Goal: Task Accomplishment & Management: Manage account settings

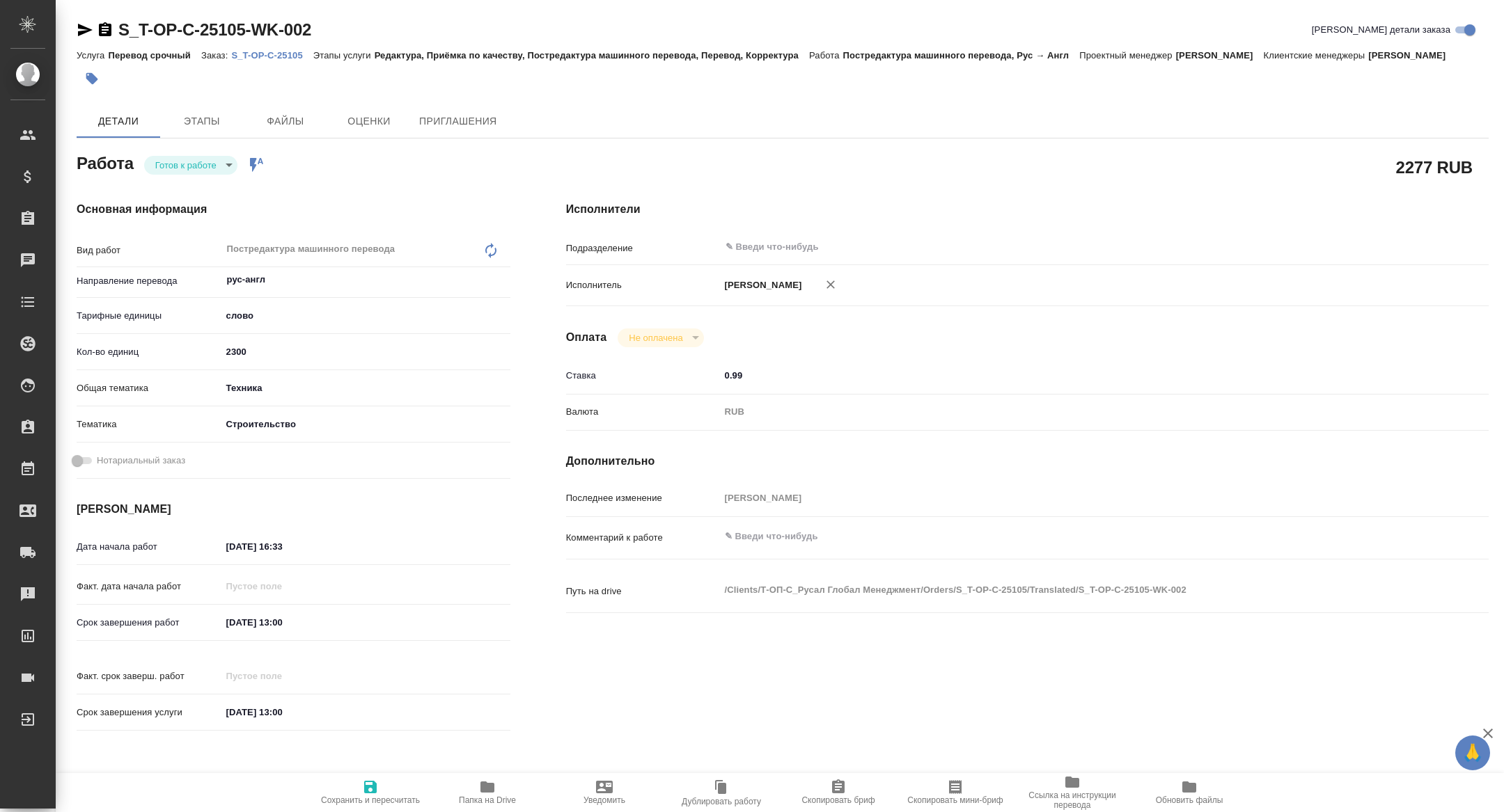
type textarea "x"
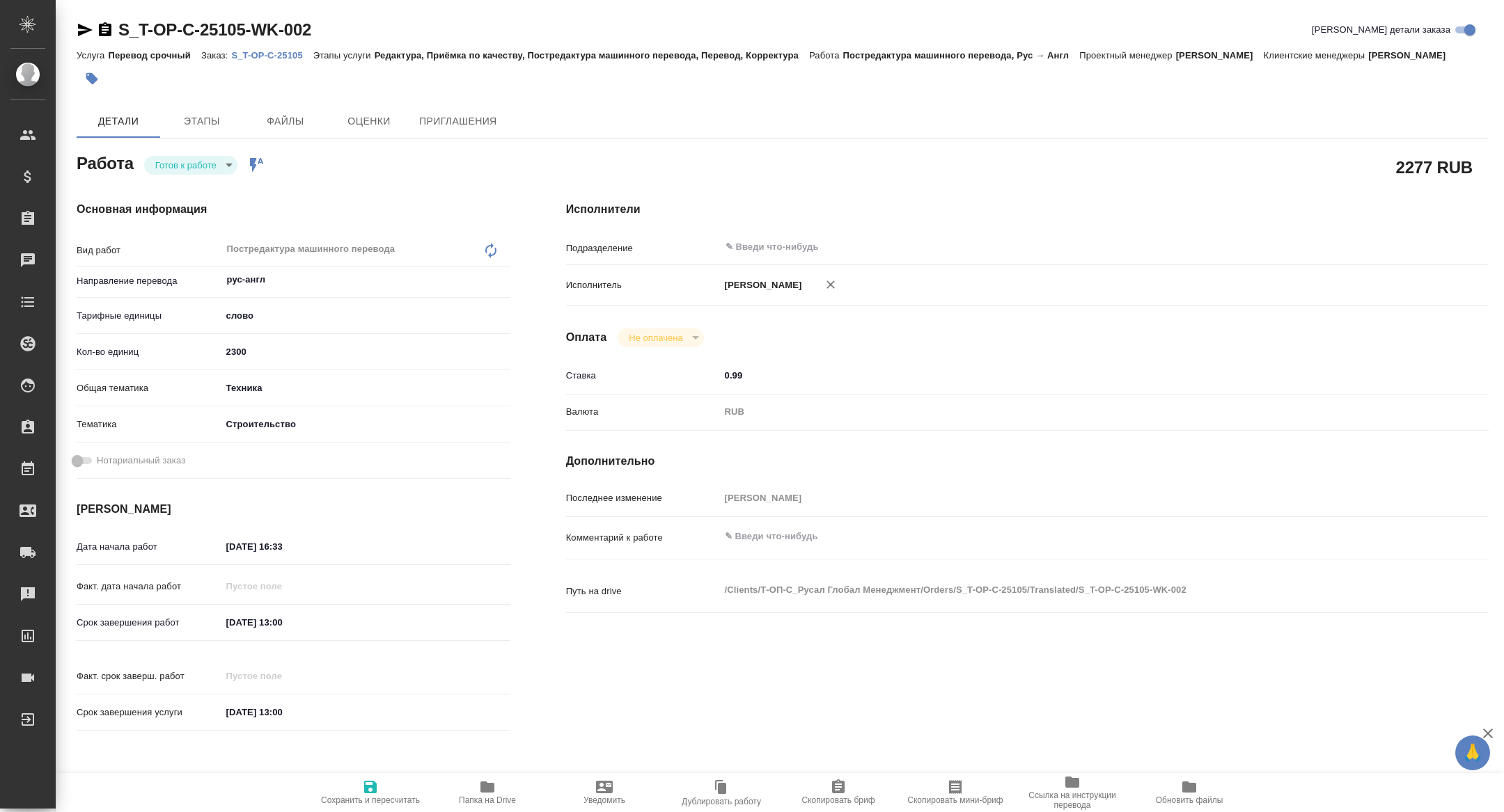
type textarea "x"
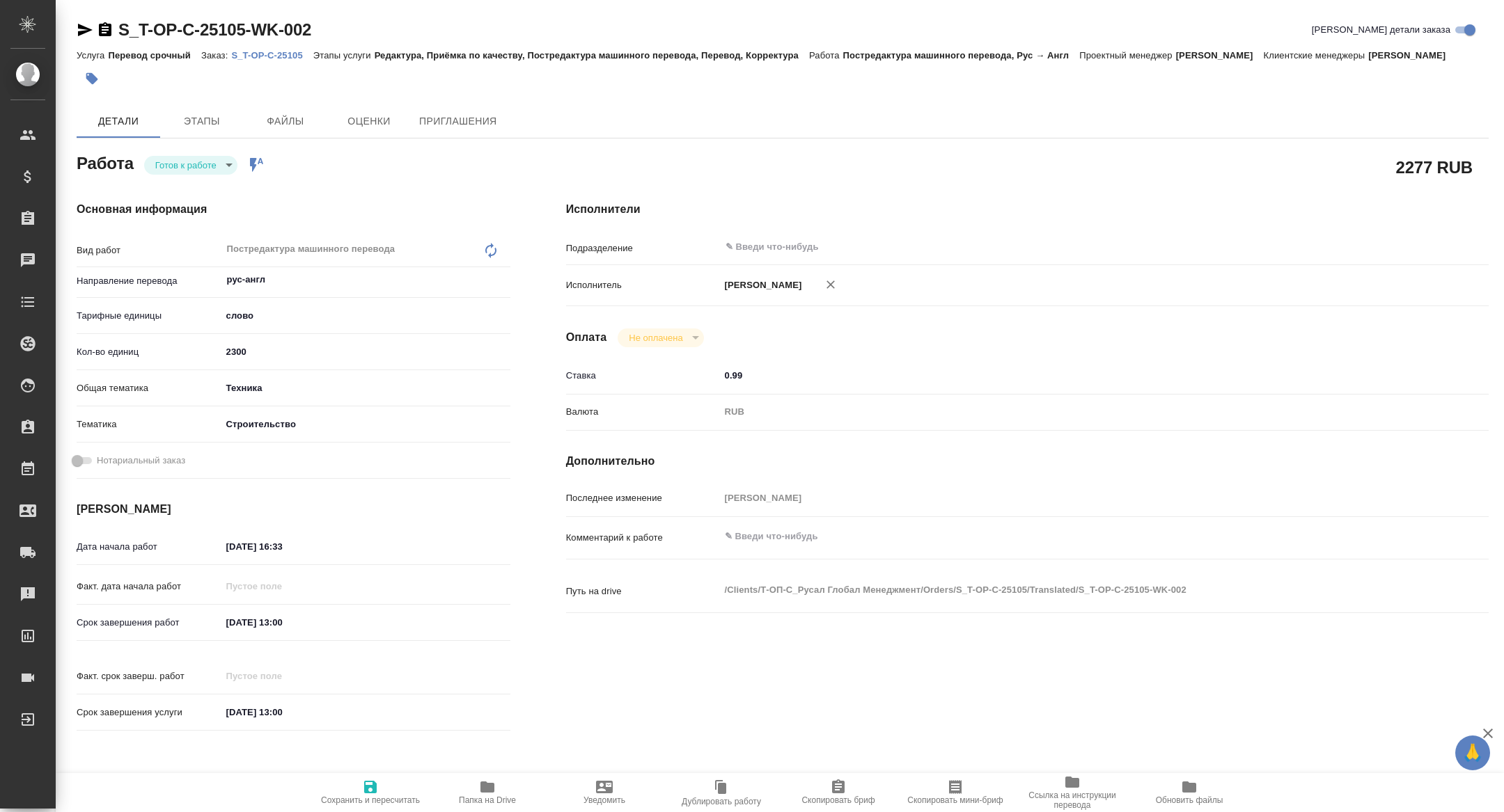
type textarea "x"
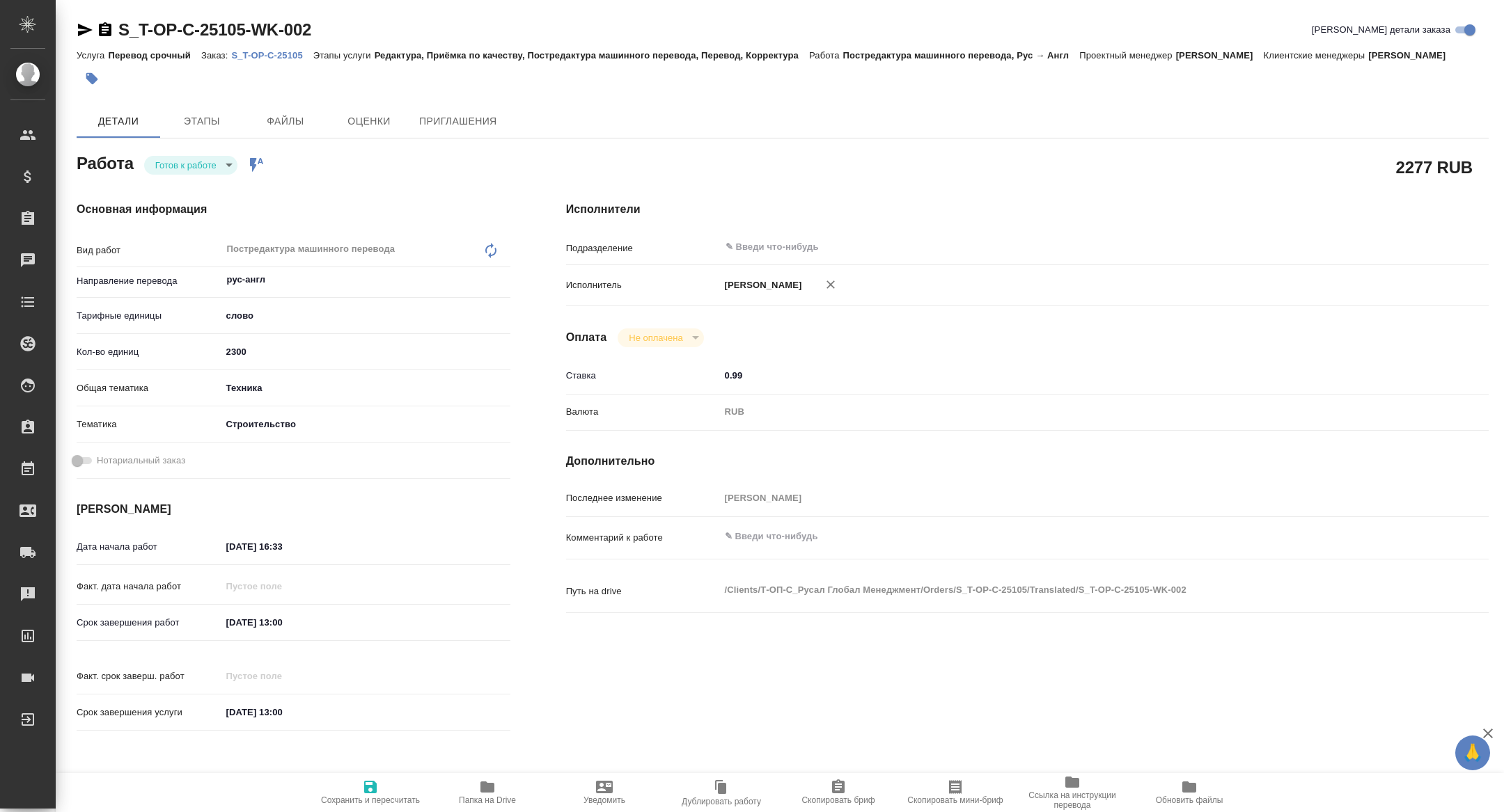
type textarea "x"
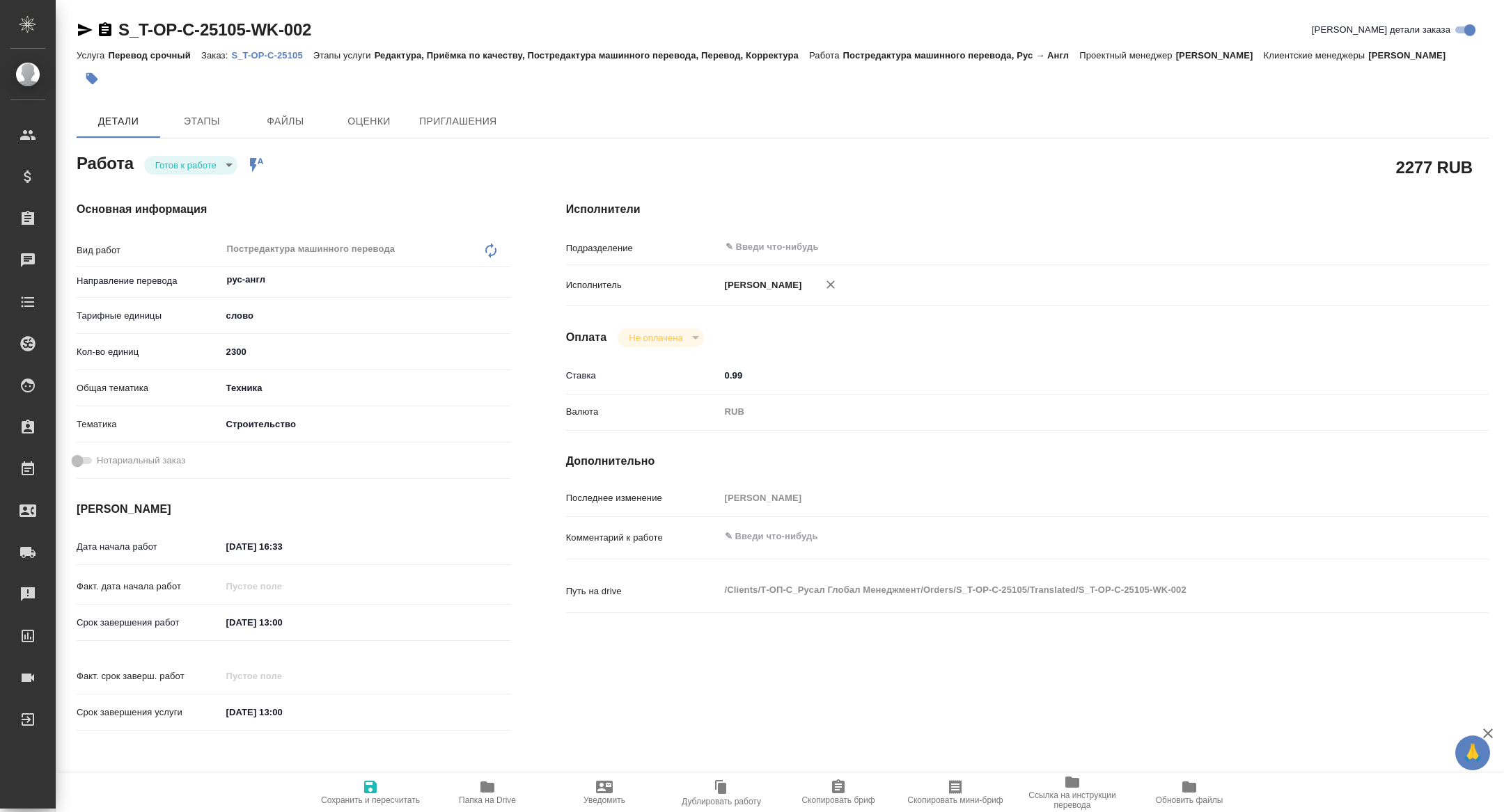
click at [283, 57] on p "S_T-OP-C-25105" at bounding box center [271, 55] width 81 height 10
type textarea "x"
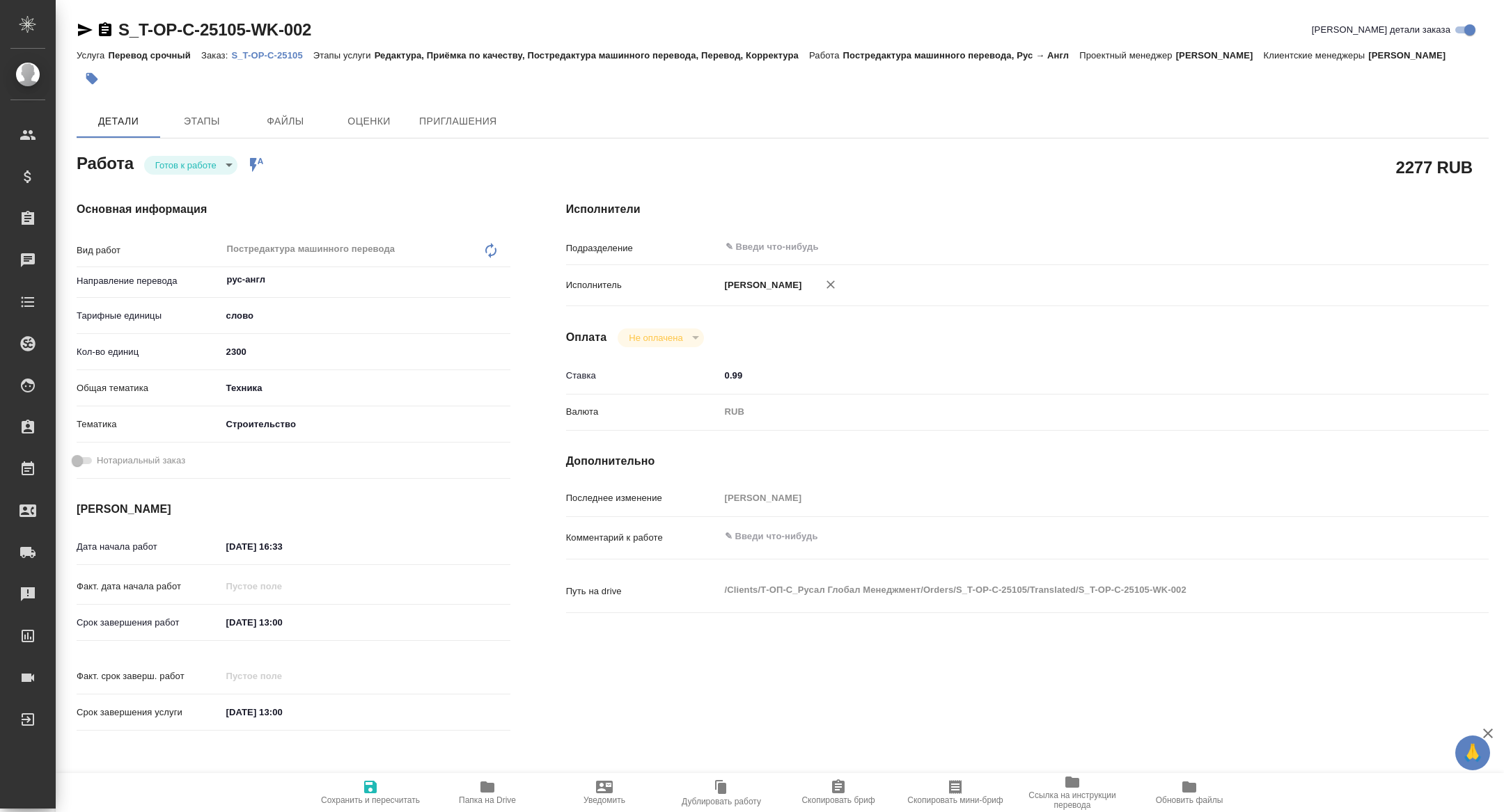
type textarea "x"
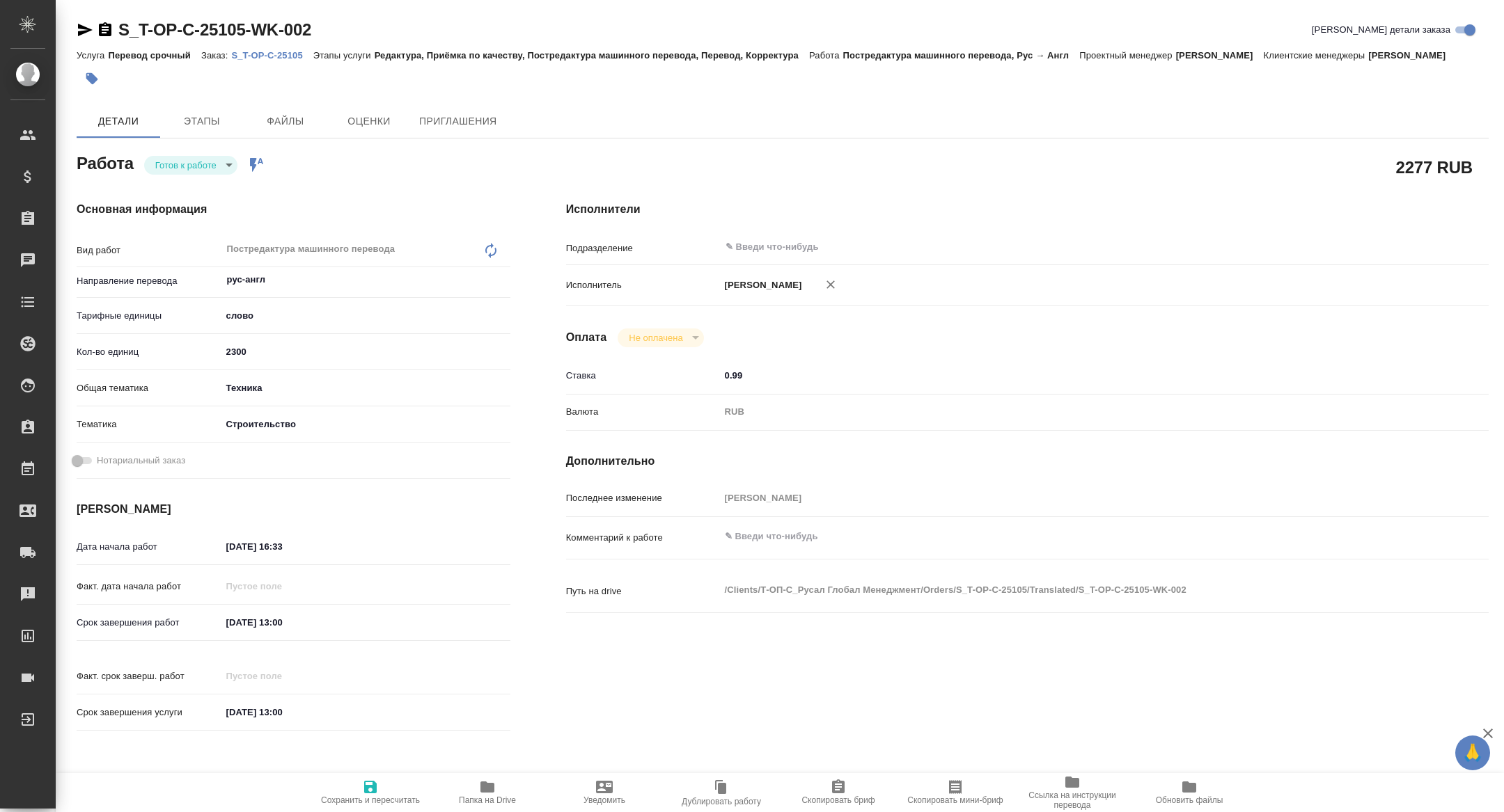
type textarea "x"
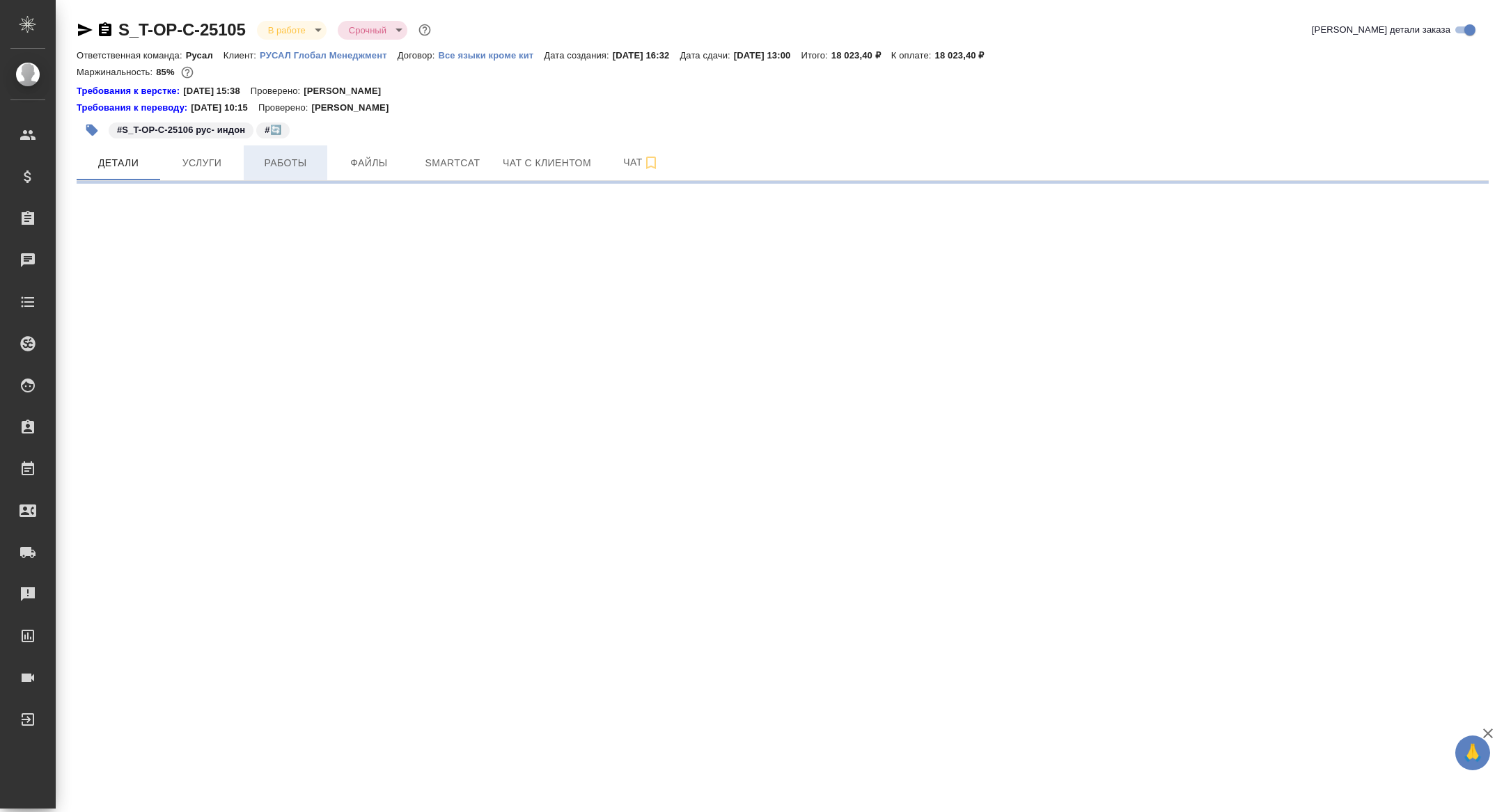
select select "RU"
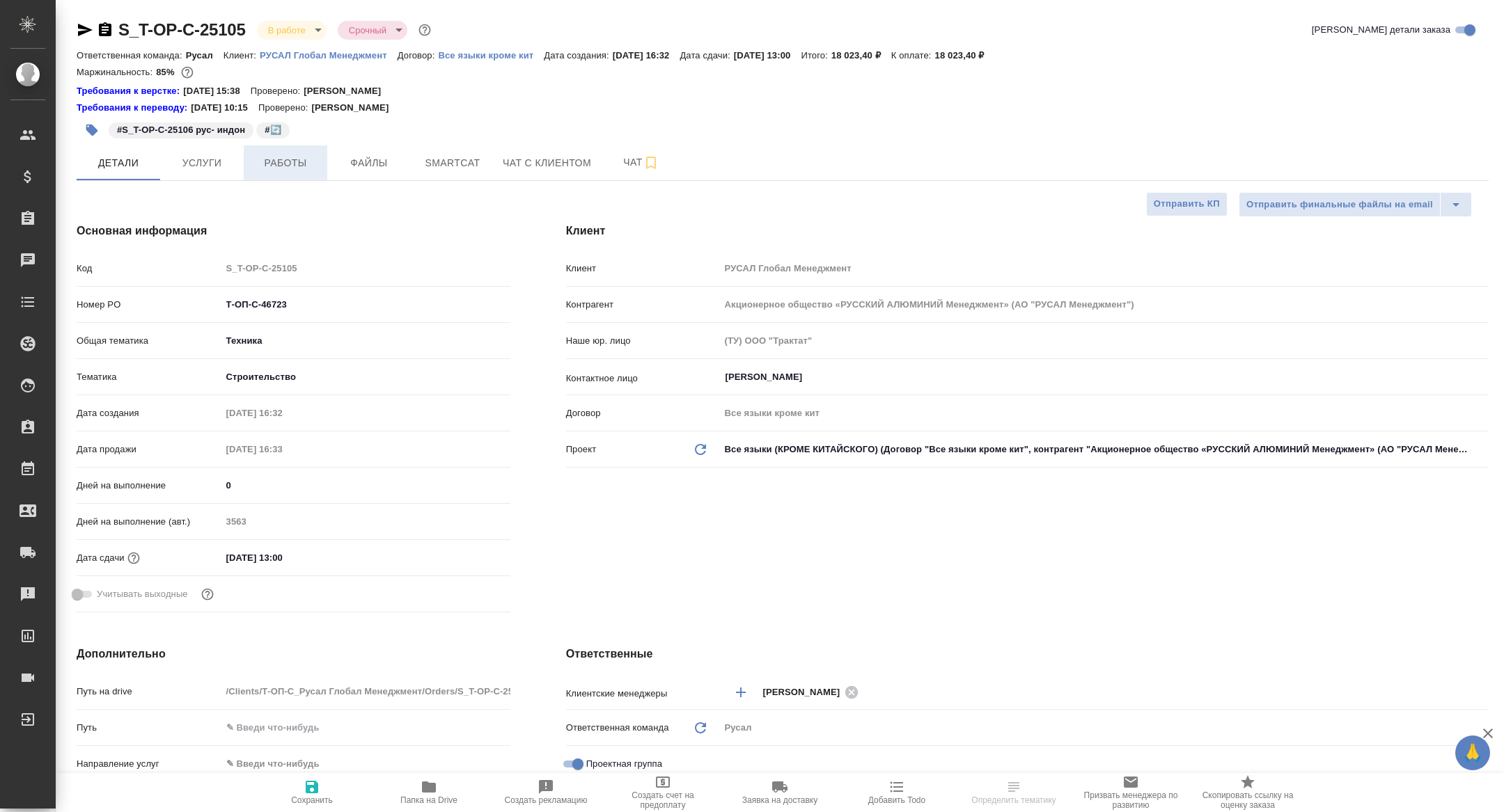
click at [275, 160] on span "Работы" at bounding box center [285, 163] width 67 height 17
type textarea "x"
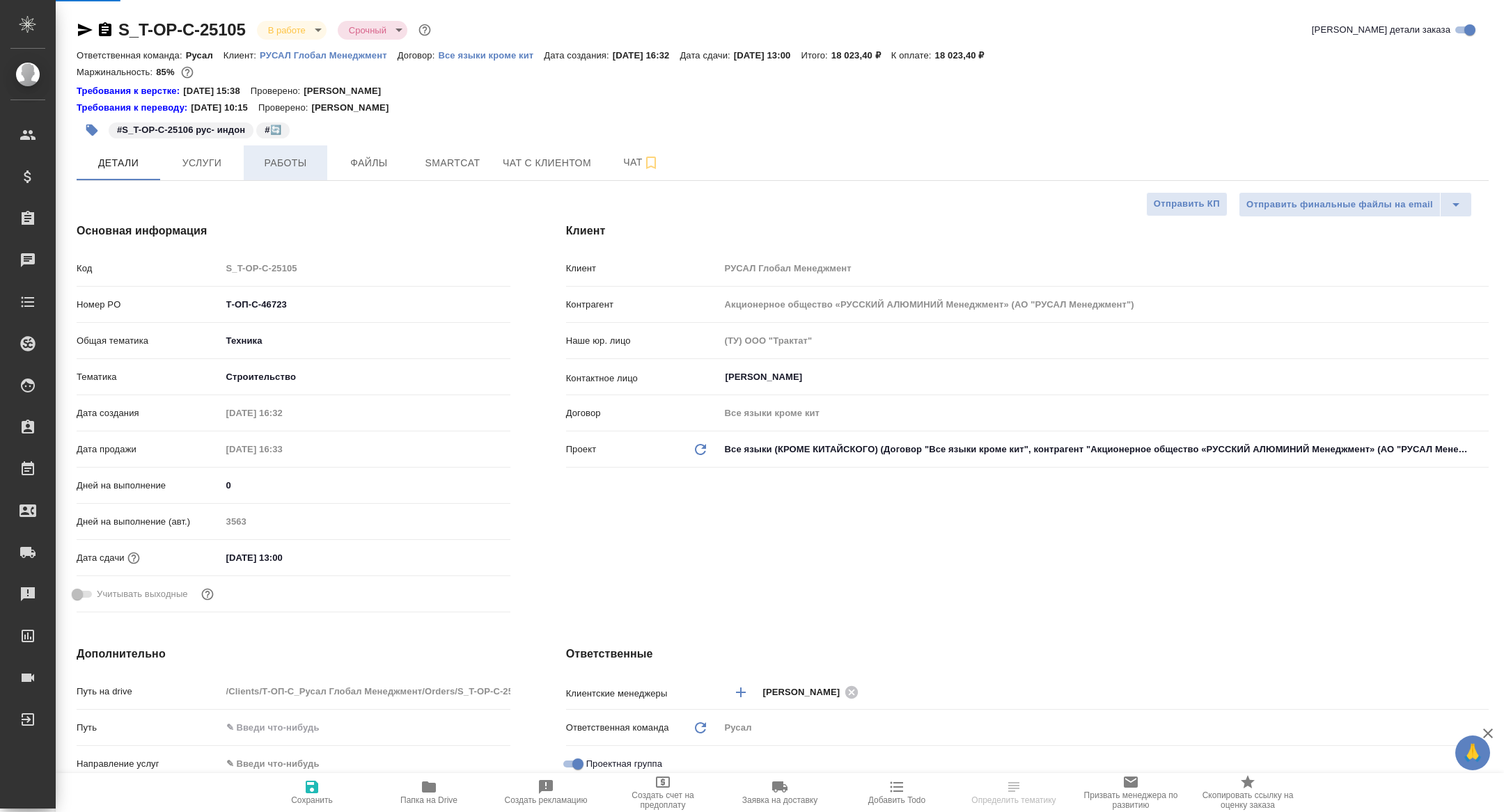
type textarea "x"
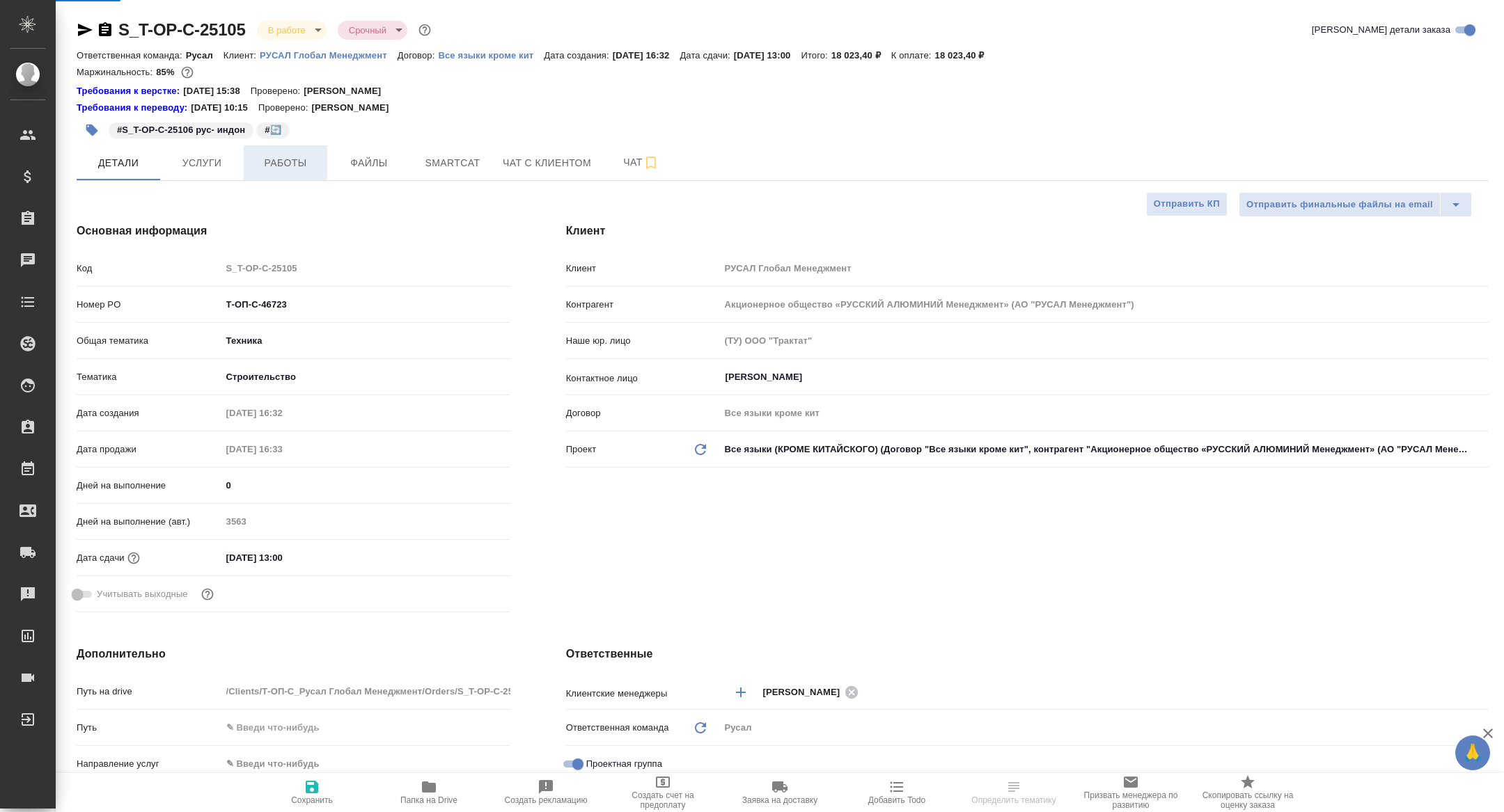
type input "[PERSON_NAME]"
type input "Журавлева Александра"
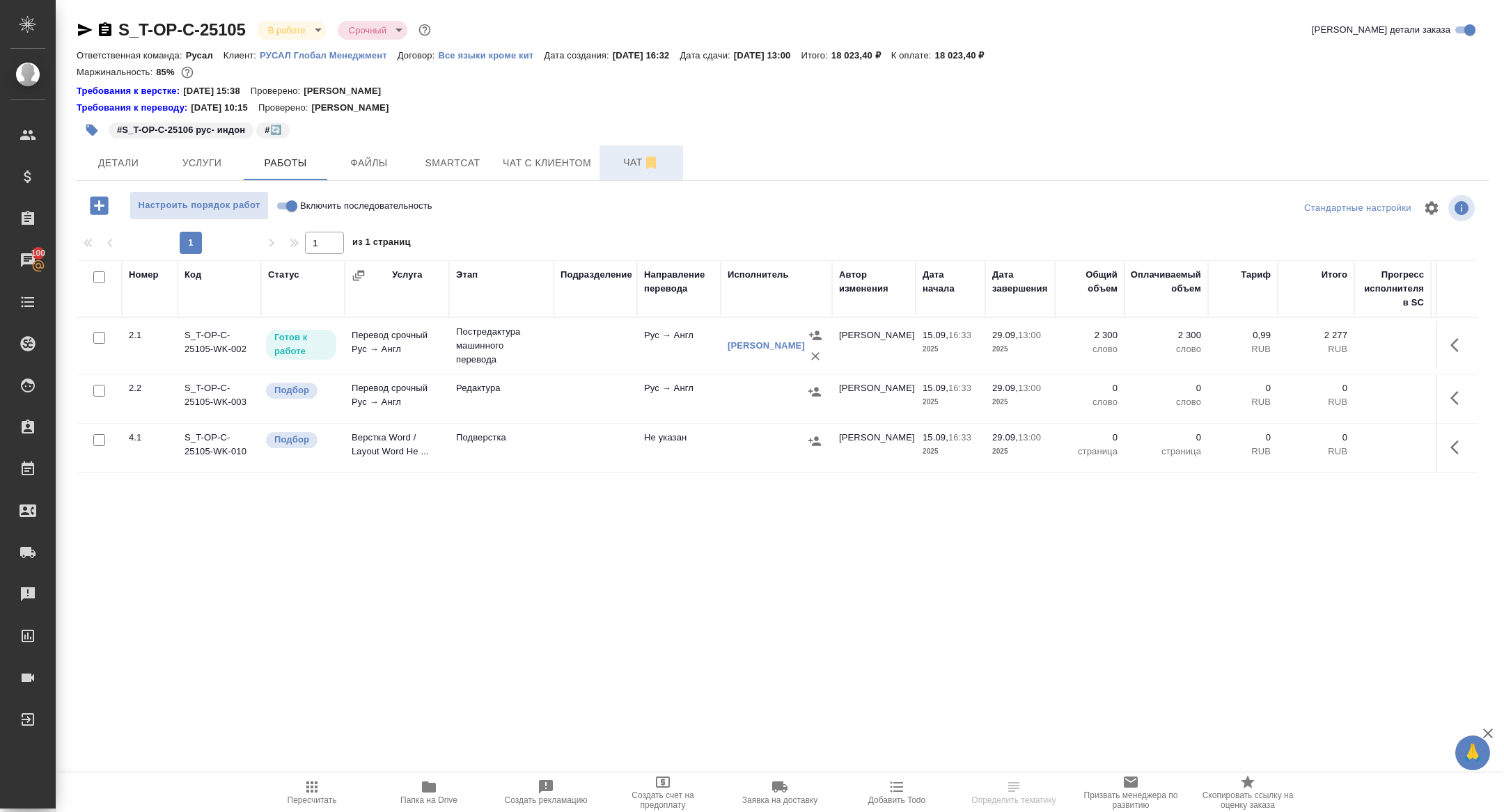
click at [630, 155] on span "Чат" at bounding box center [641, 162] width 67 height 17
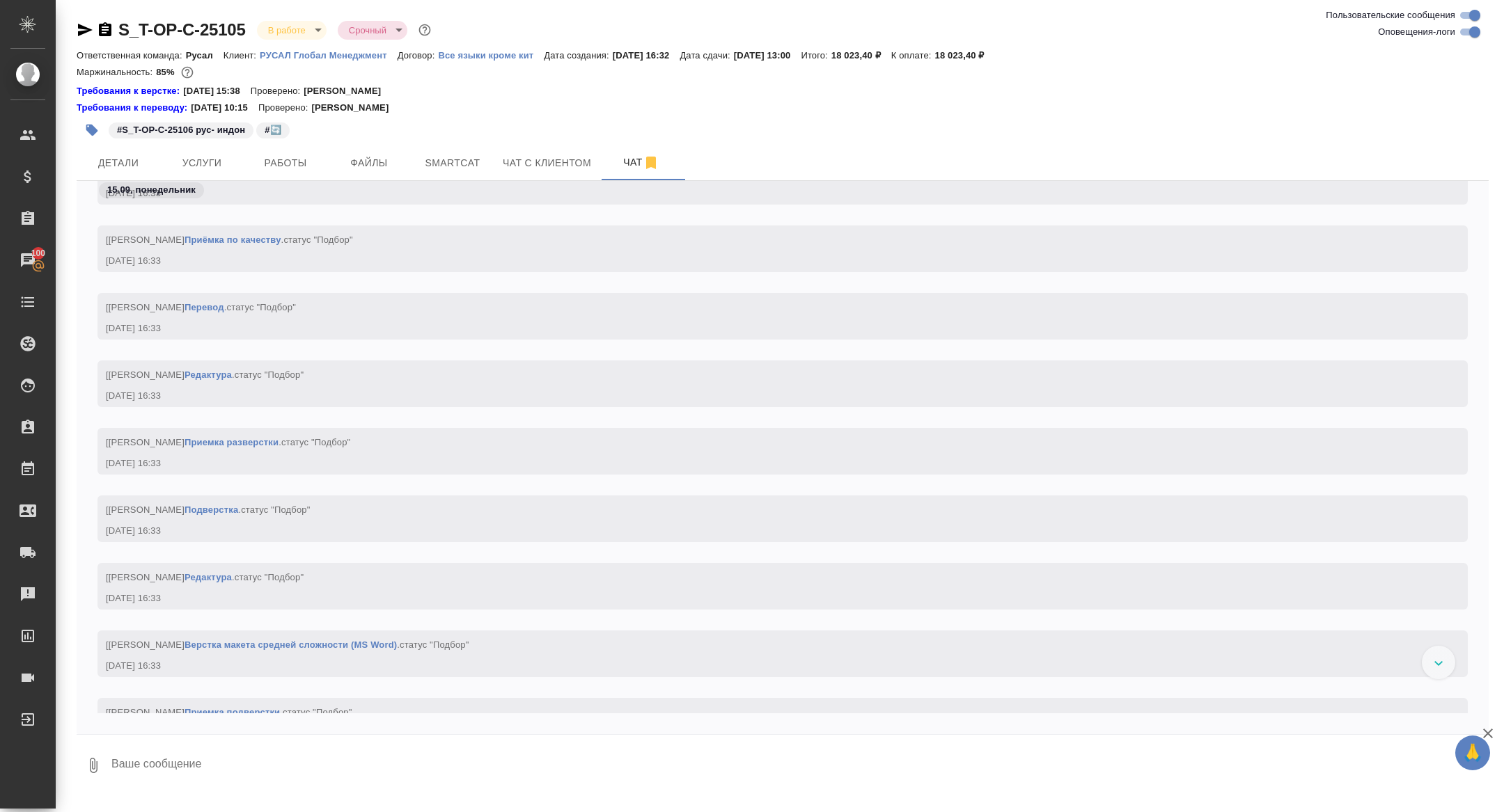
scroll to position [1148, 0]
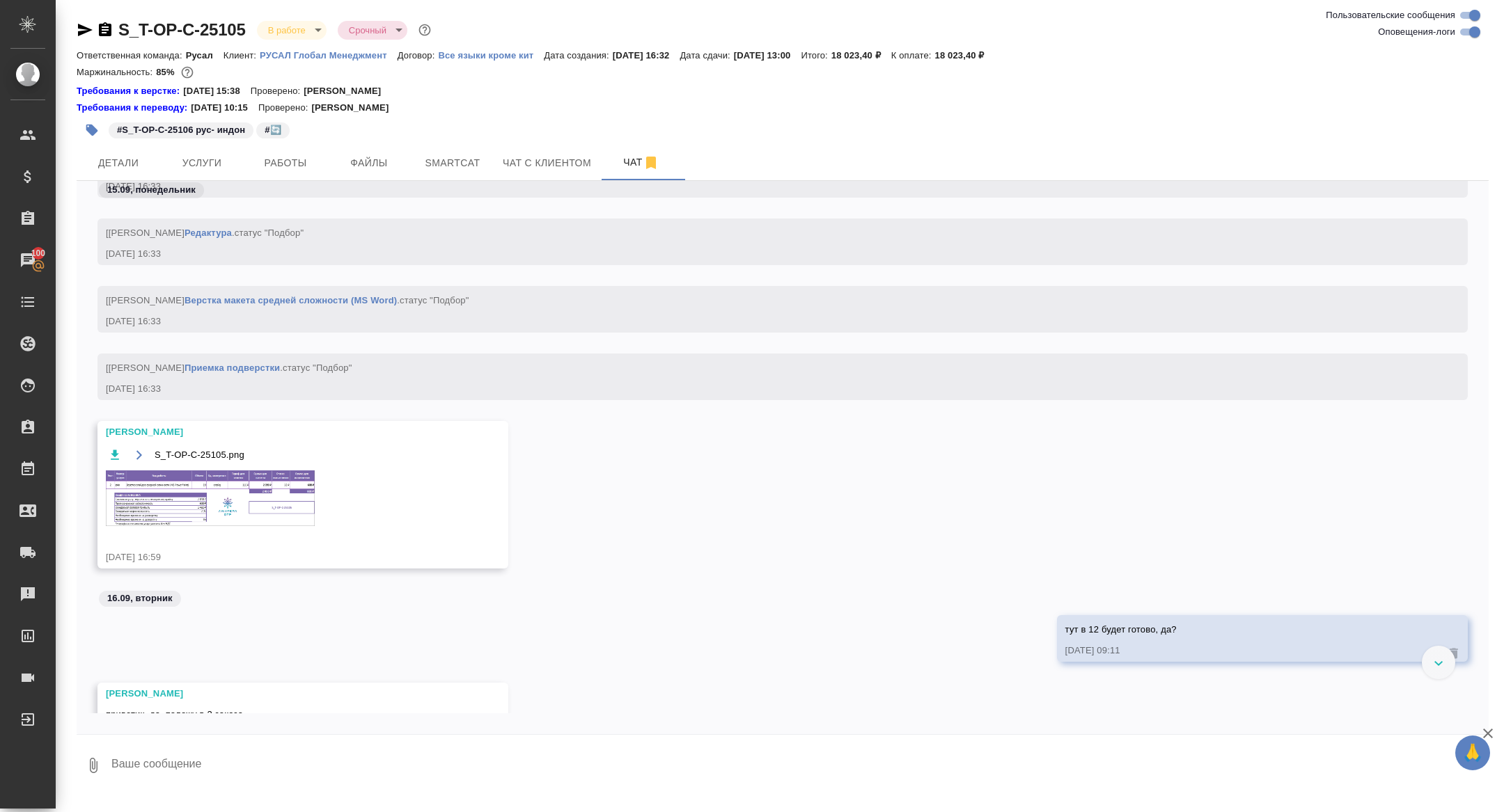
click at [244, 510] on img at bounding box center [210, 498] width 209 height 56
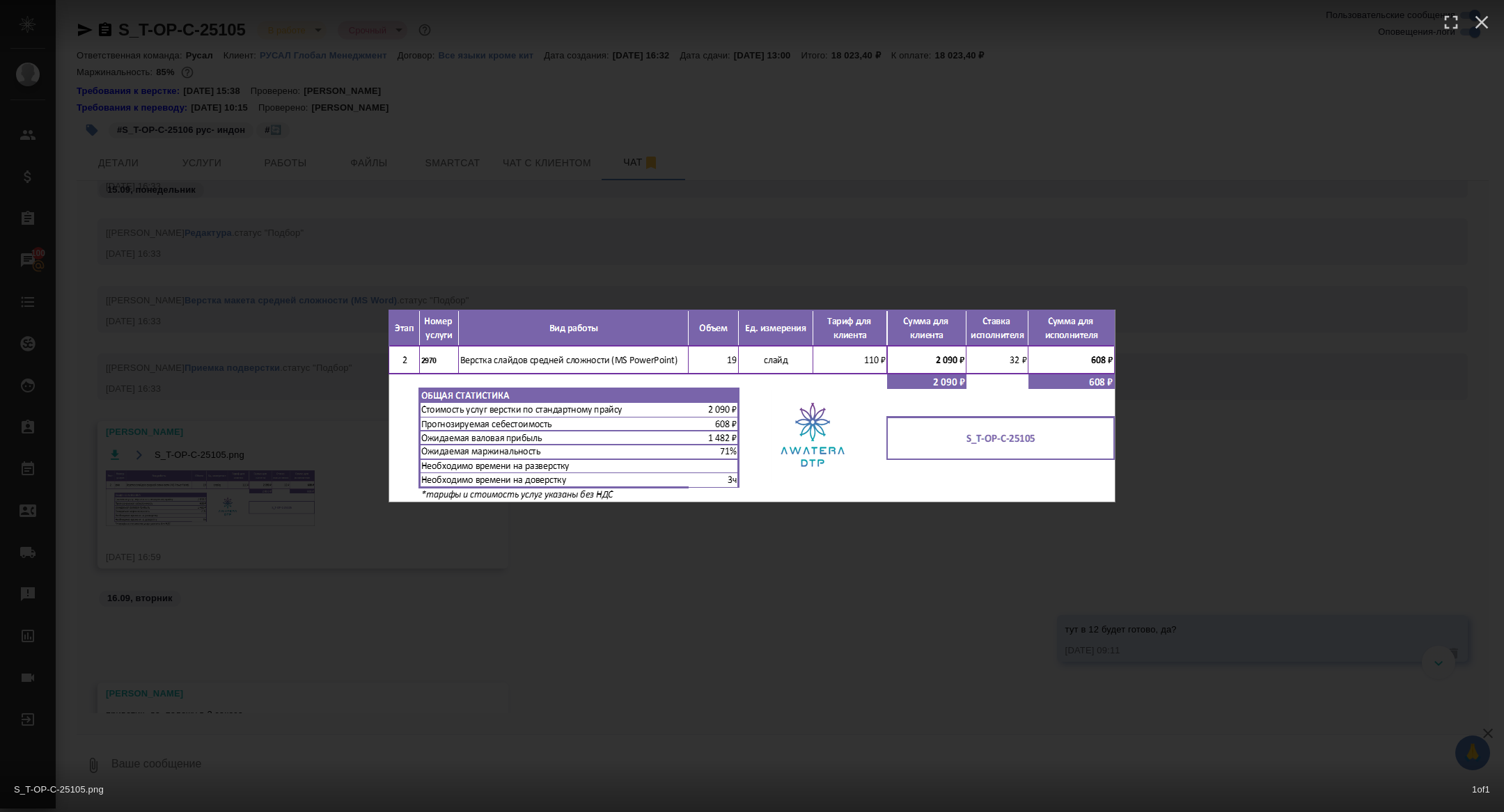
click at [244, 510] on div "S_T-OP-C-25105.png 1 of 1" at bounding box center [752, 406] width 1504 height 812
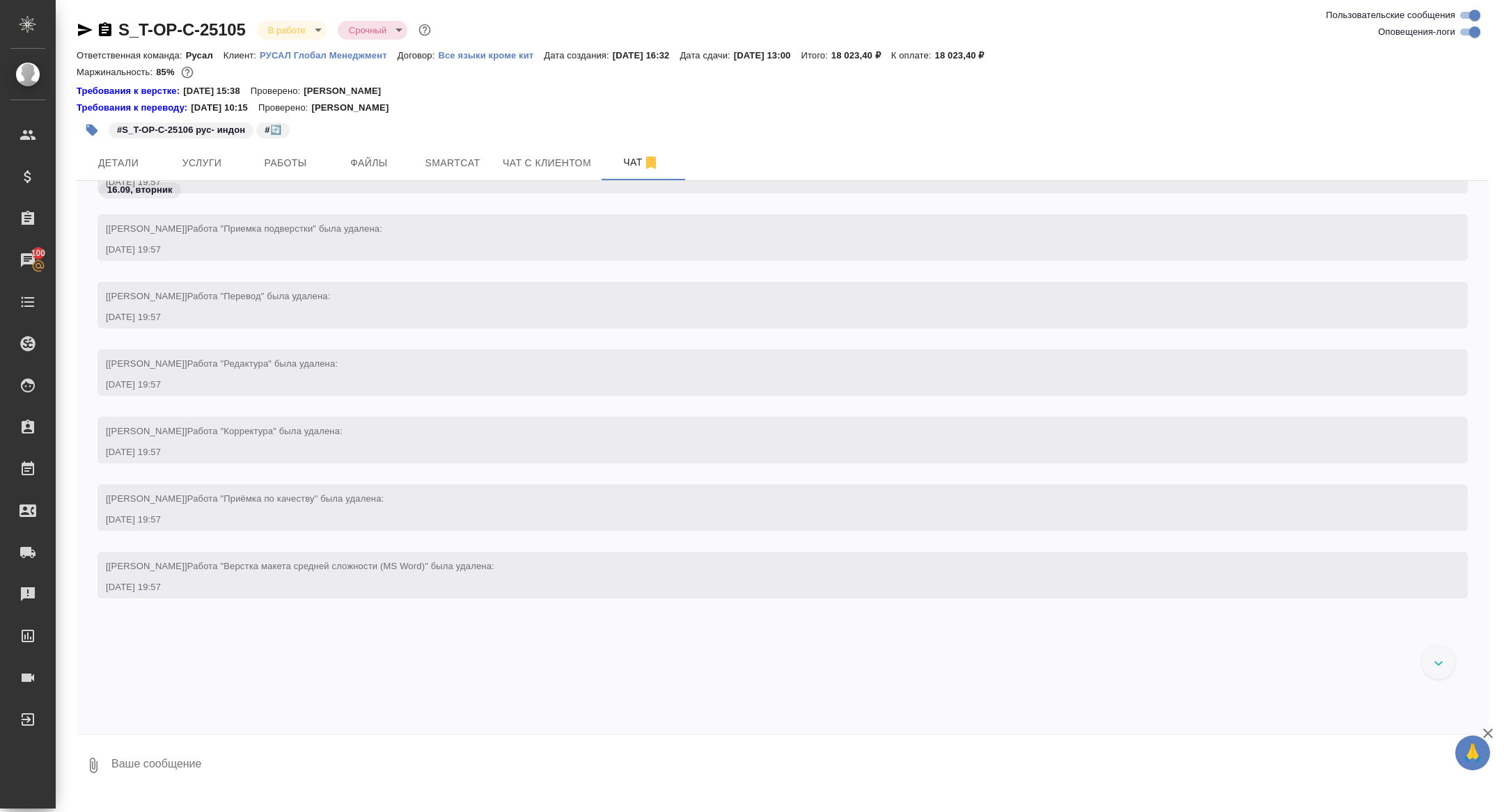
scroll to position [2378, 0]
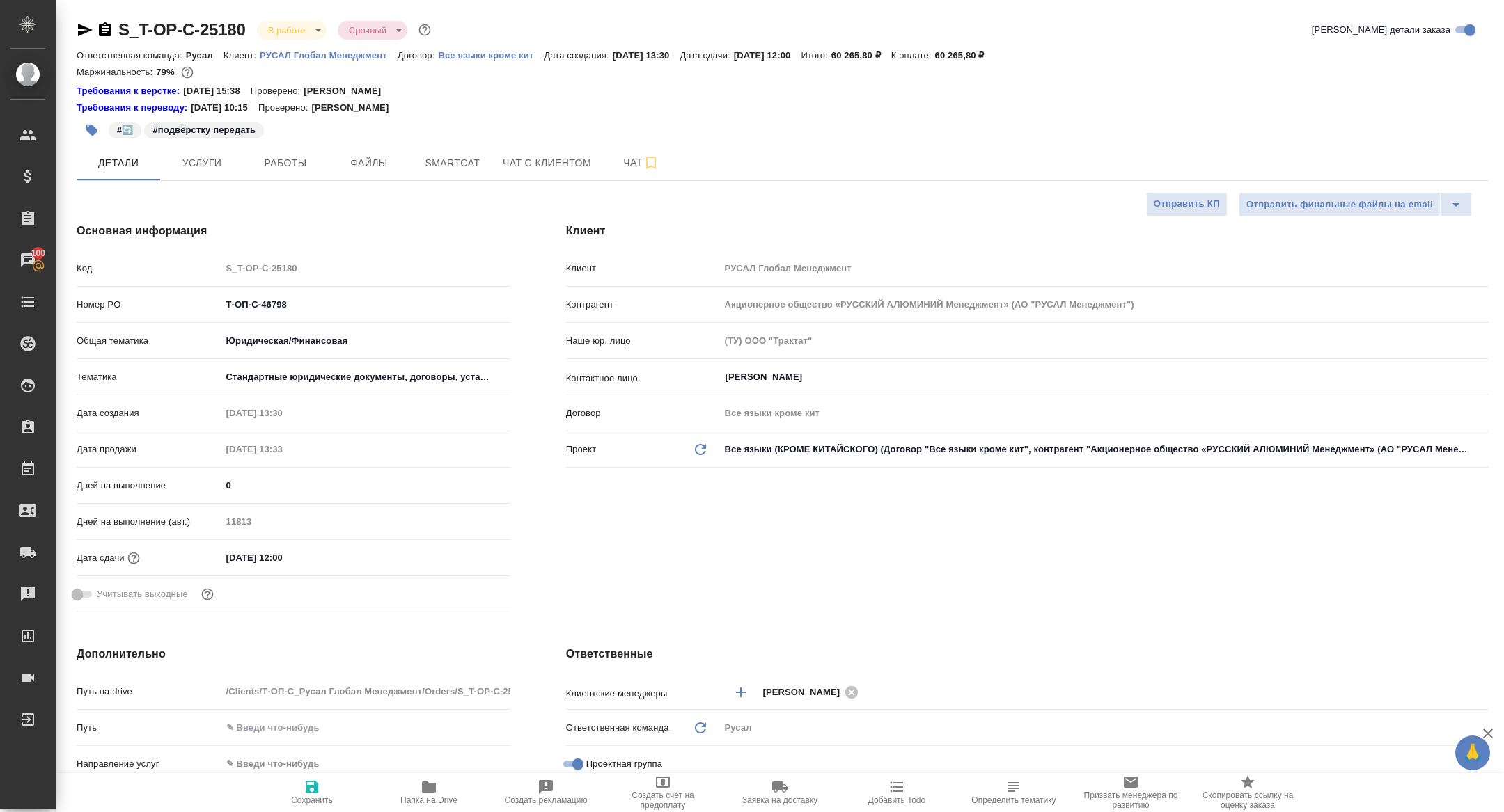
select select "RU"
click at [281, 156] on span "Работы" at bounding box center [285, 163] width 67 height 17
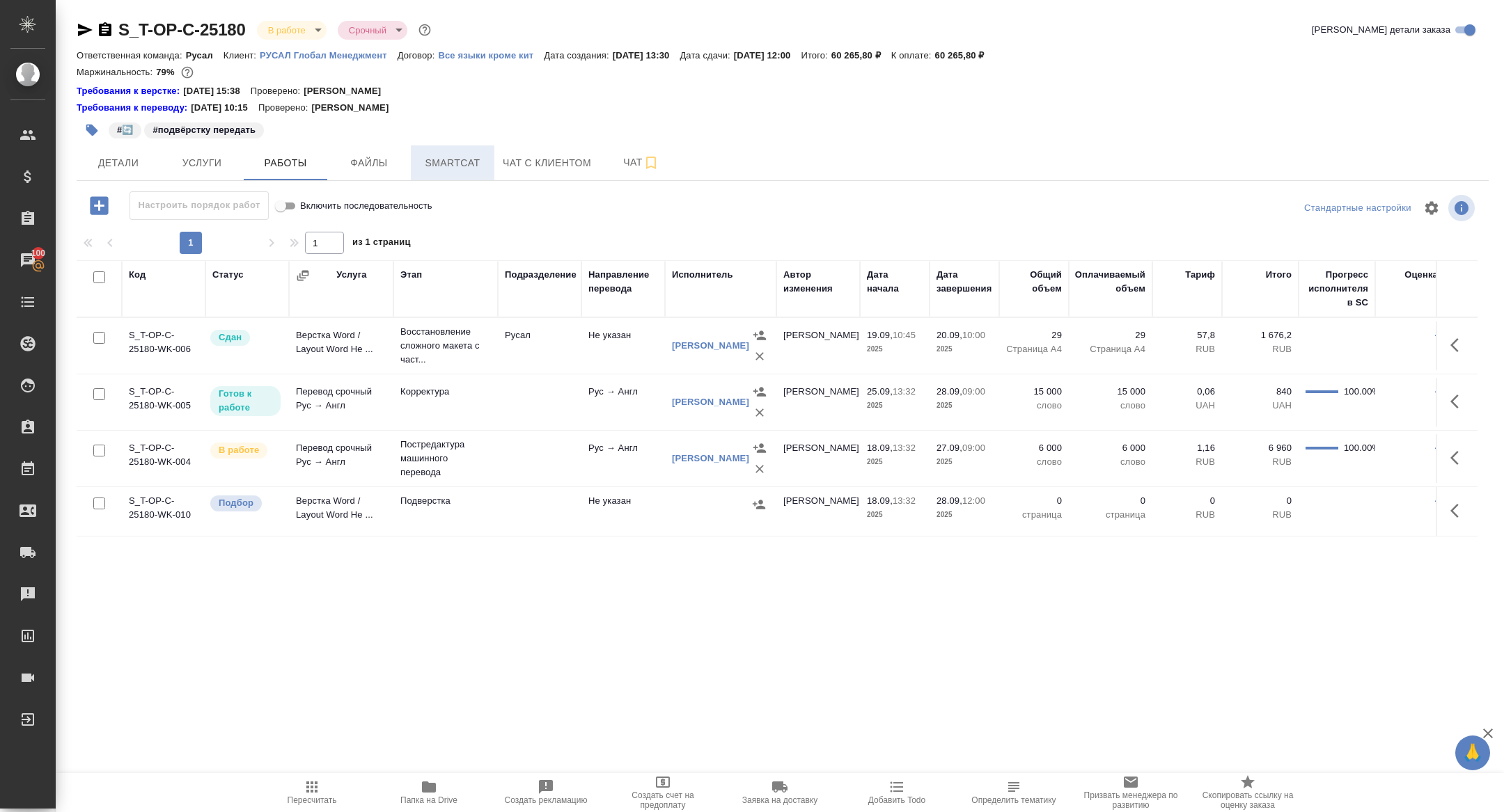
click at [437, 178] on button "Smartcat" at bounding box center [453, 163] width 84 height 35
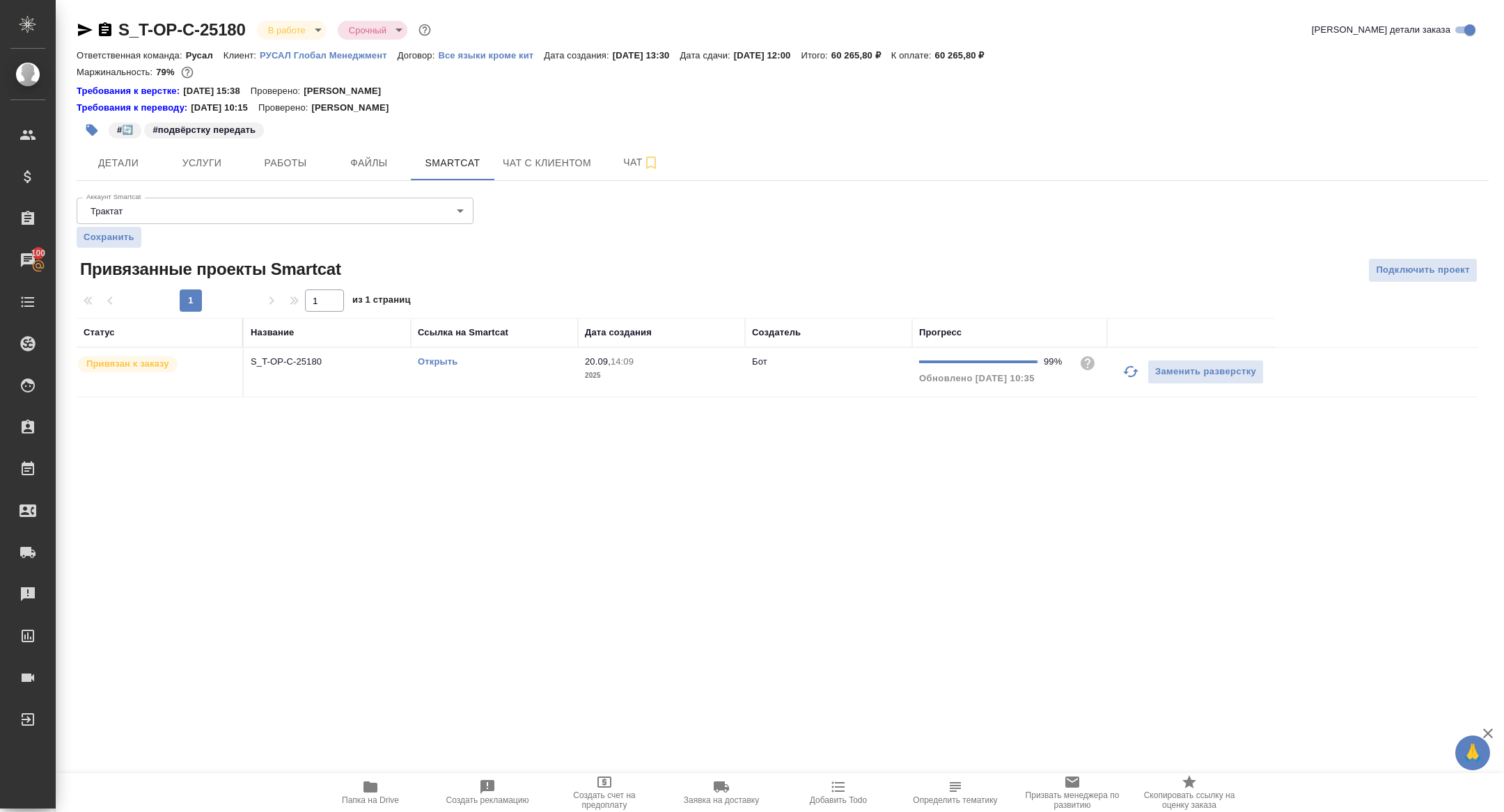
click at [432, 360] on link "Открыть" at bounding box center [438, 362] width 40 height 10
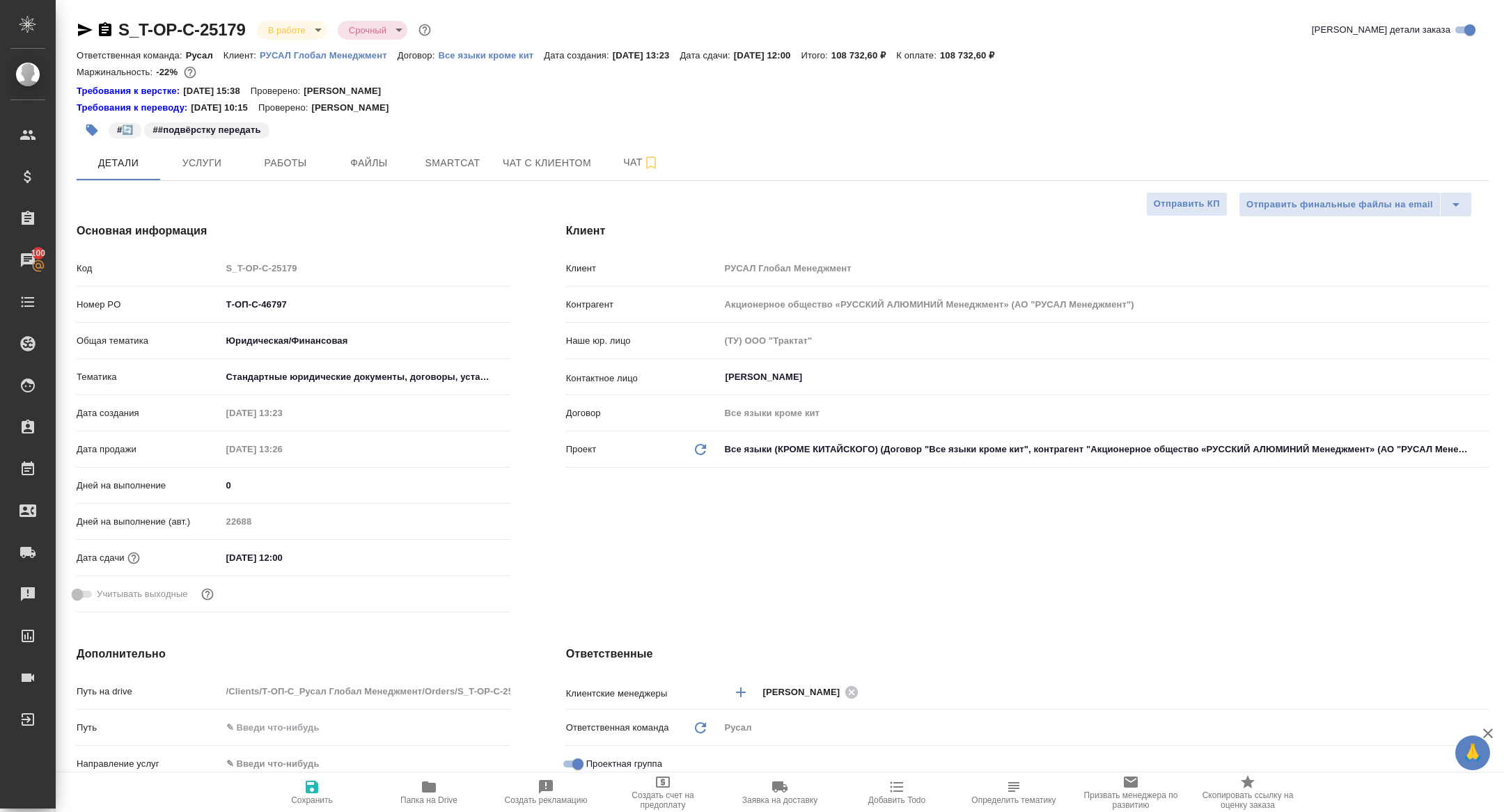
select select "RU"
click at [291, 178] on button "Работы" at bounding box center [286, 163] width 84 height 35
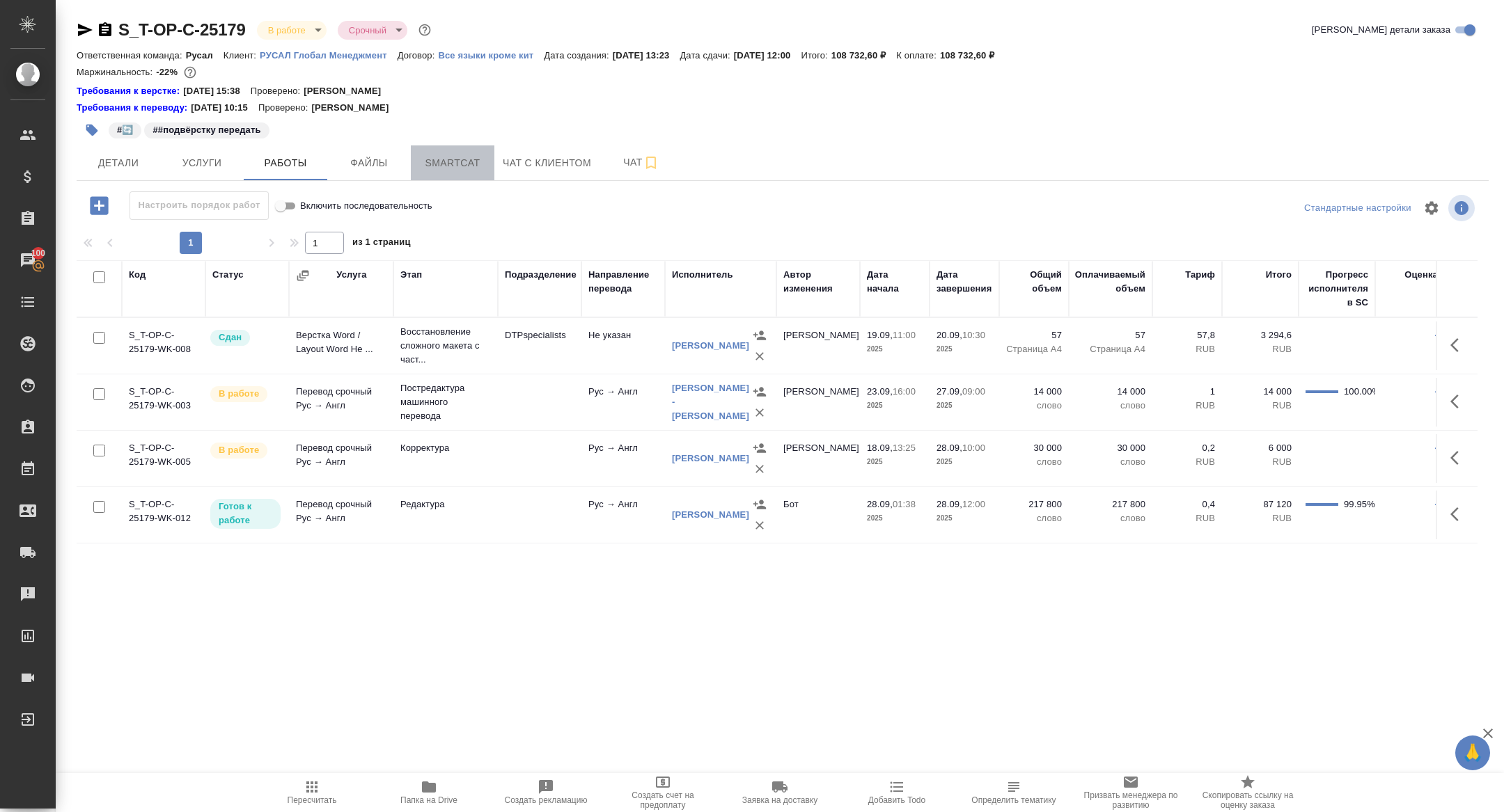
click at [478, 164] on span "Smartcat" at bounding box center [452, 163] width 67 height 17
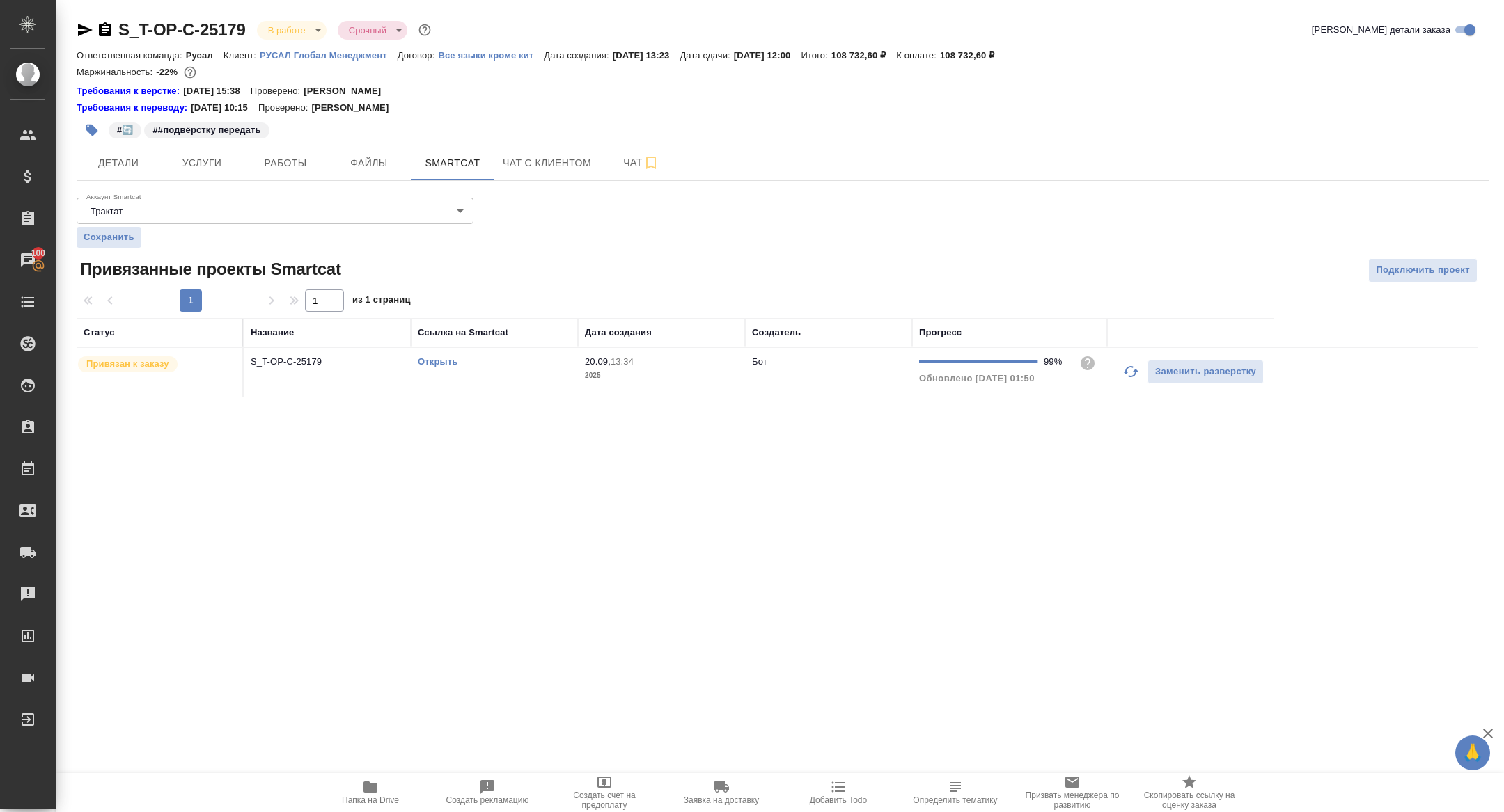
click at [434, 362] on link "Открыть" at bounding box center [438, 362] width 40 height 10
click at [293, 155] on span "Работы" at bounding box center [285, 163] width 67 height 17
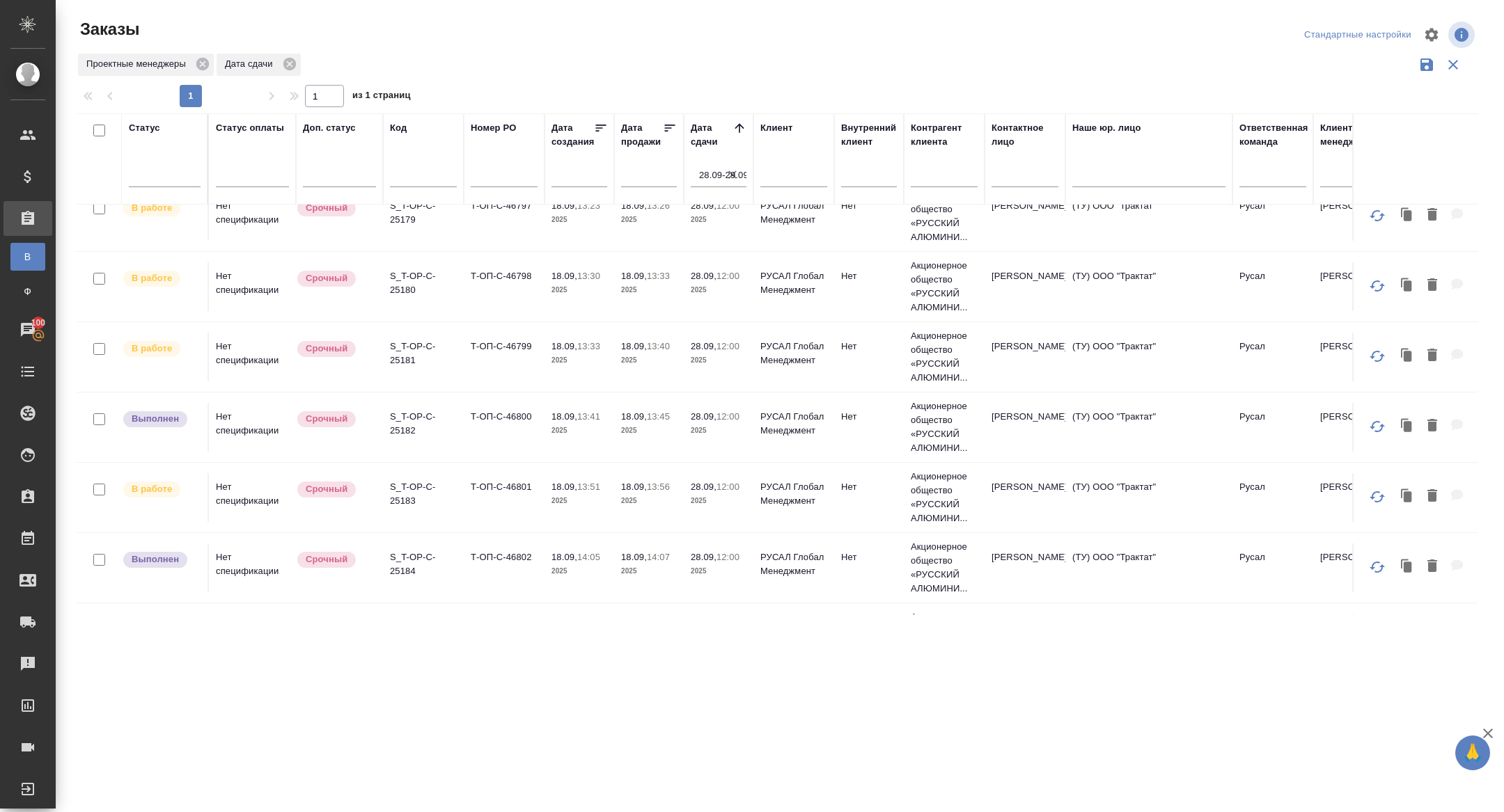
scroll to position [528, 0]
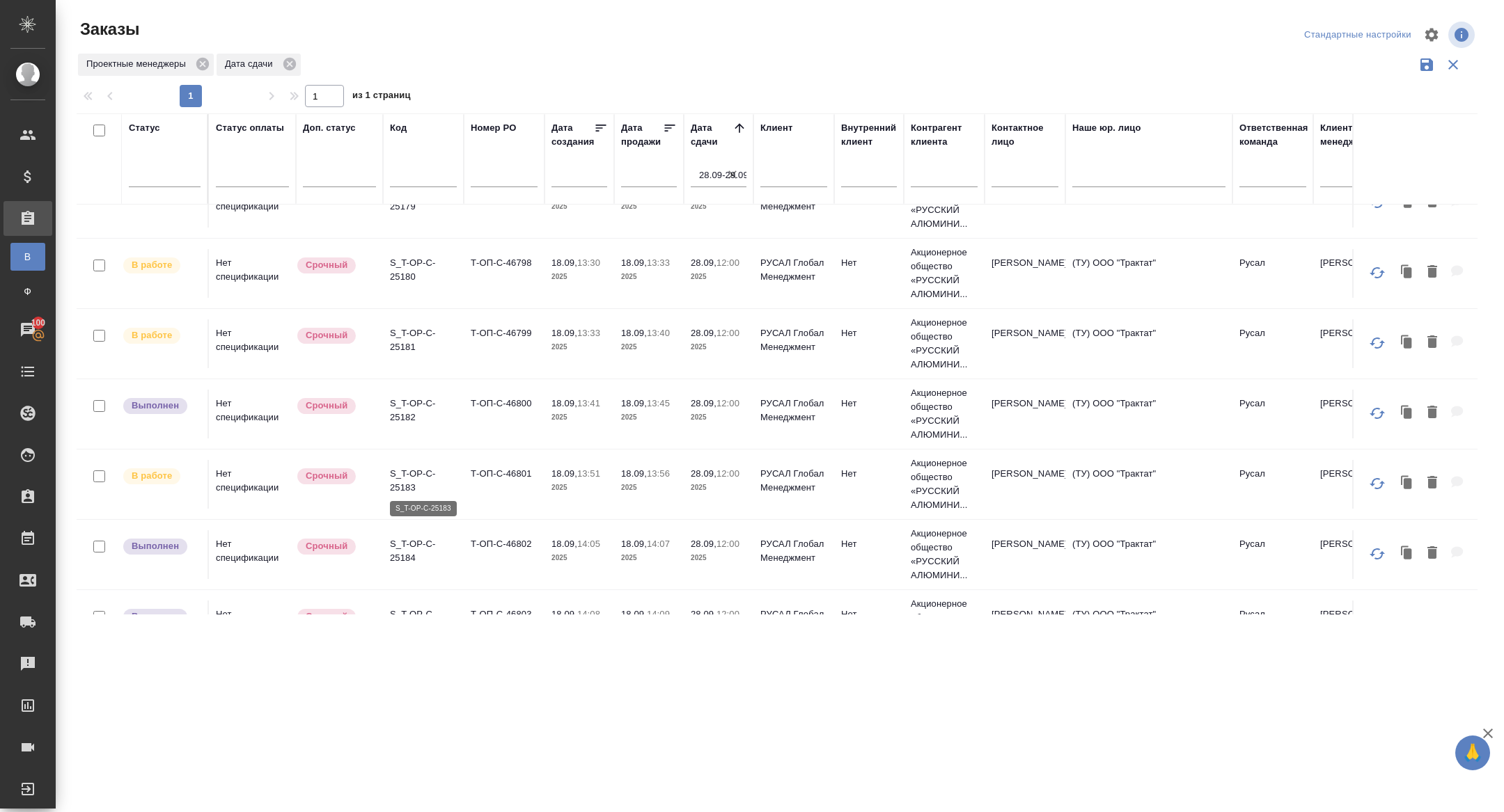
click at [410, 475] on p "S_T-OP-C-25183" at bounding box center [423, 480] width 67 height 28
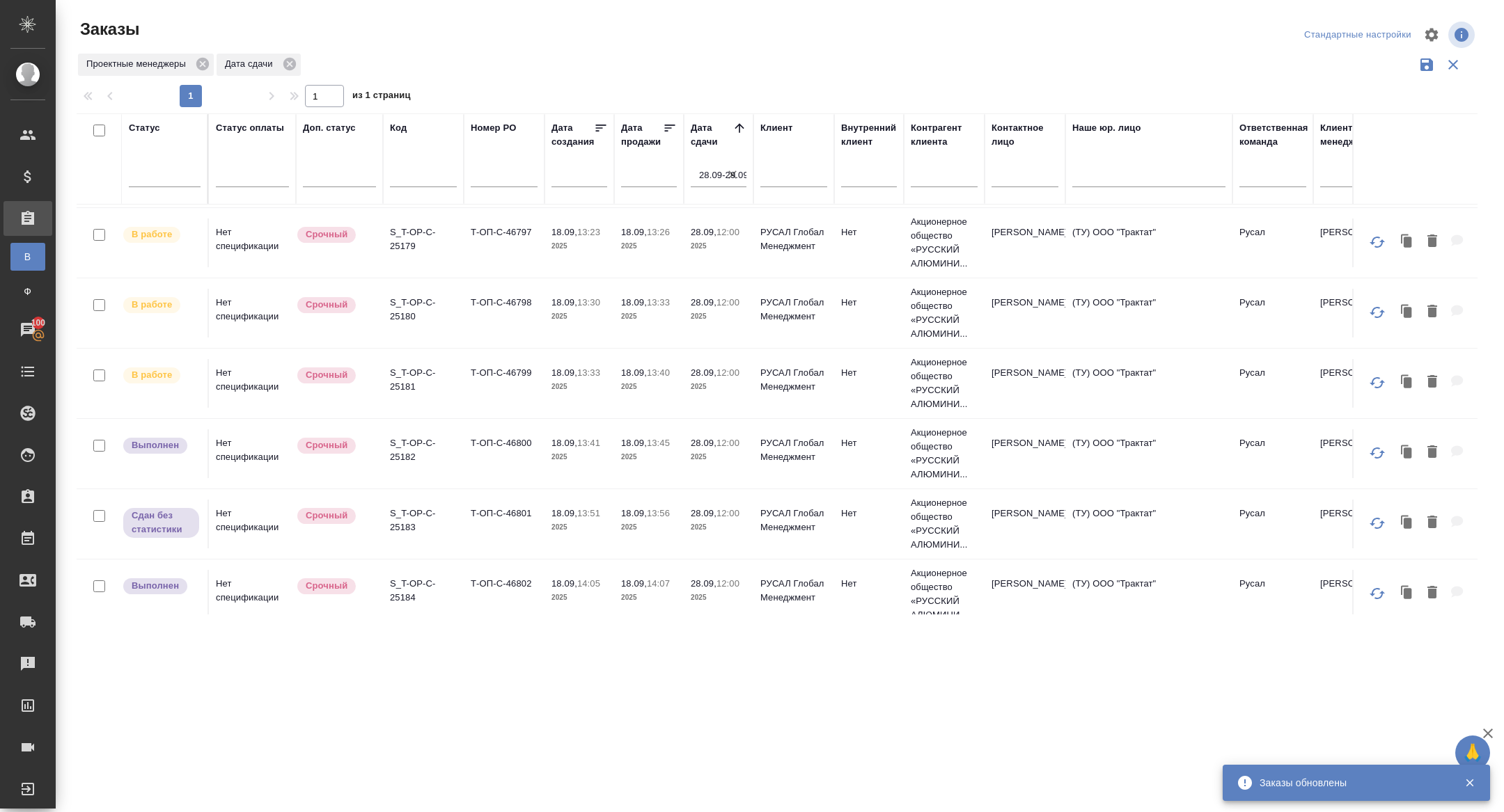
scroll to position [430, 0]
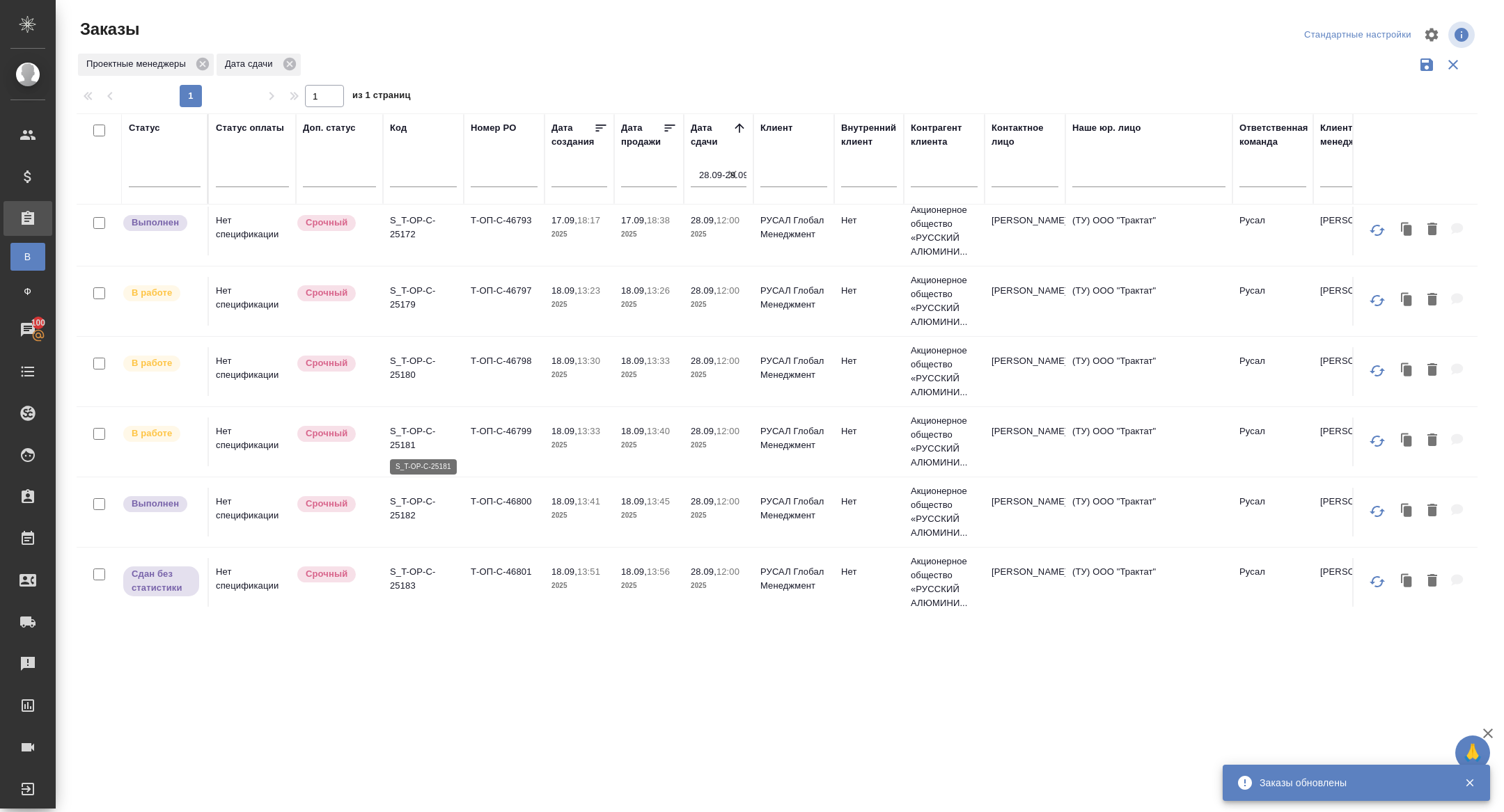
click at [410, 436] on p "S_T-OP-C-25181" at bounding box center [423, 438] width 67 height 28
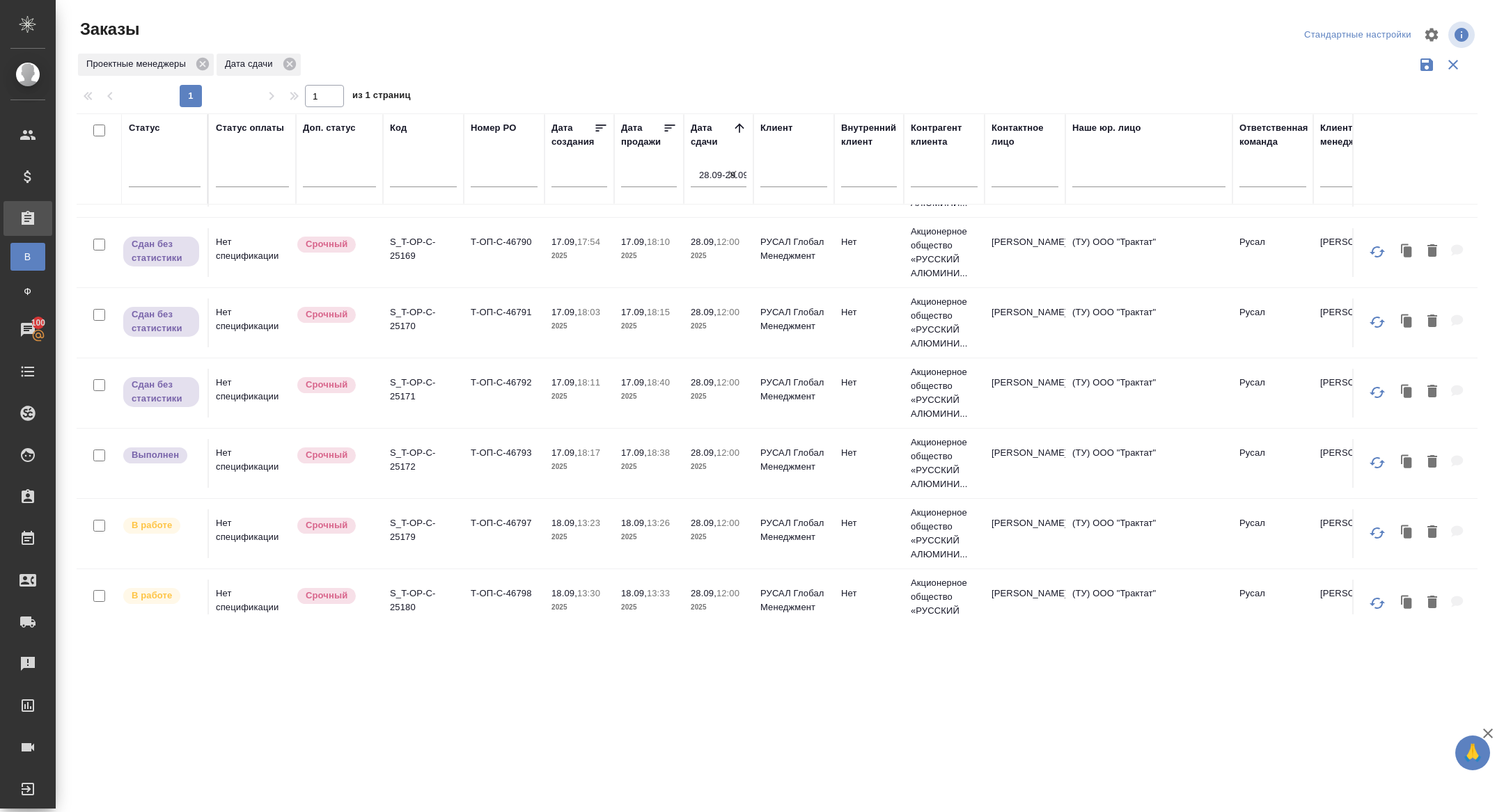
scroll to position [0, 0]
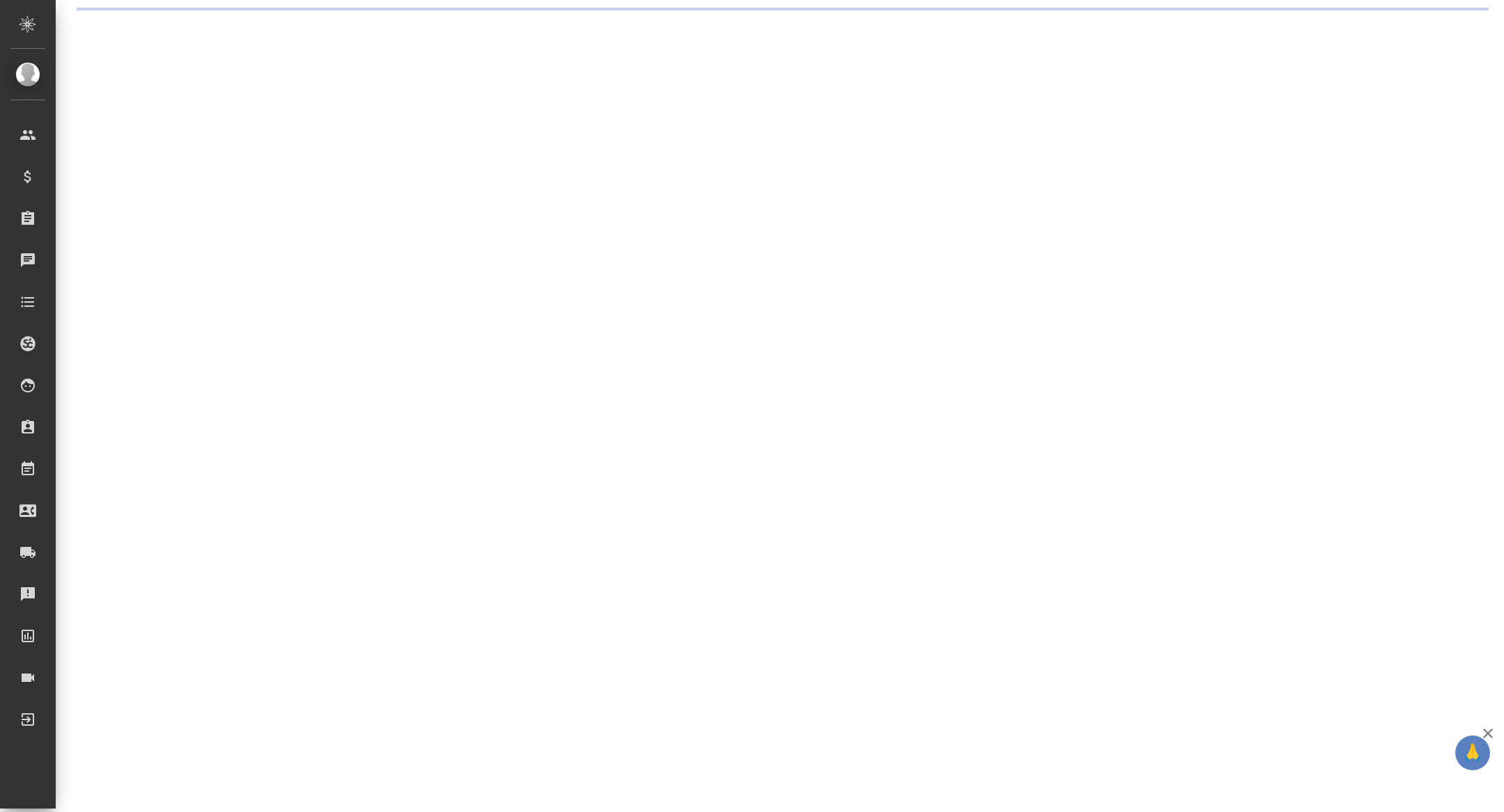
select select "RU"
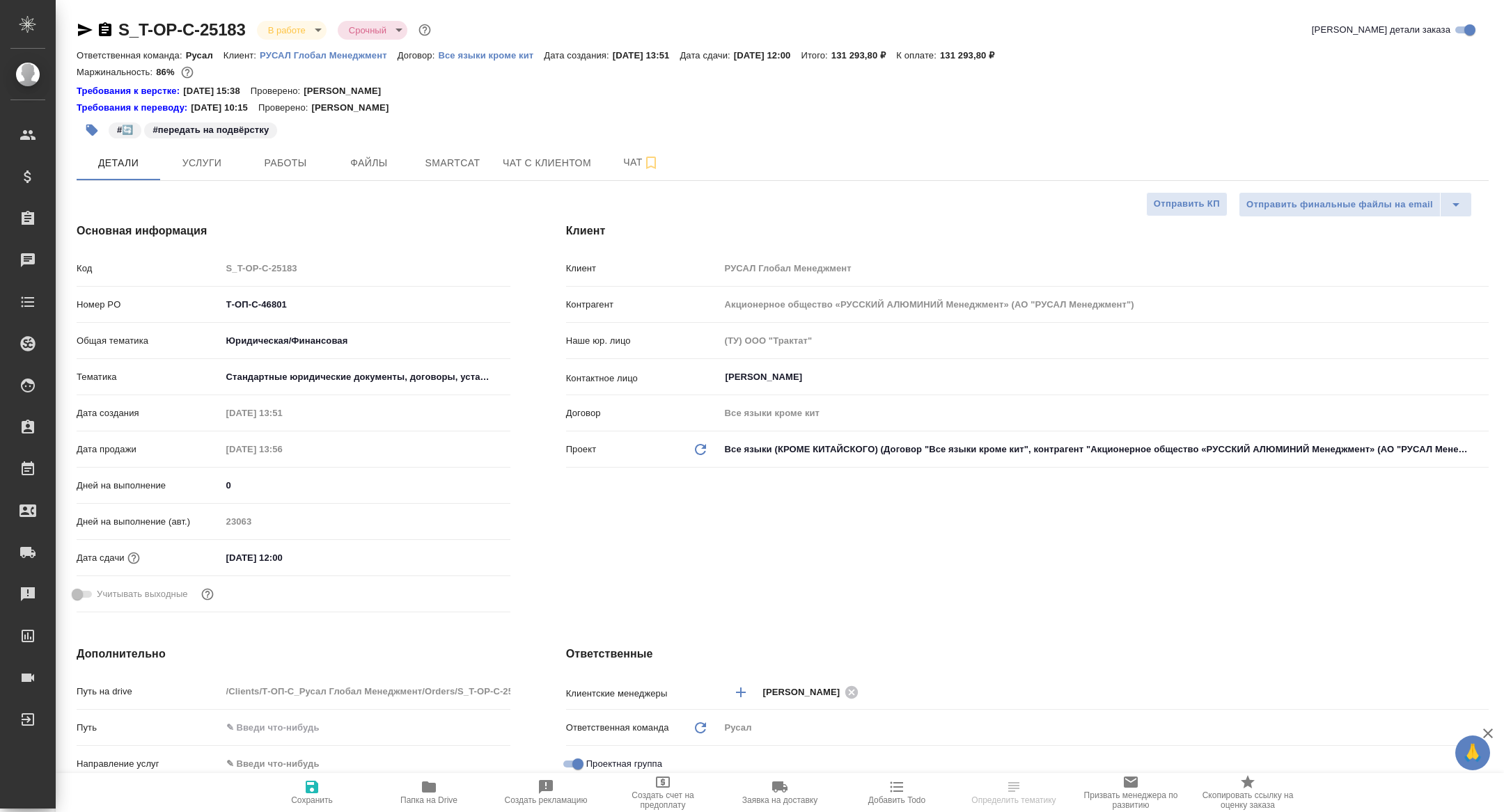
type textarea "x"
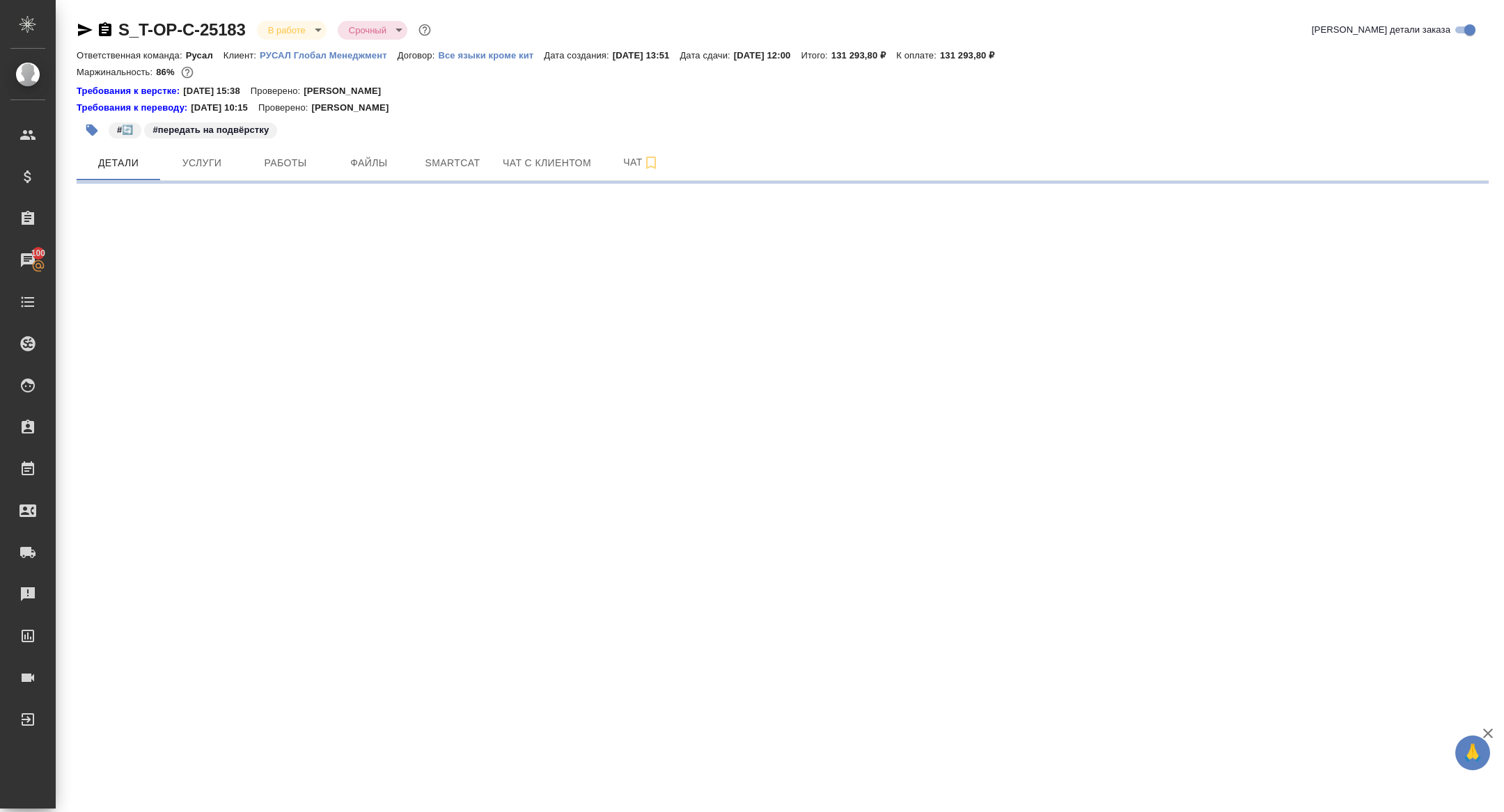
select select "RU"
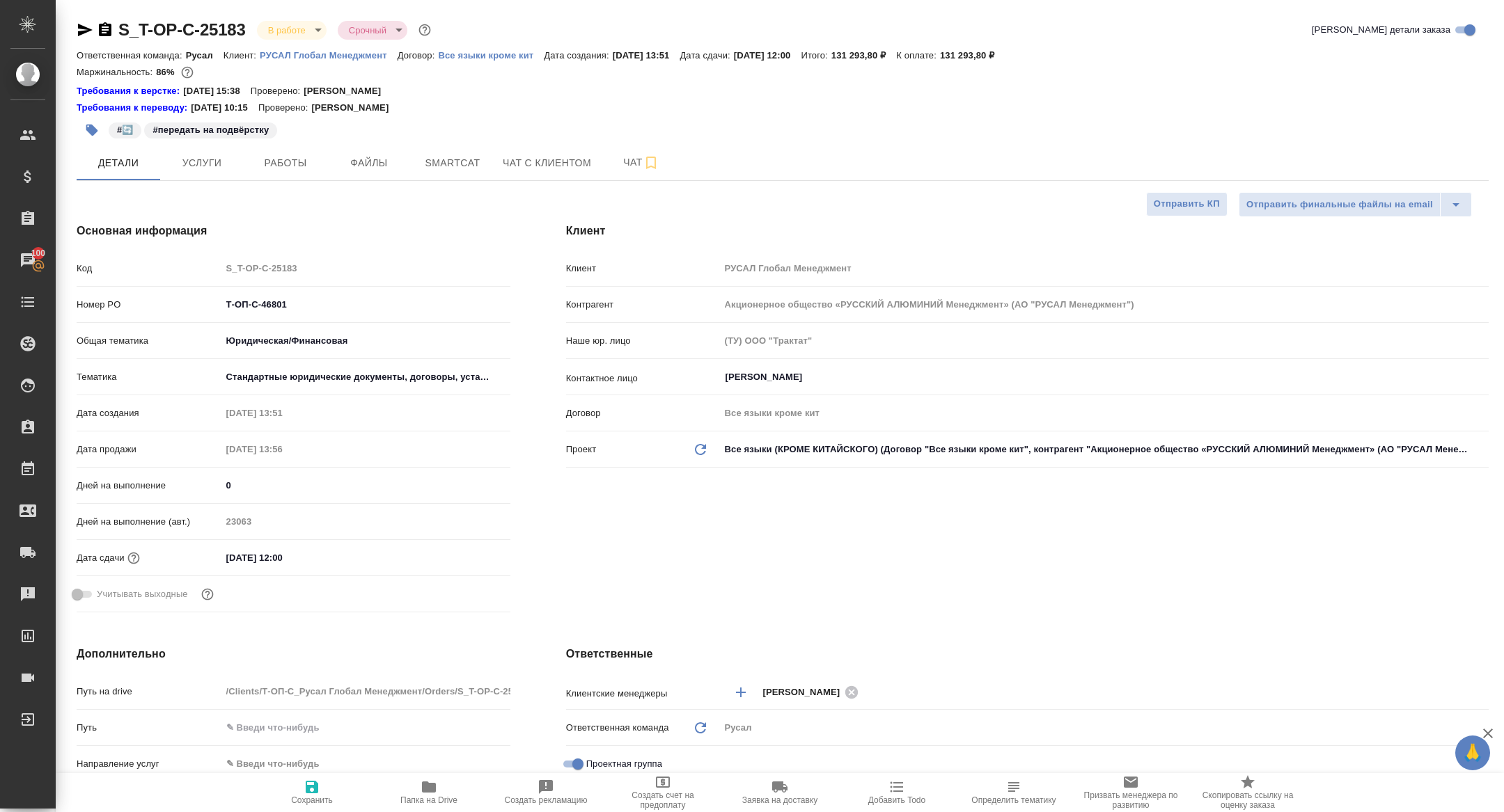
type textarea "x"
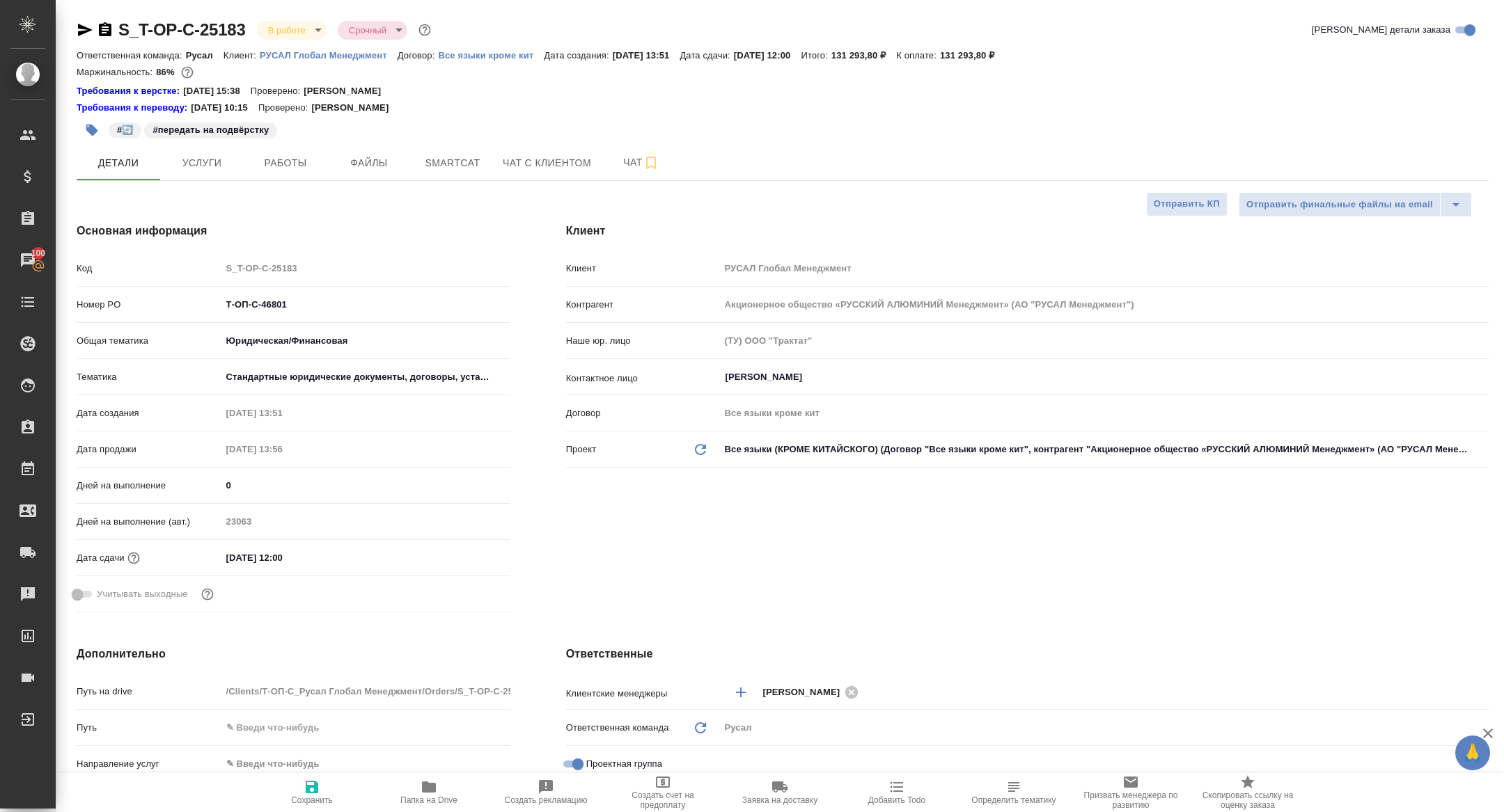
type textarea "x"
click at [628, 162] on span "Чат" at bounding box center [641, 162] width 67 height 17
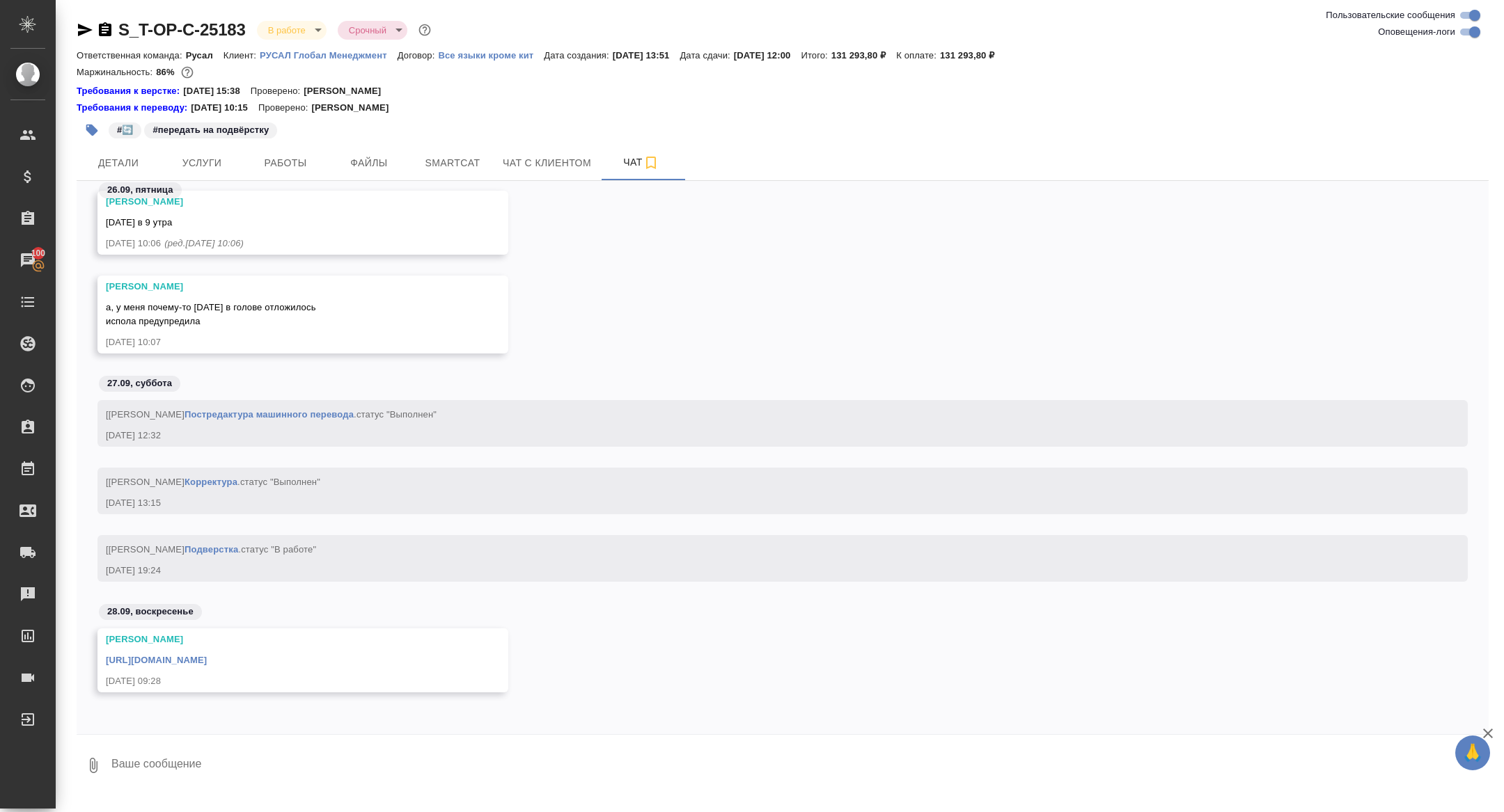
scroll to position [12978, 0]
click at [188, 661] on link "https://drive.awatera.com/apps/files/files/10402714?dir=/Shares/%D0%A2-%D0%9E%D…" at bounding box center [156, 659] width 101 height 10
click at [127, 153] on button "Детали" at bounding box center [119, 163] width 84 height 35
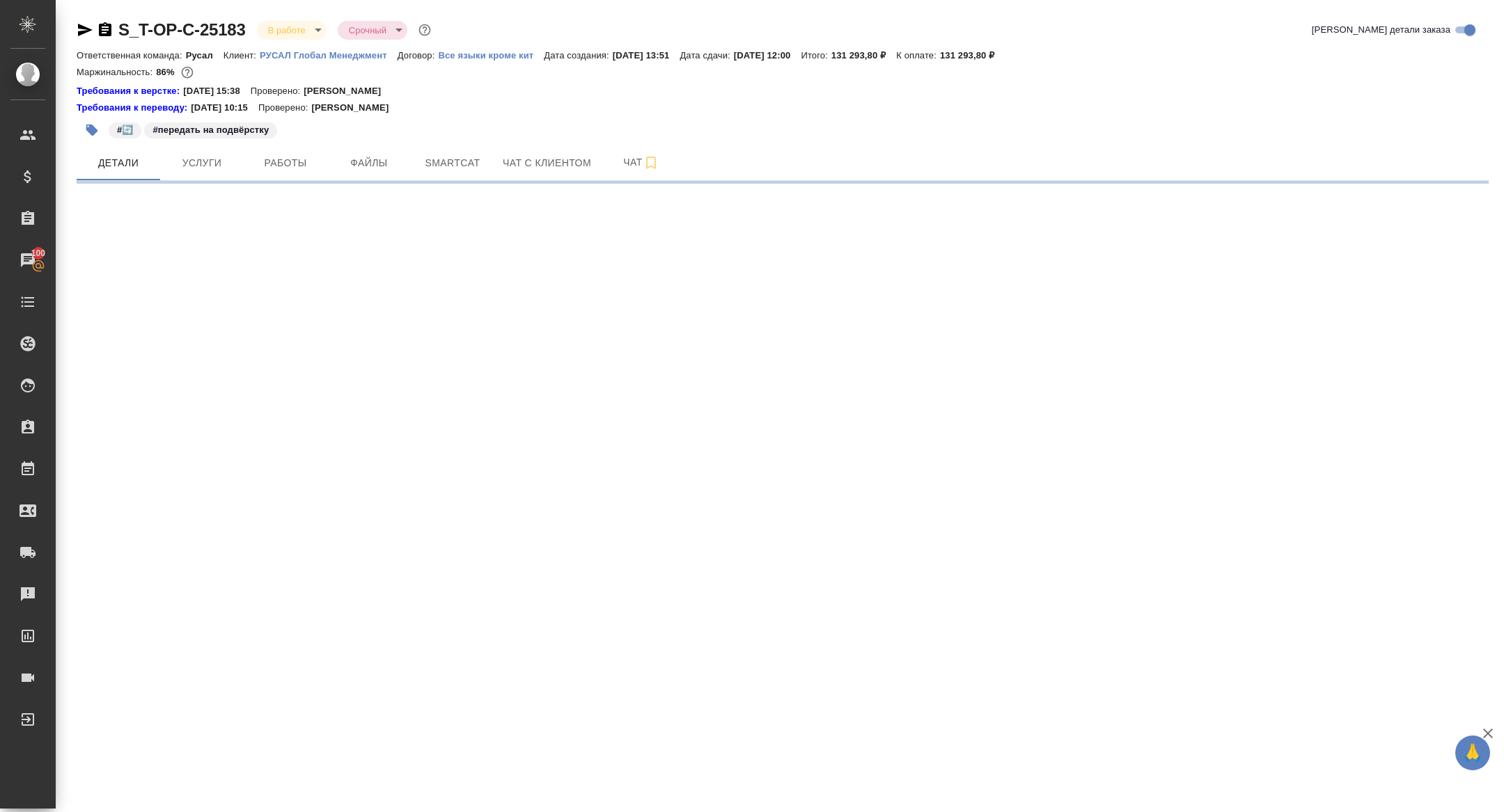
select select "RU"
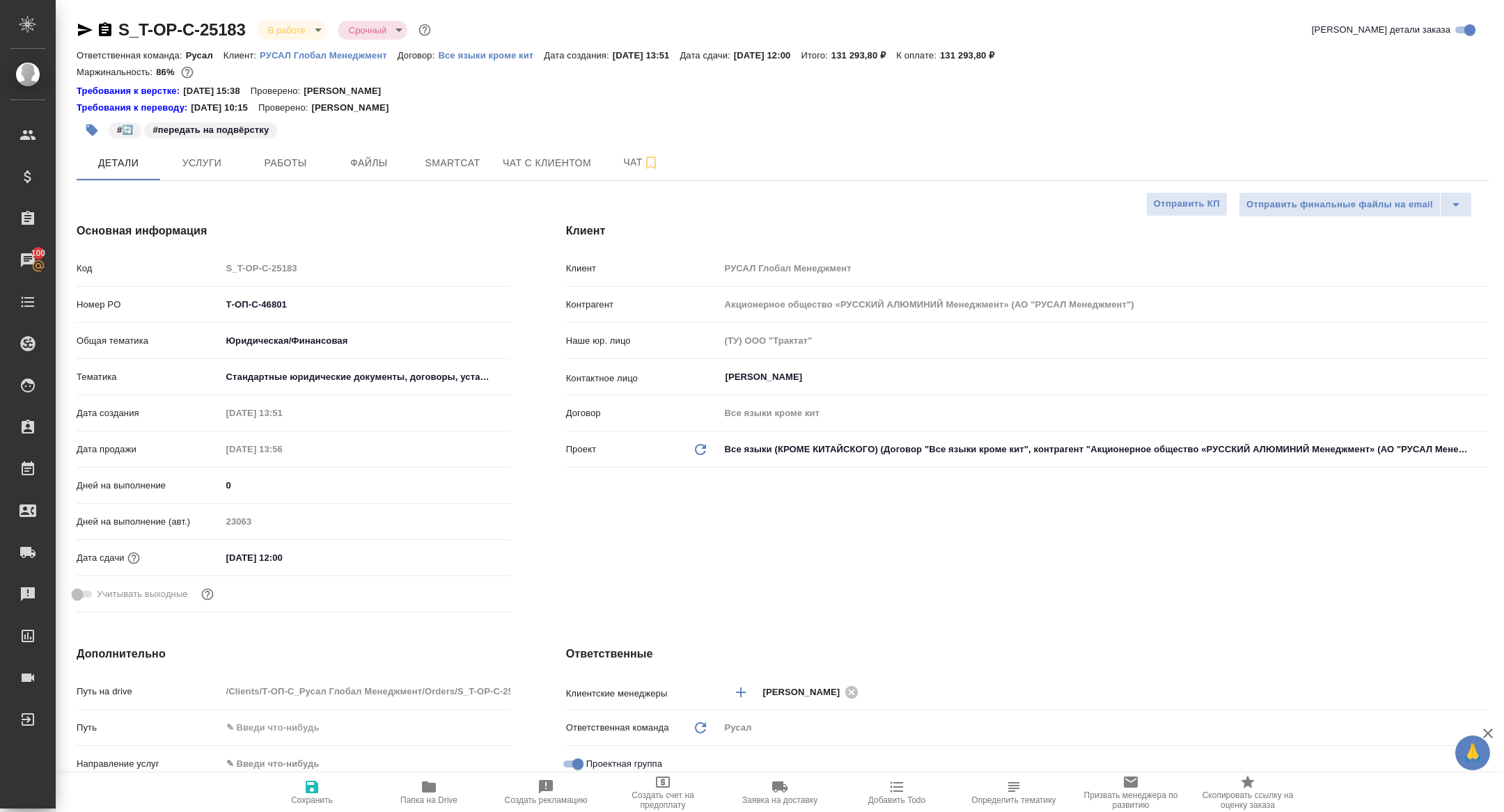
type textarea "x"
drag, startPoint x: 300, startPoint y: 308, endPoint x: 118, endPoint y: 271, distance: 185.7
click at [118, 271] on div "Код S_T-OP-C-25183 Номер PO Т-ОП-С-46801 Общая тематика Юридическая/Финансовая …" at bounding box center [294, 436] width 434 height 362
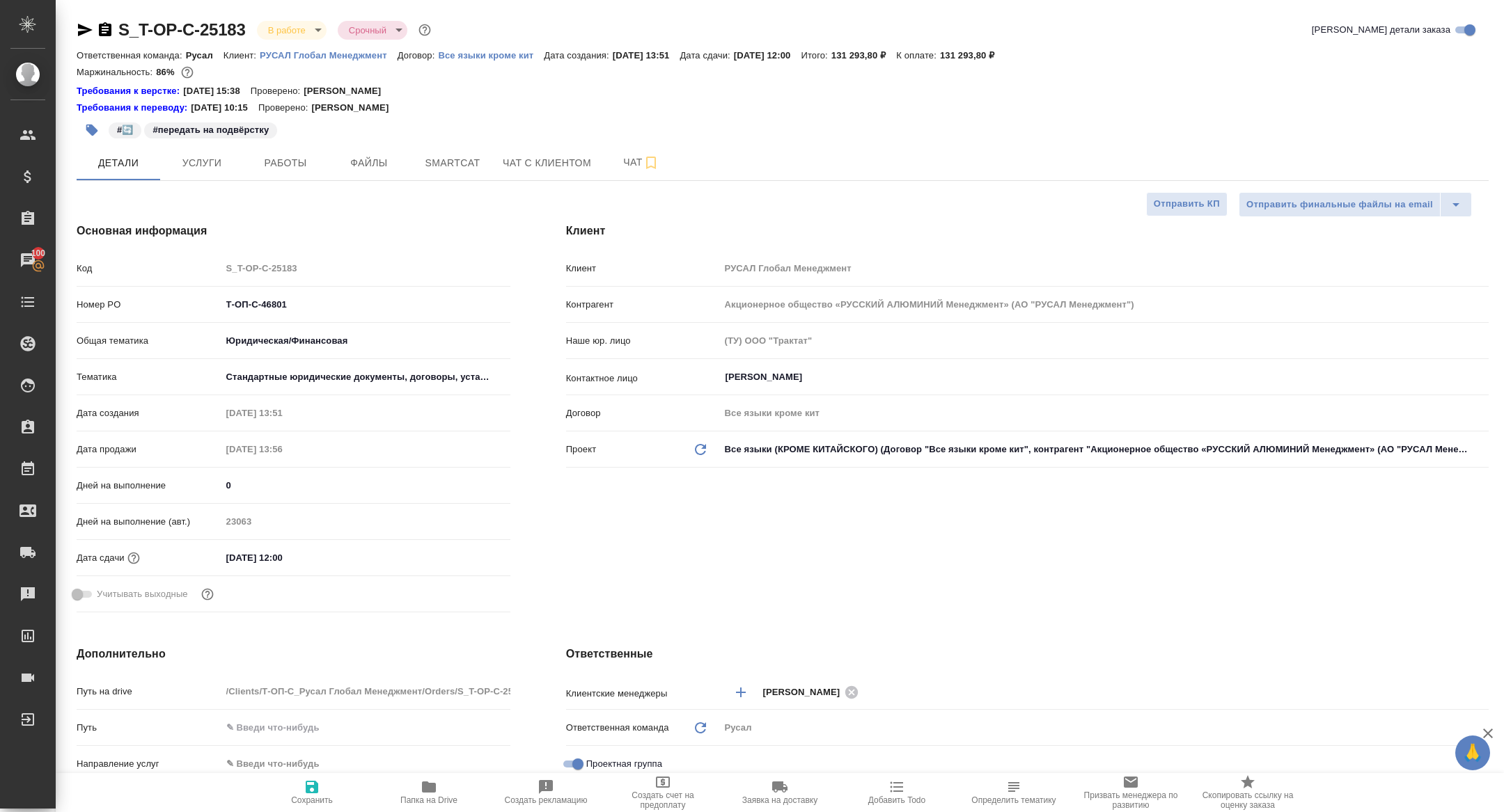
type textarea "x"
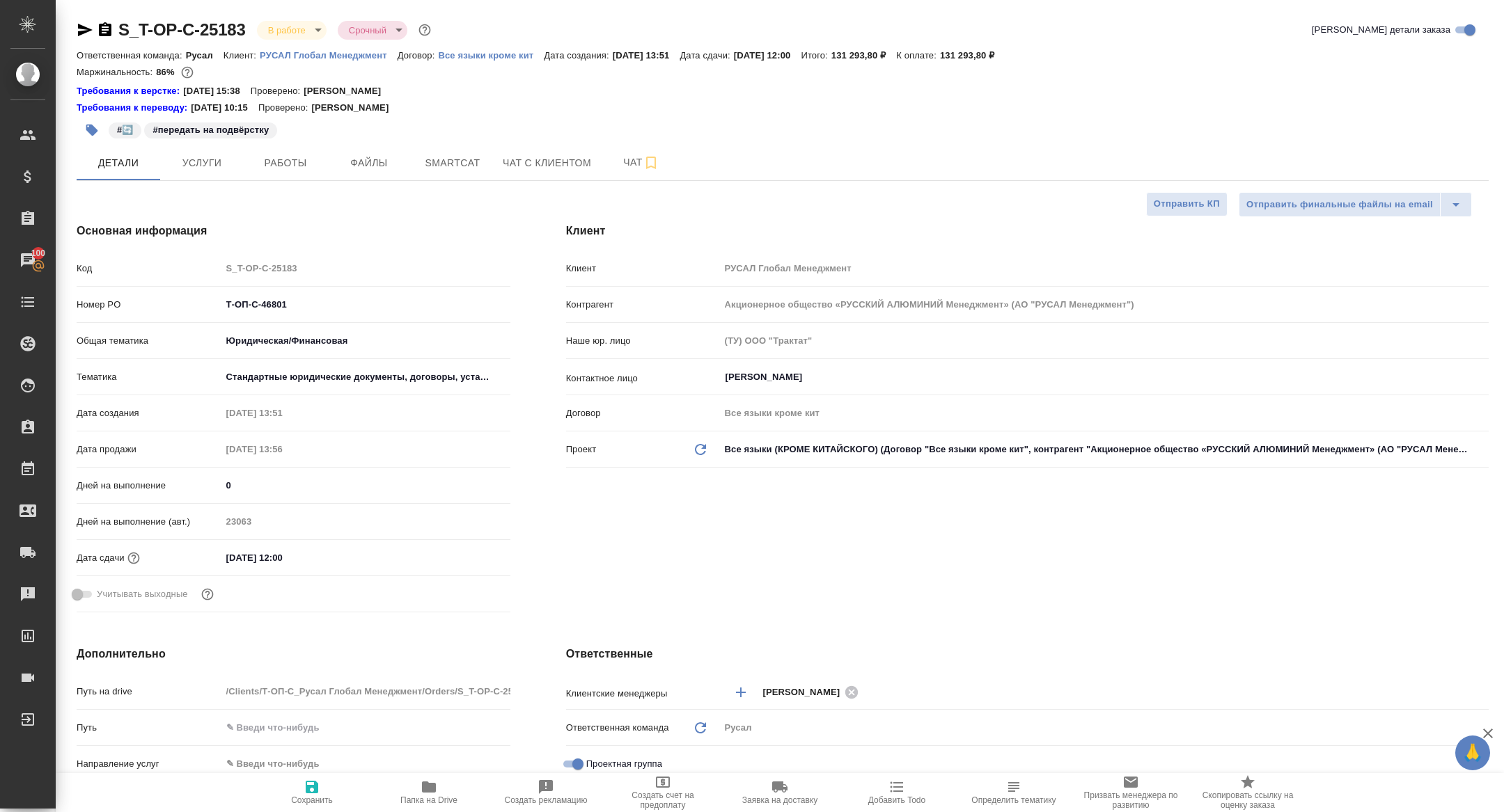
type textarea "x"
click at [285, 43] on div "S_T-OP-C-25183 В работе inProgress Срочный urgent Кратко детали заказа" at bounding box center [782, 33] width 1412 height 28
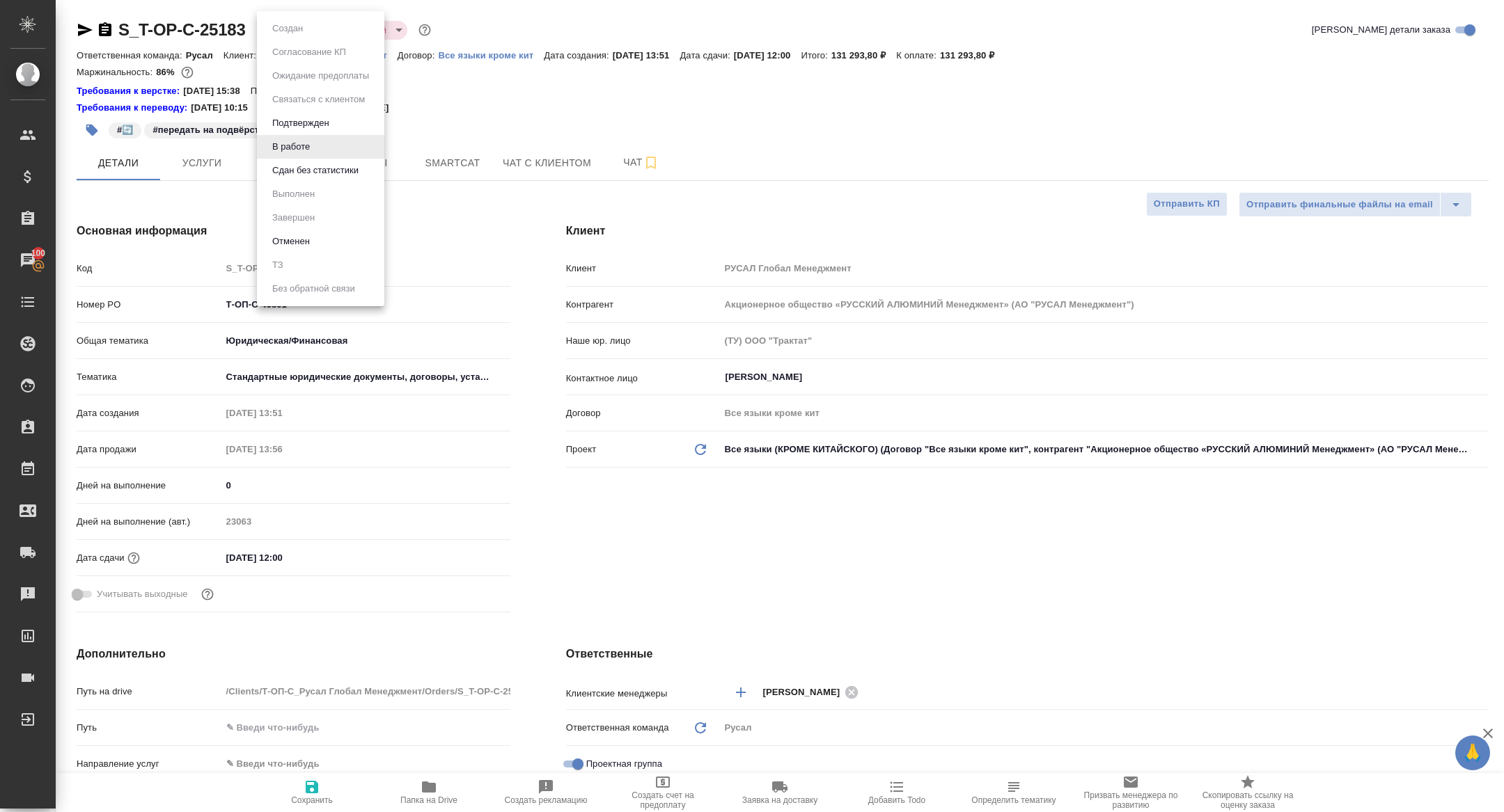
click at [283, 37] on body "🙏 .cls-1 fill:#fff; AWATERA Zhuravleva Alexandra Клиенты Спецификации Заказы 10…" at bounding box center [752, 406] width 1504 height 812
click at [314, 167] on button "Сдан без статистики" at bounding box center [315, 170] width 95 height 15
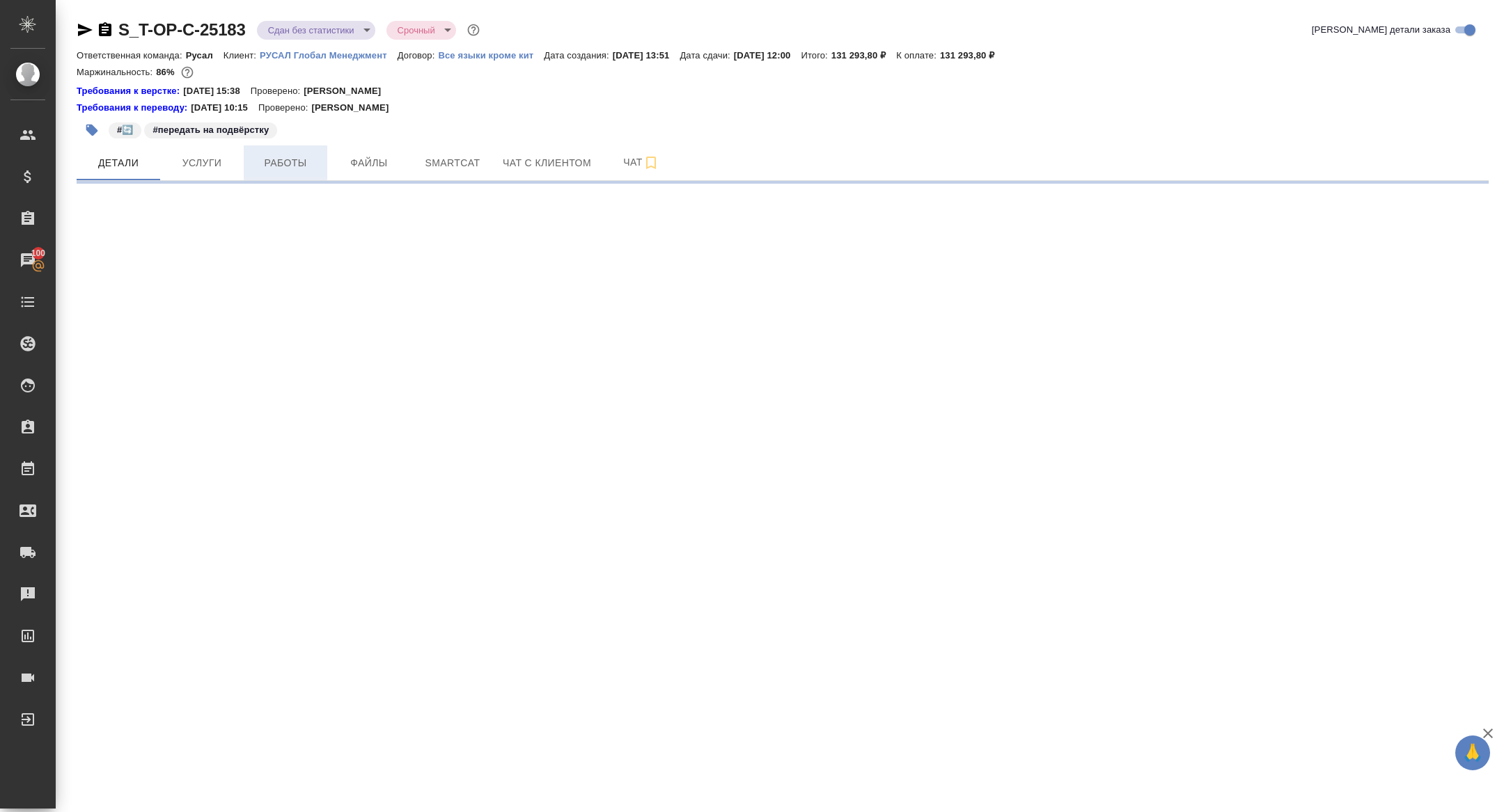
click at [274, 169] on span "Работы" at bounding box center [285, 163] width 67 height 17
select select "RU"
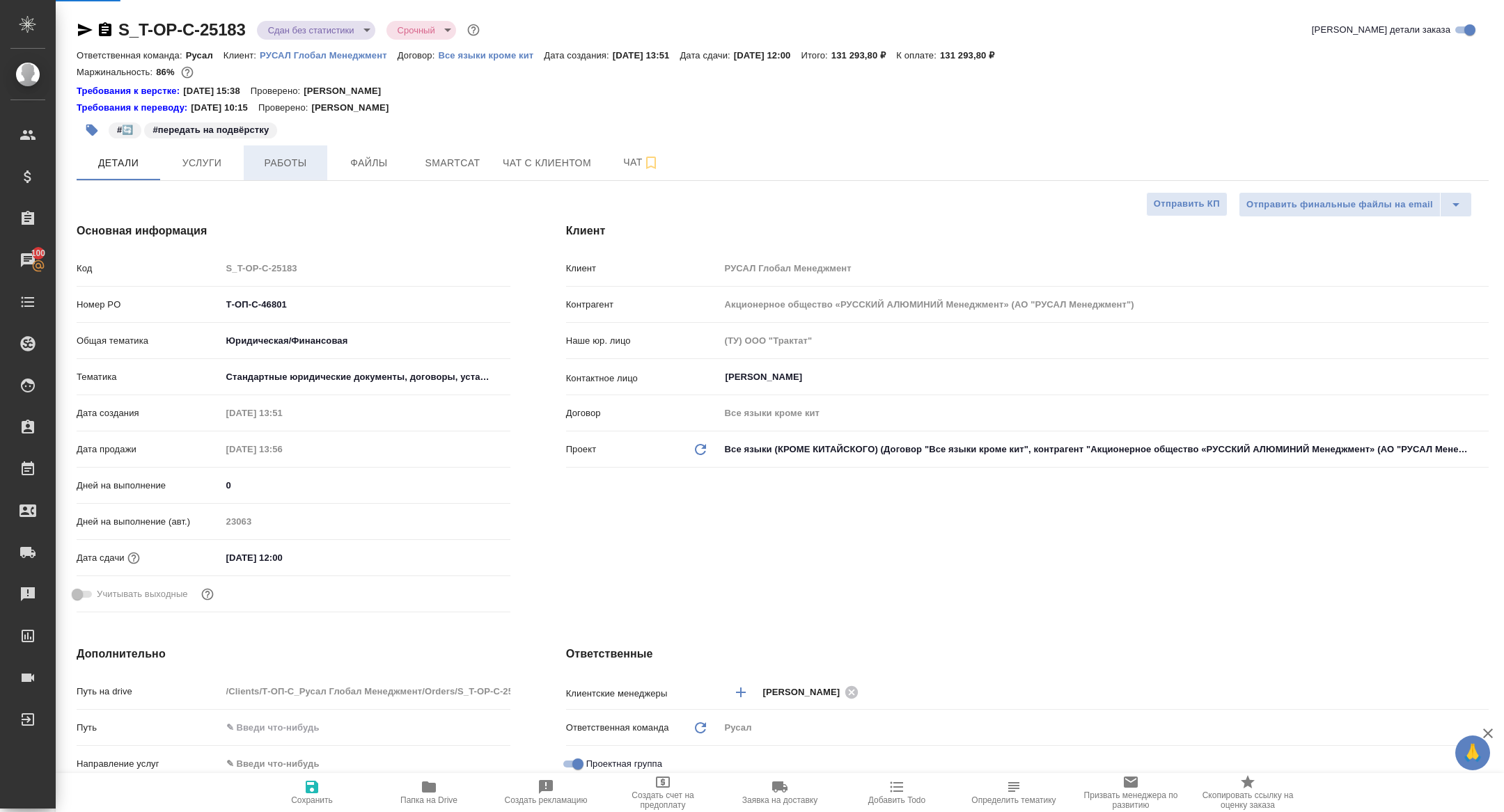
type textarea "x"
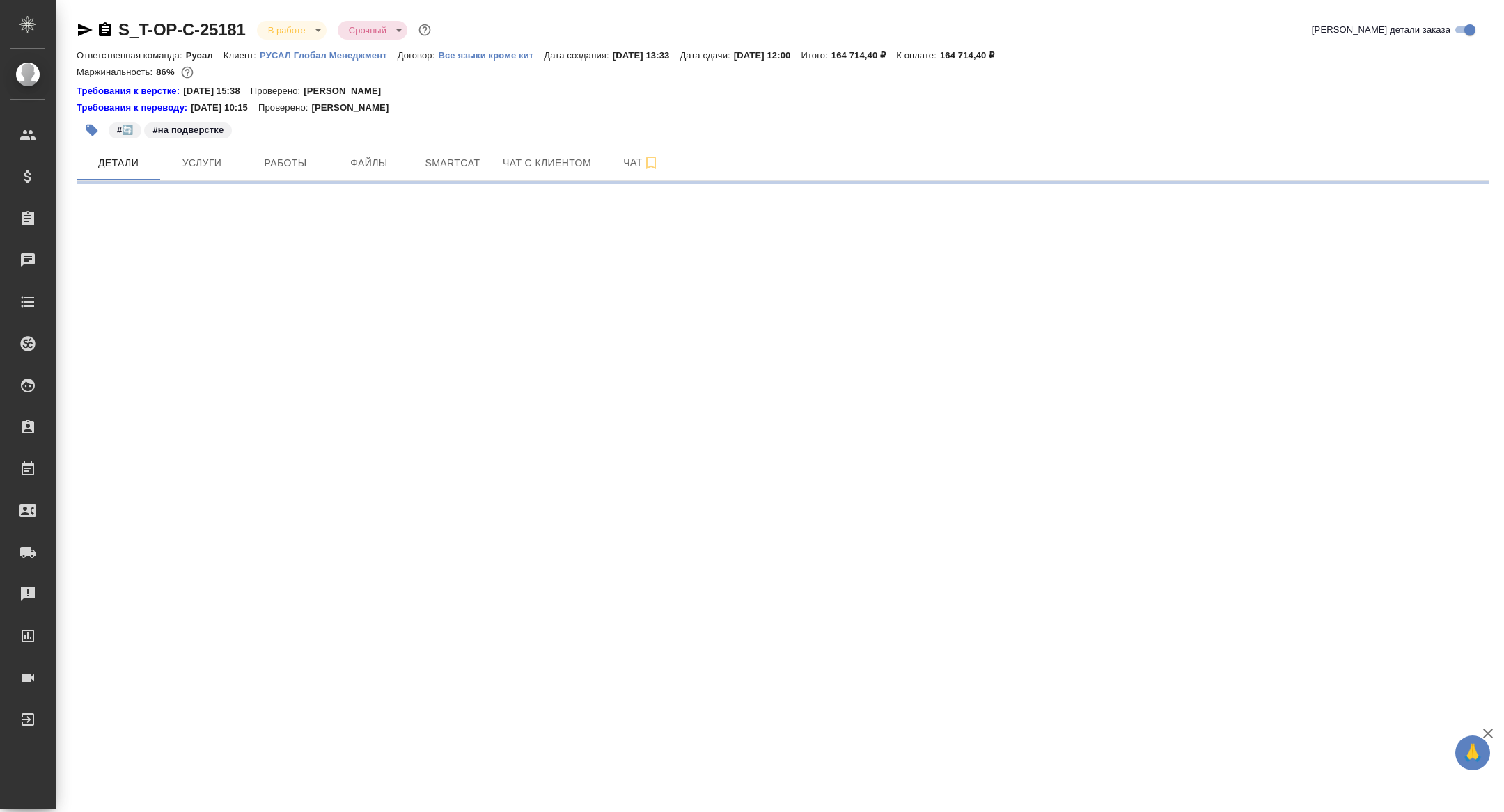
select select "RU"
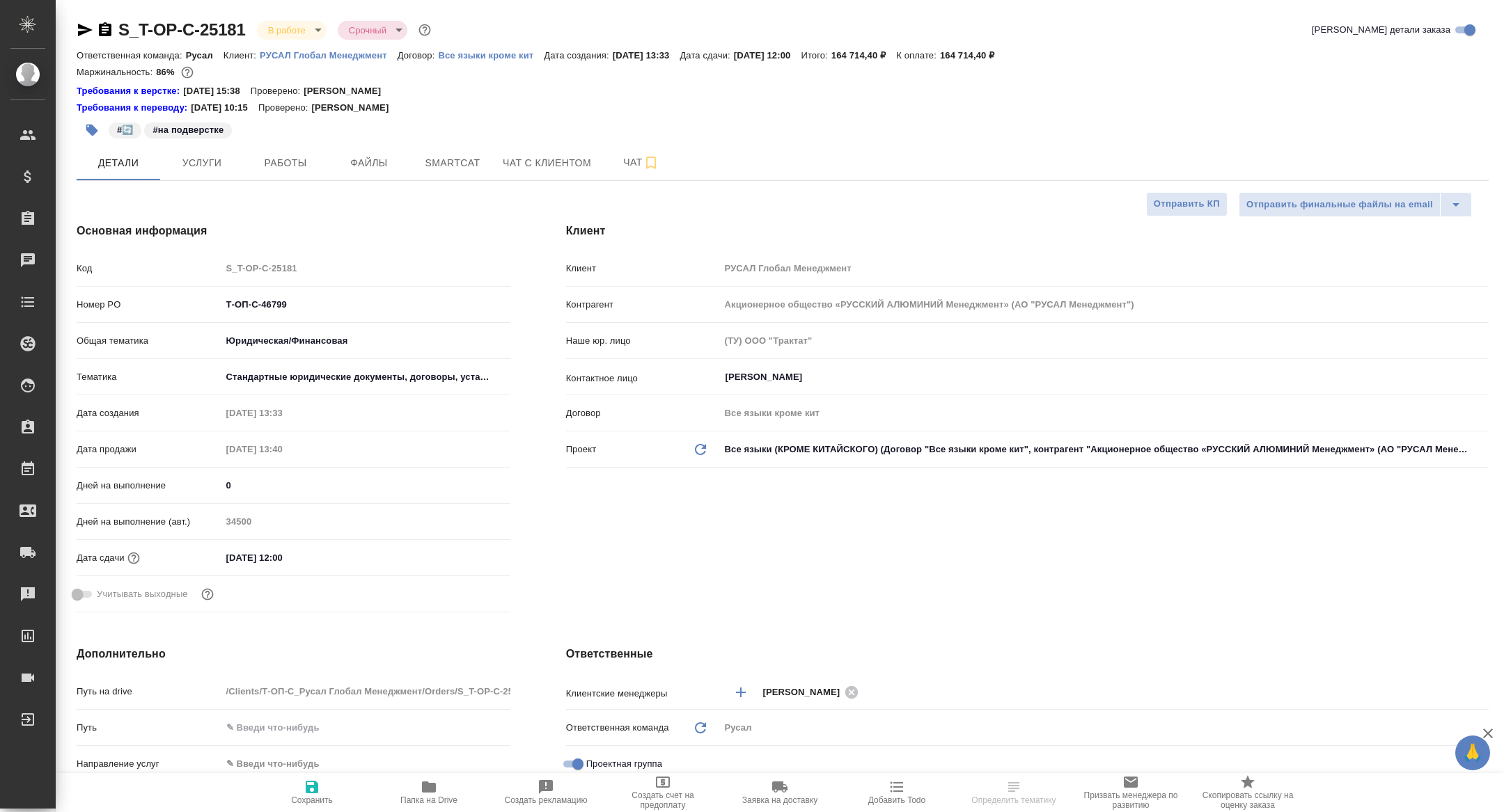
type textarea "x"
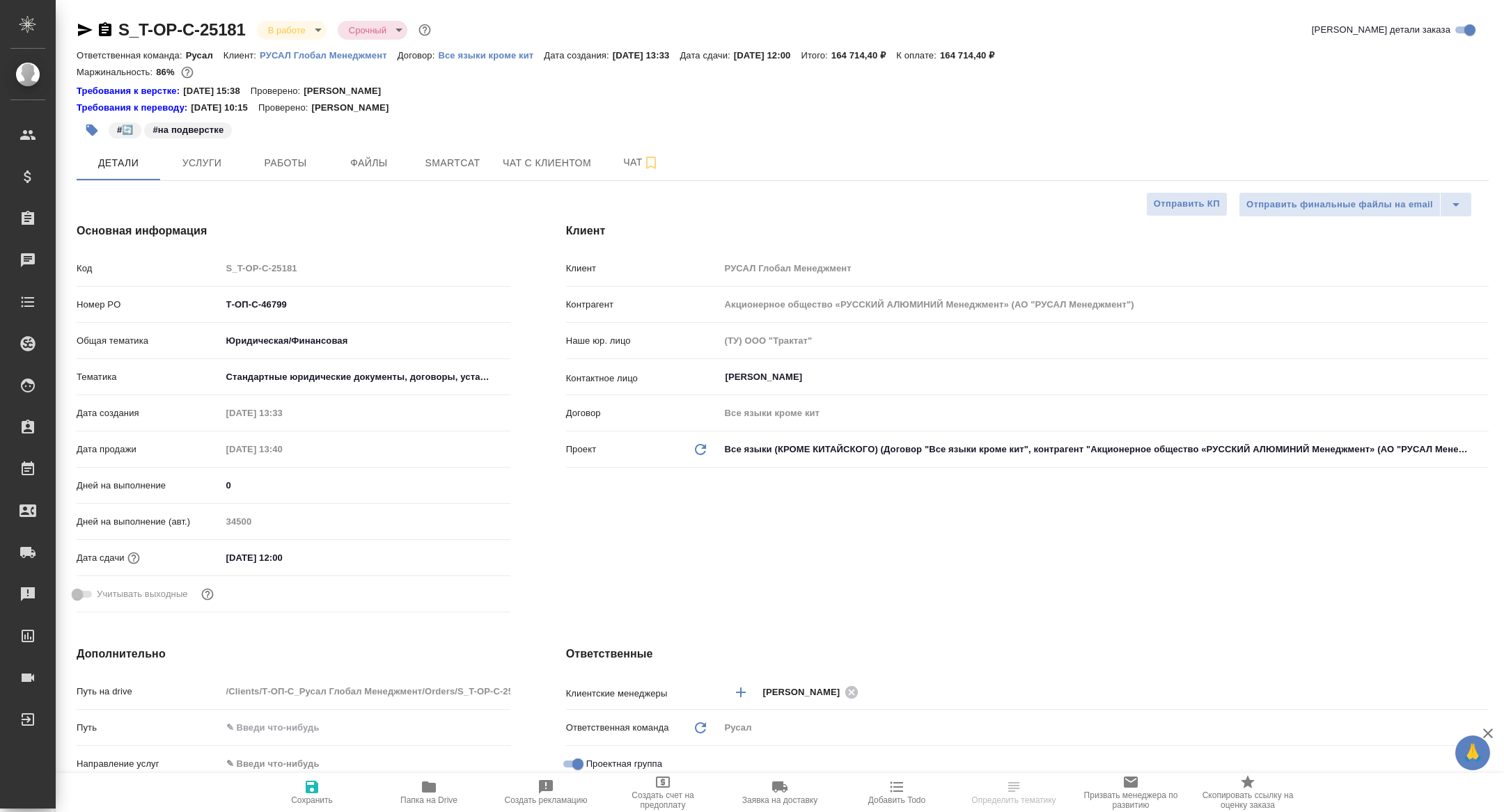
type textarea "x"
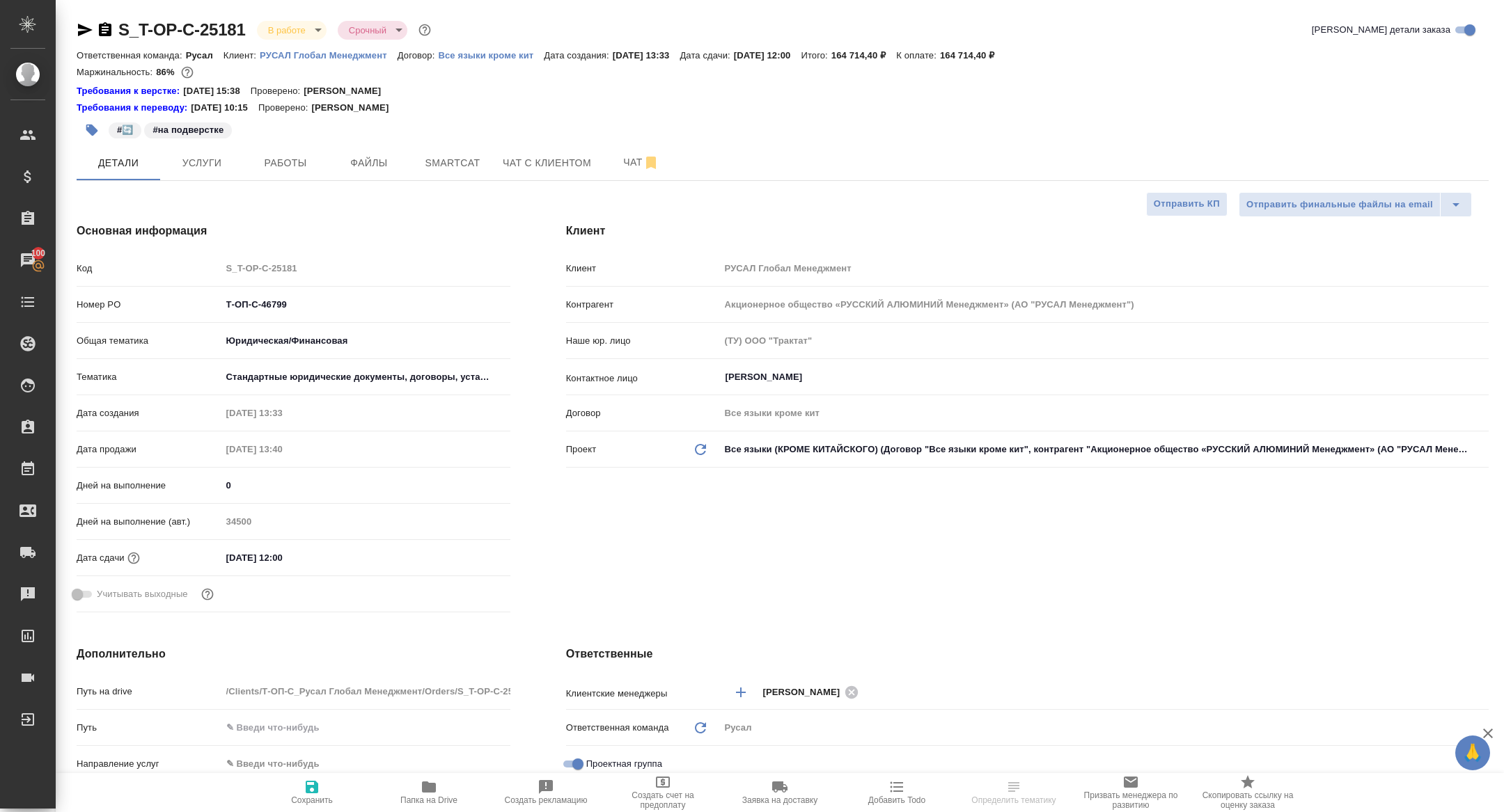
type textarea "x"
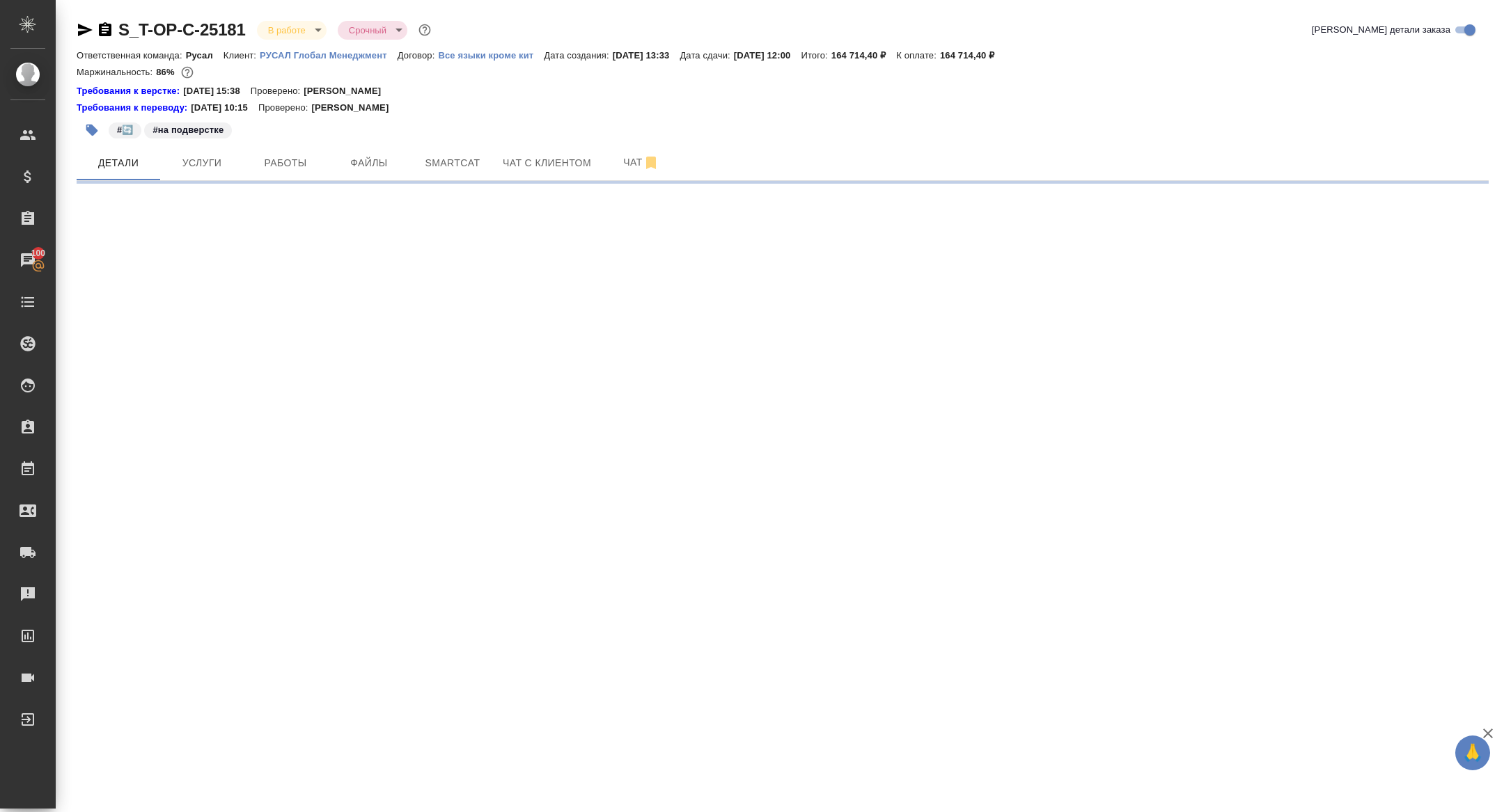
select select "RU"
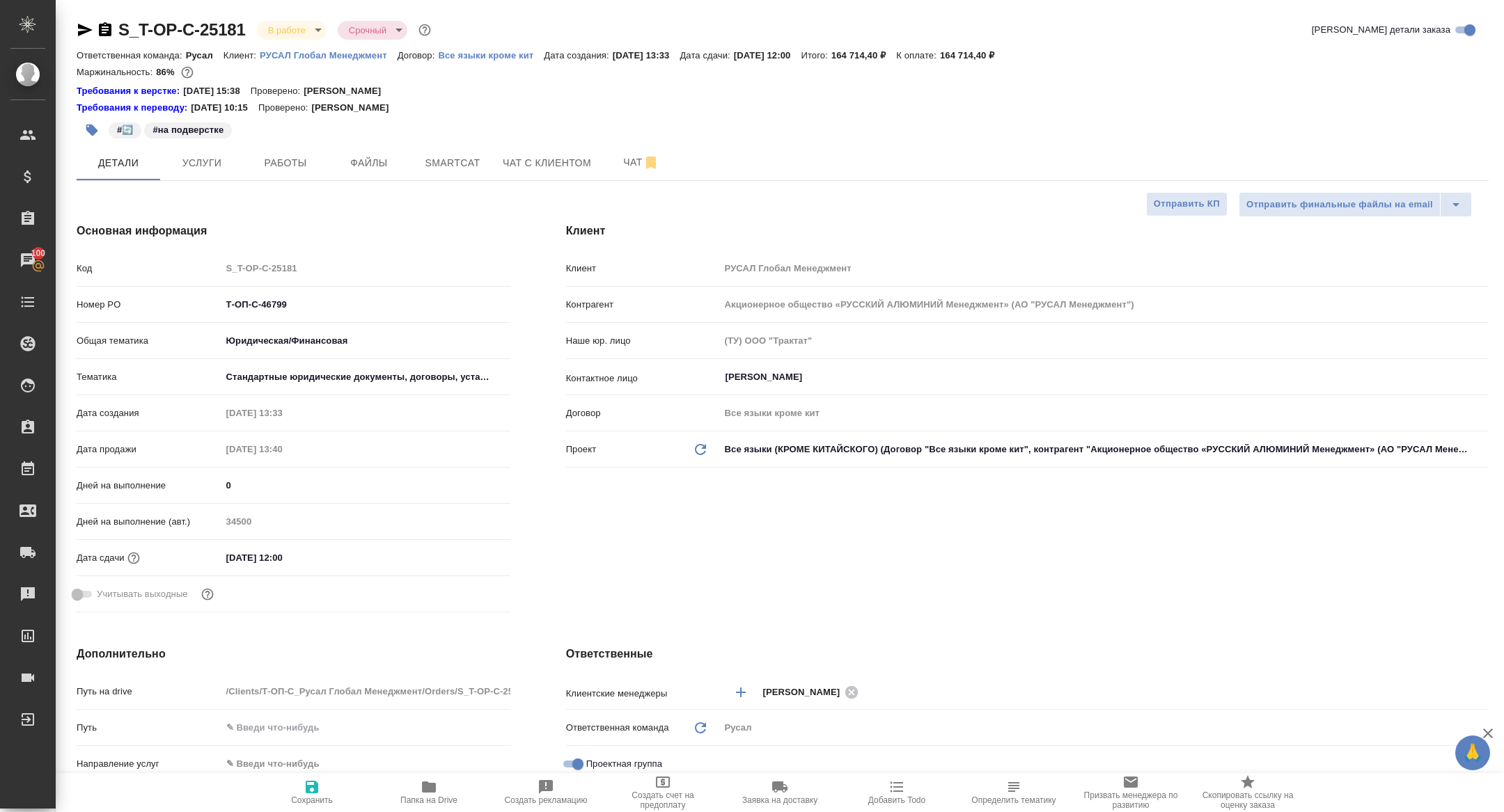
type textarea "x"
click at [104, 26] on icon "button" at bounding box center [105, 30] width 17 height 17
type textarea "x"
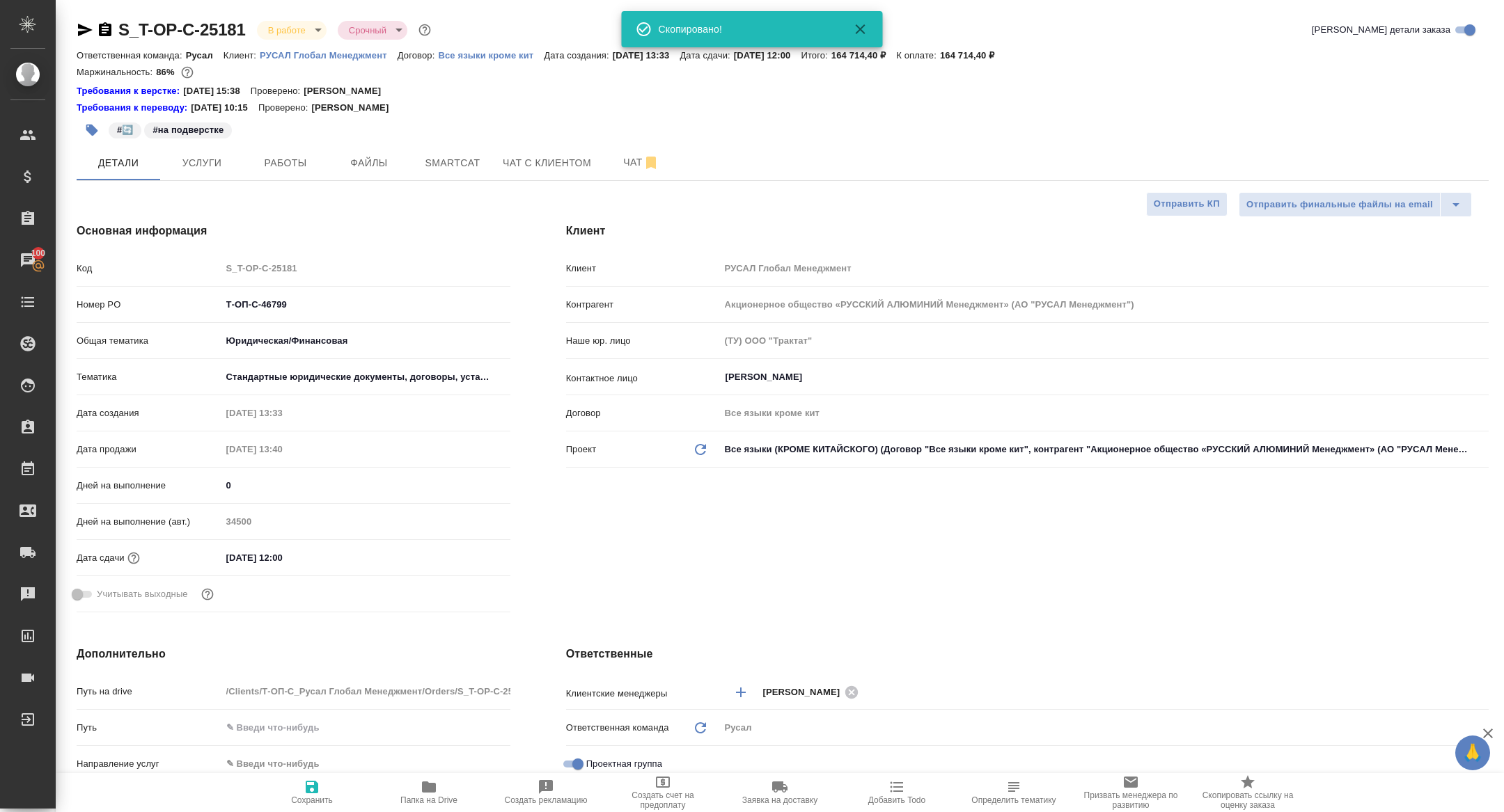
type textarea "x"
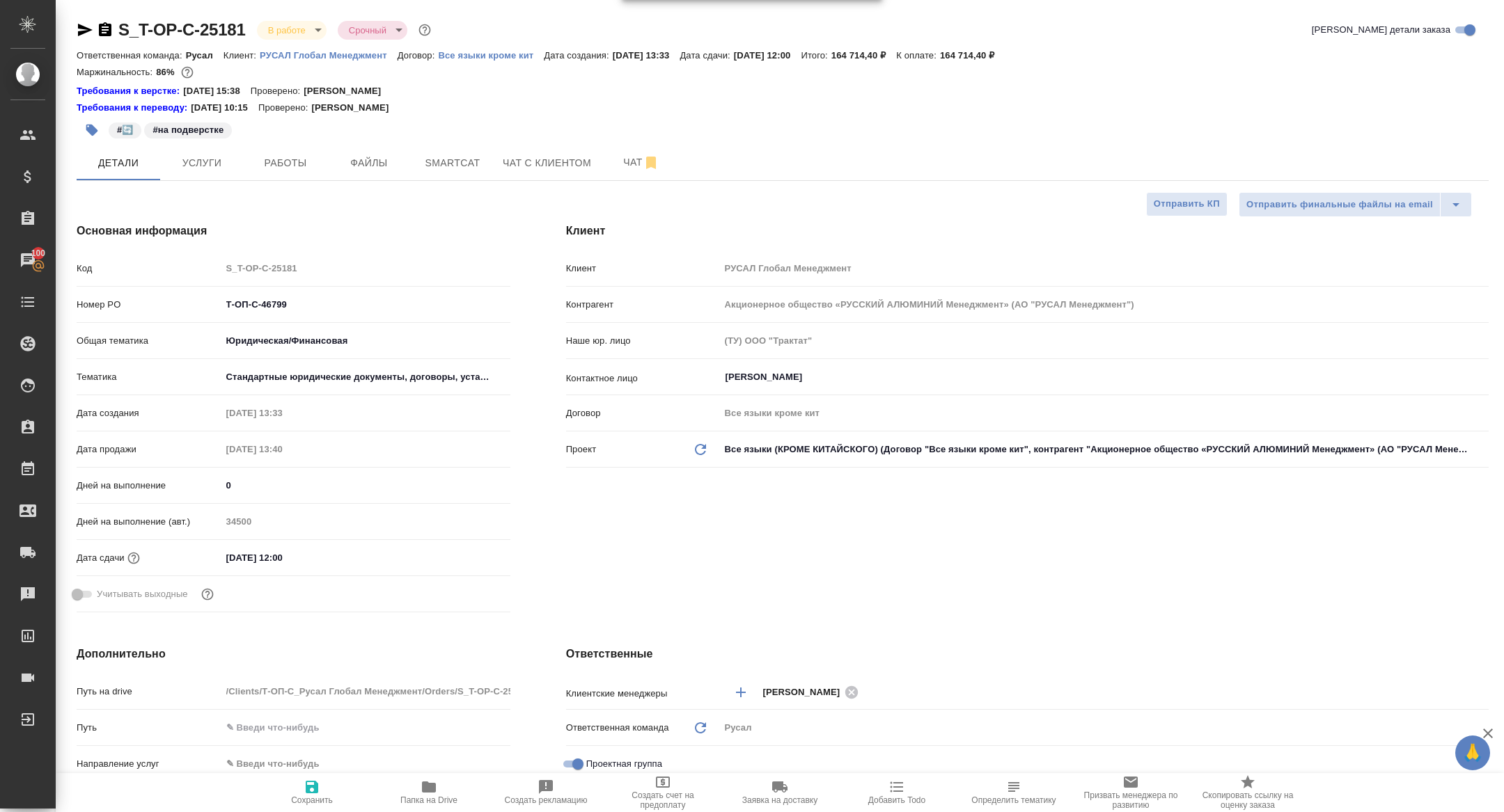
click at [79, 29] on icon "button" at bounding box center [85, 30] width 17 height 17
type textarea "x"
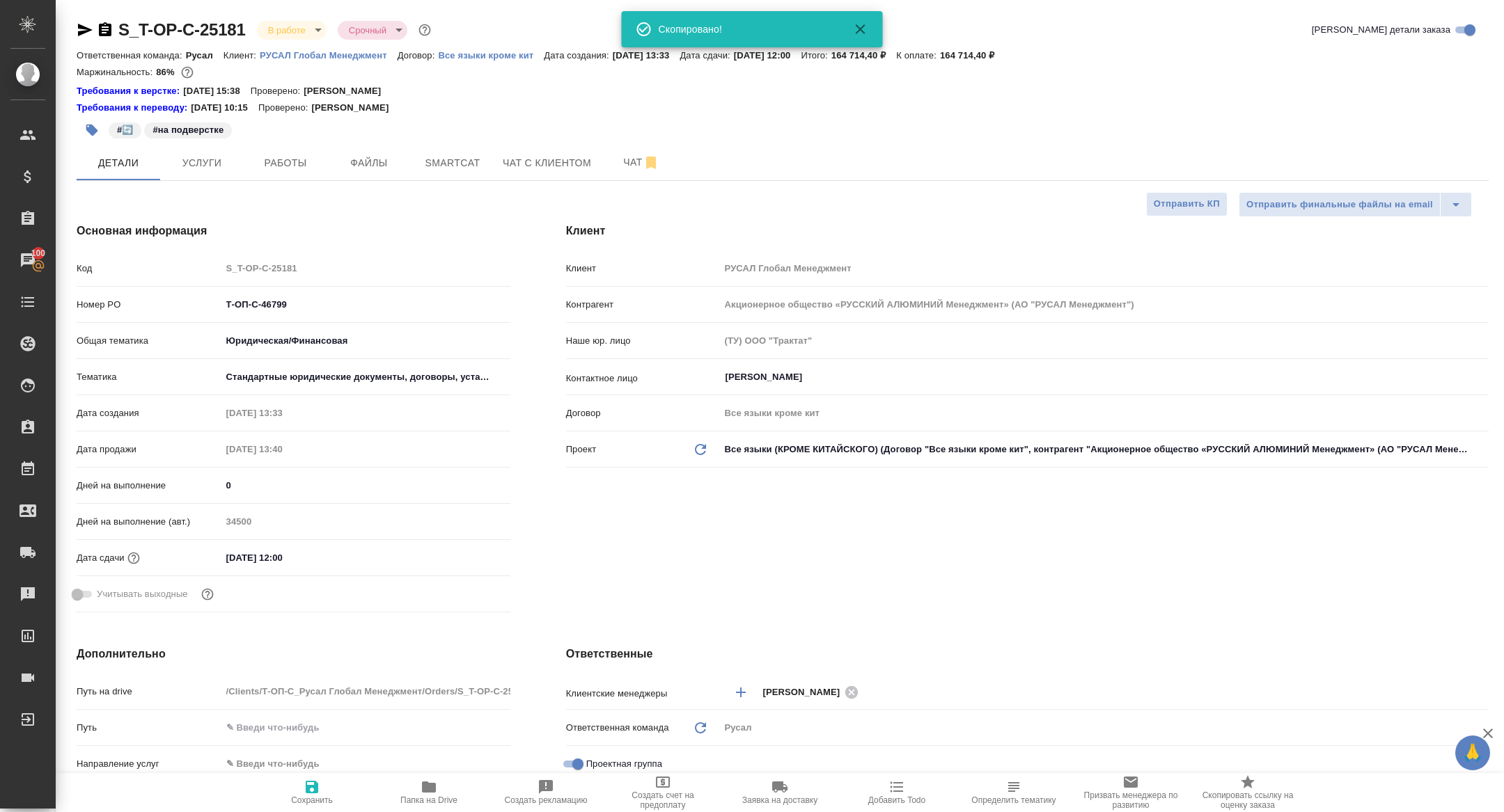
type textarea "x"
click at [625, 193] on div "Отправить финальные файлы на email Отправить КП" at bounding box center [776, 204] width 1400 height 25
click at [625, 180] on hr at bounding box center [782, 180] width 1412 height 1
type textarea "x"
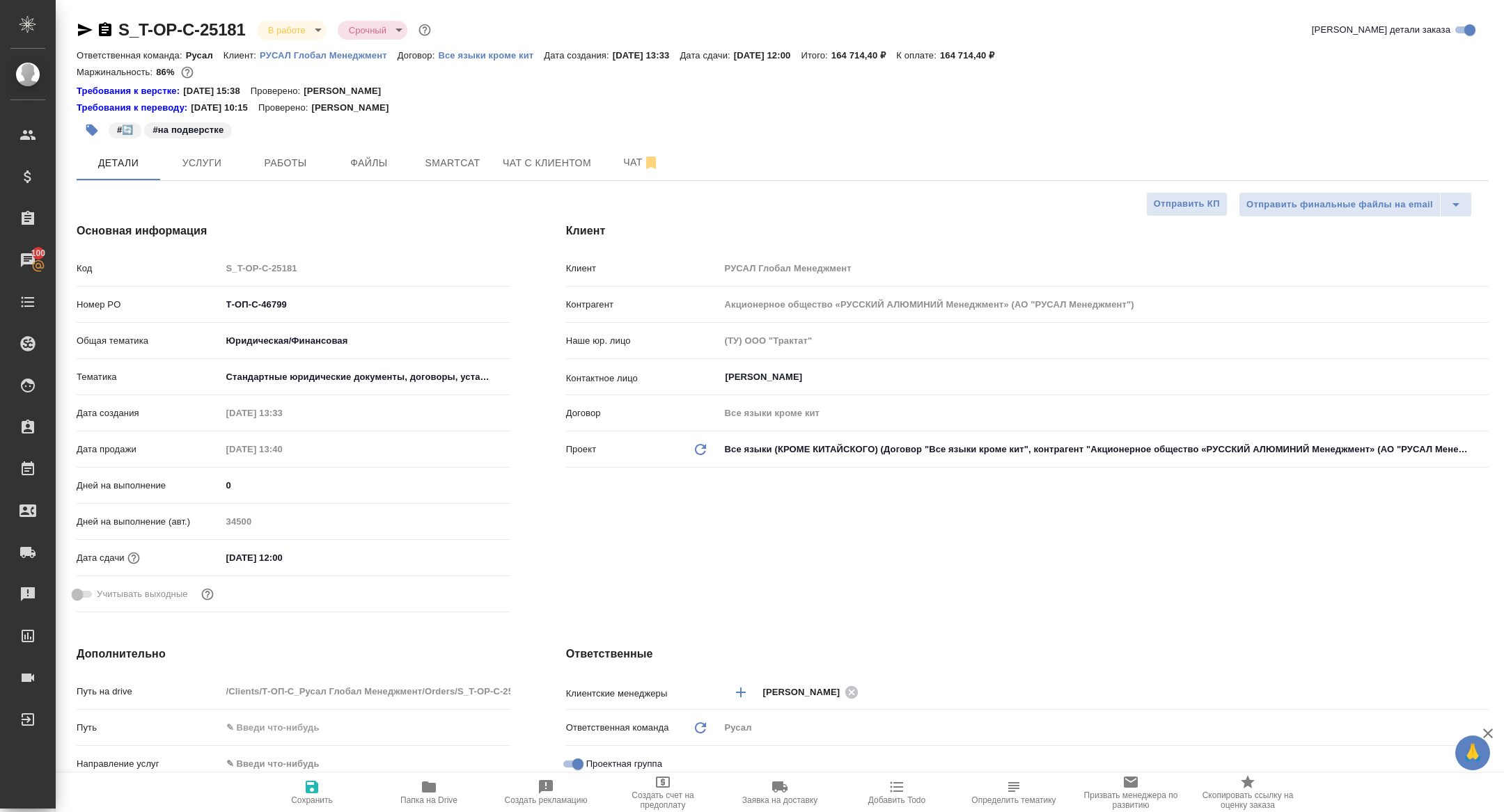
type textarea "x"
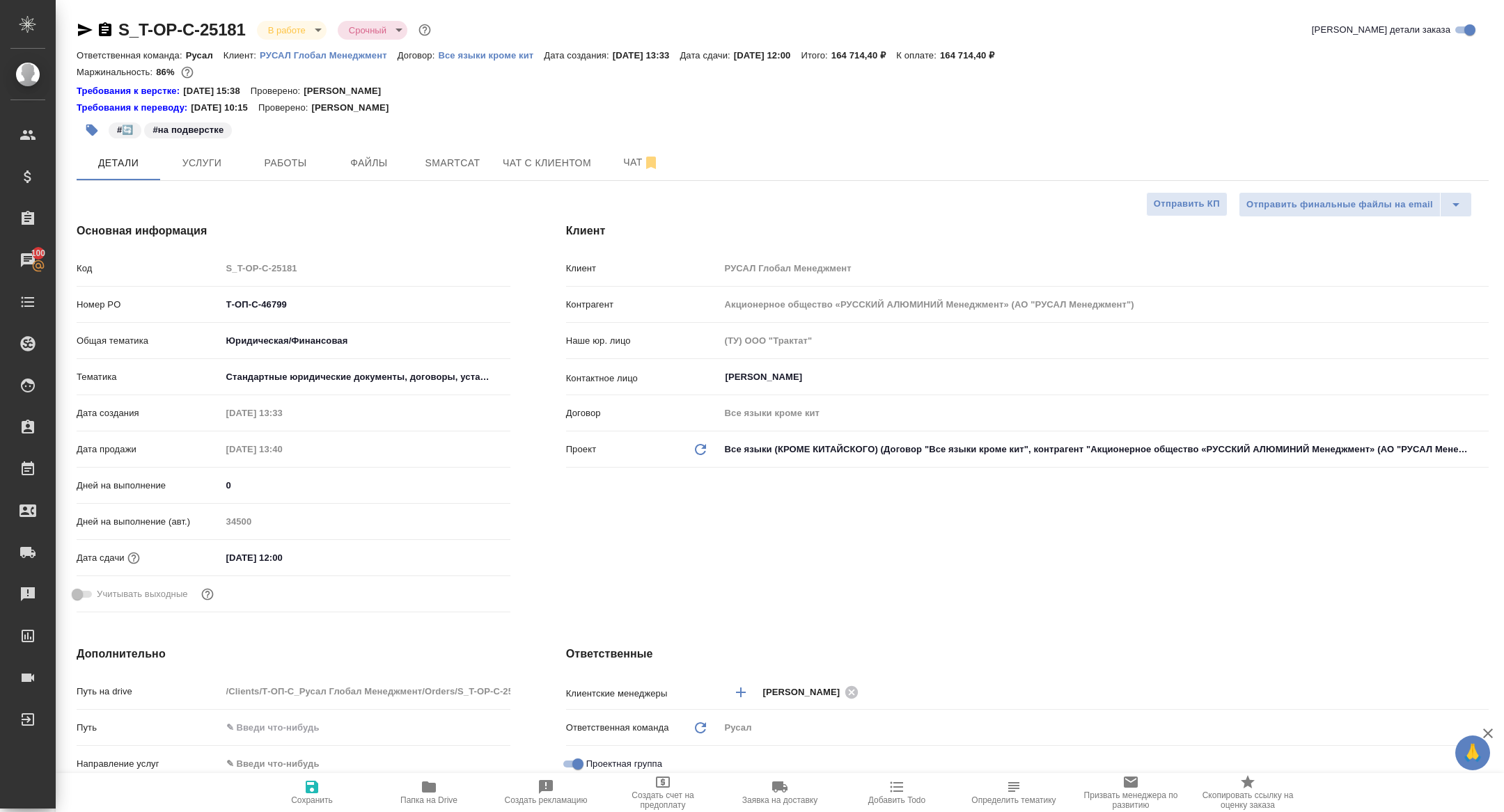
type textarea "x"
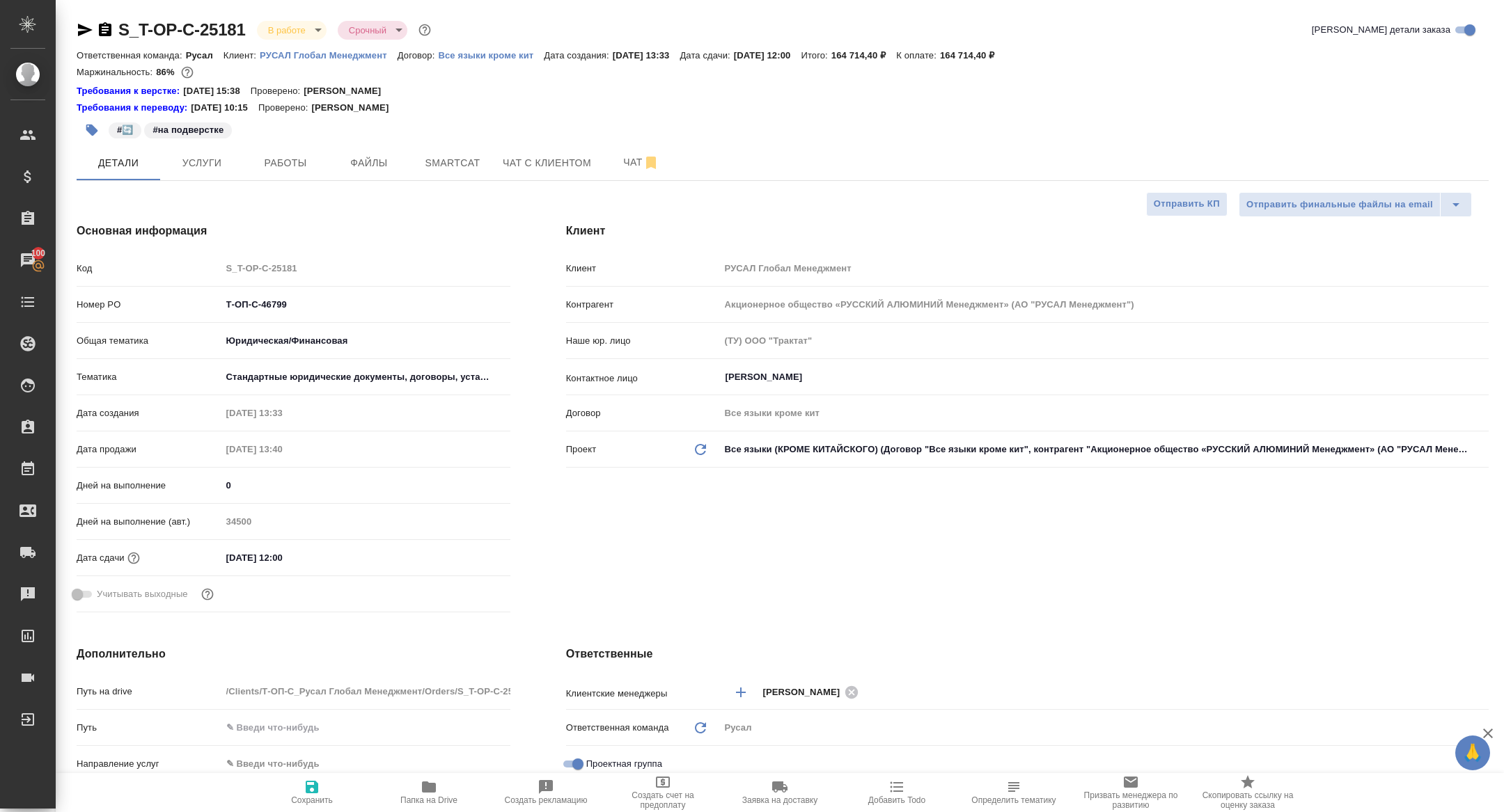
type textarea "x"
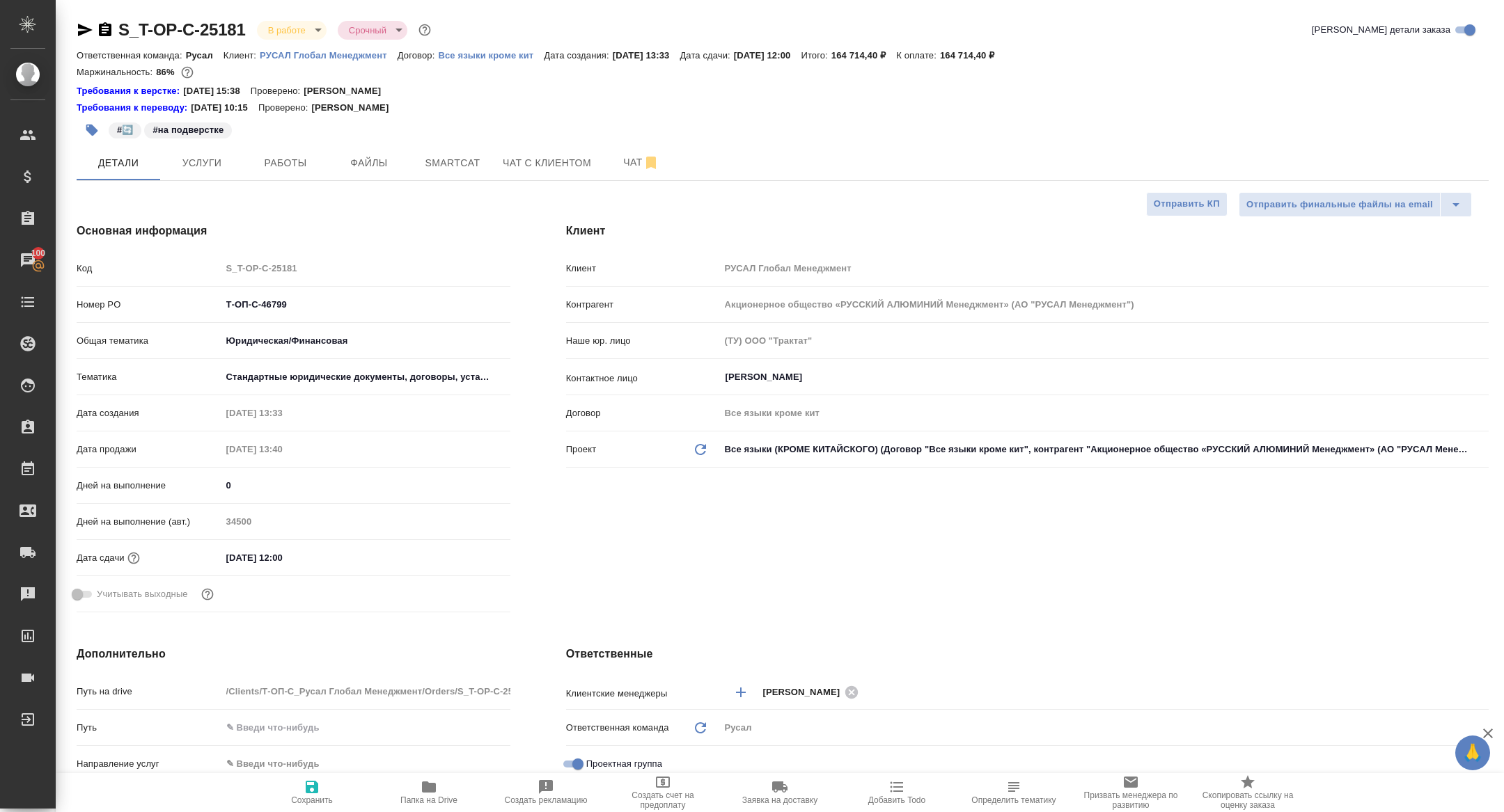
type textarea "x"
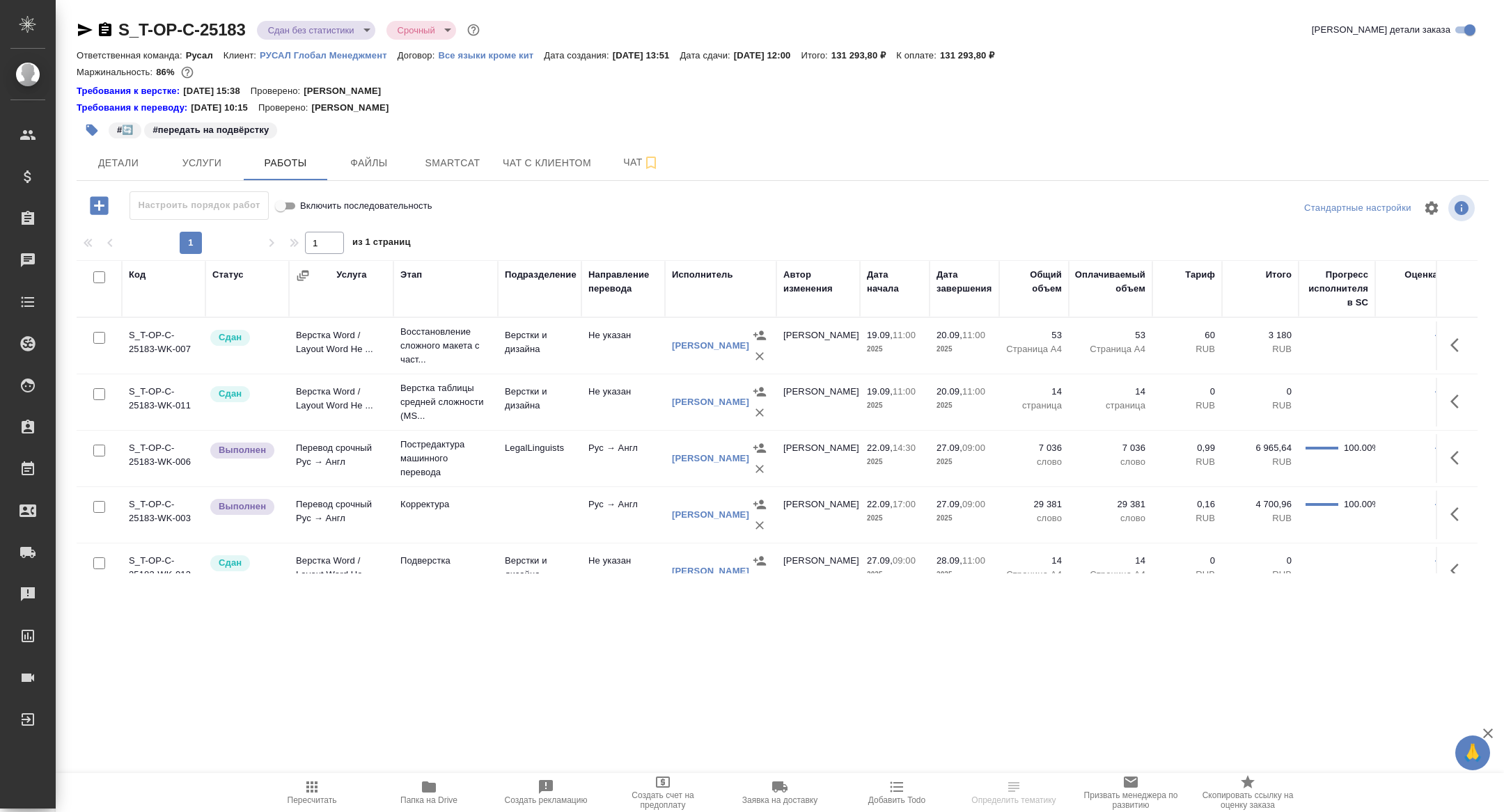
scroll to position [137, 0]
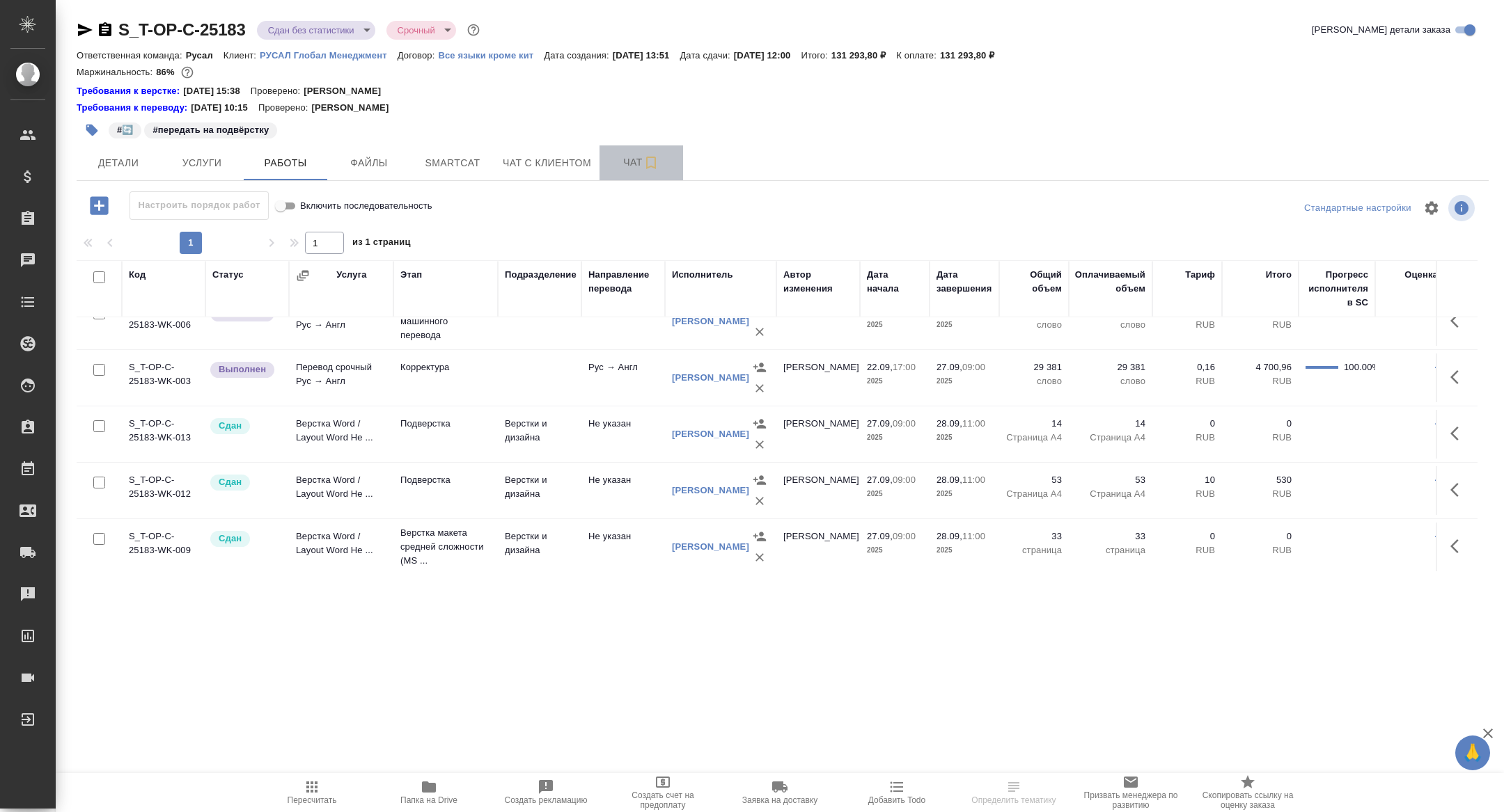
click at [623, 176] on button "Чат" at bounding box center [642, 163] width 84 height 35
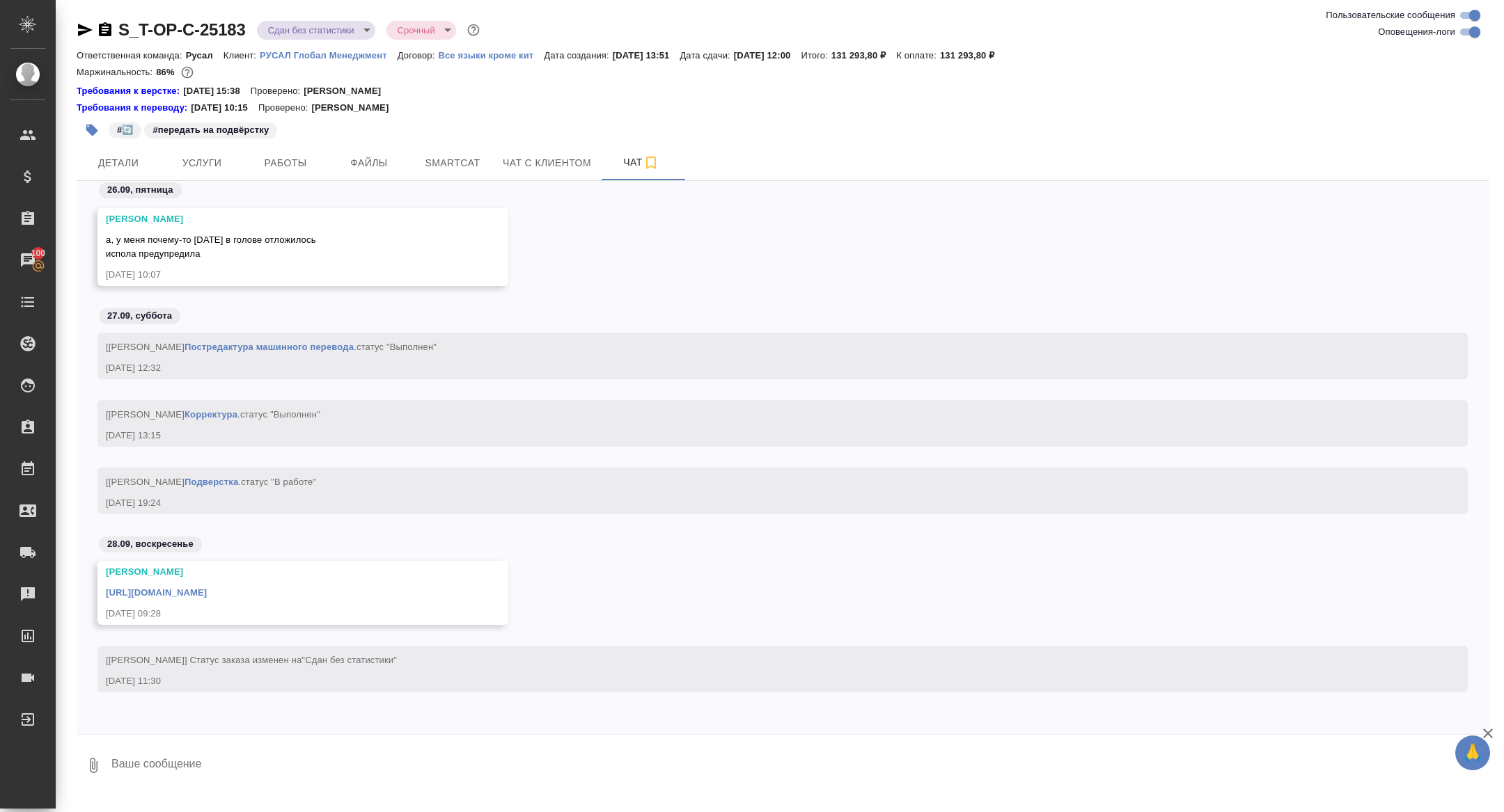
scroll to position [13112, 0]
click at [170, 593] on link "[URL][DOMAIN_NAME]" at bounding box center [156, 592] width 101 height 10
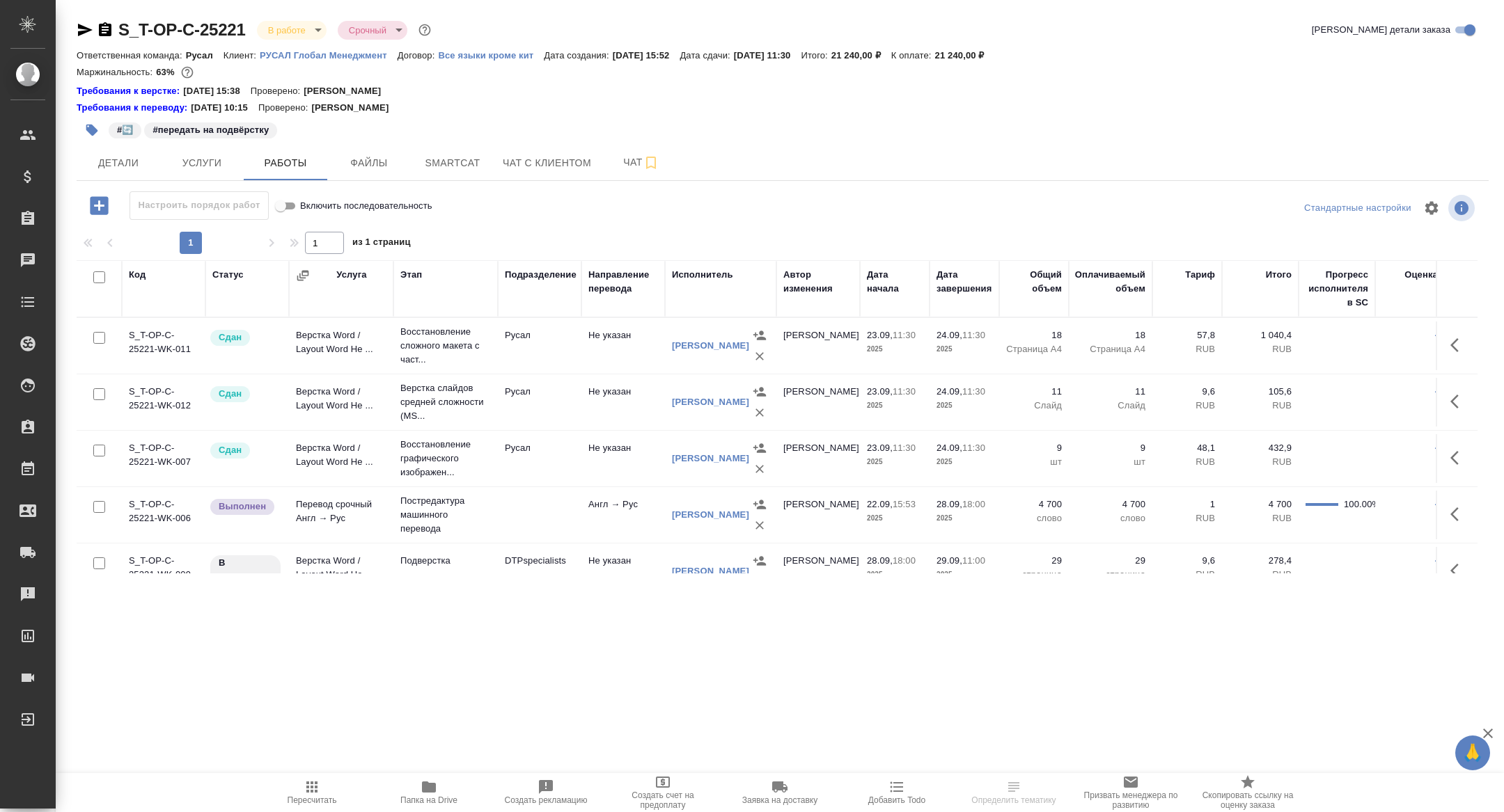
scroll to position [25, 0]
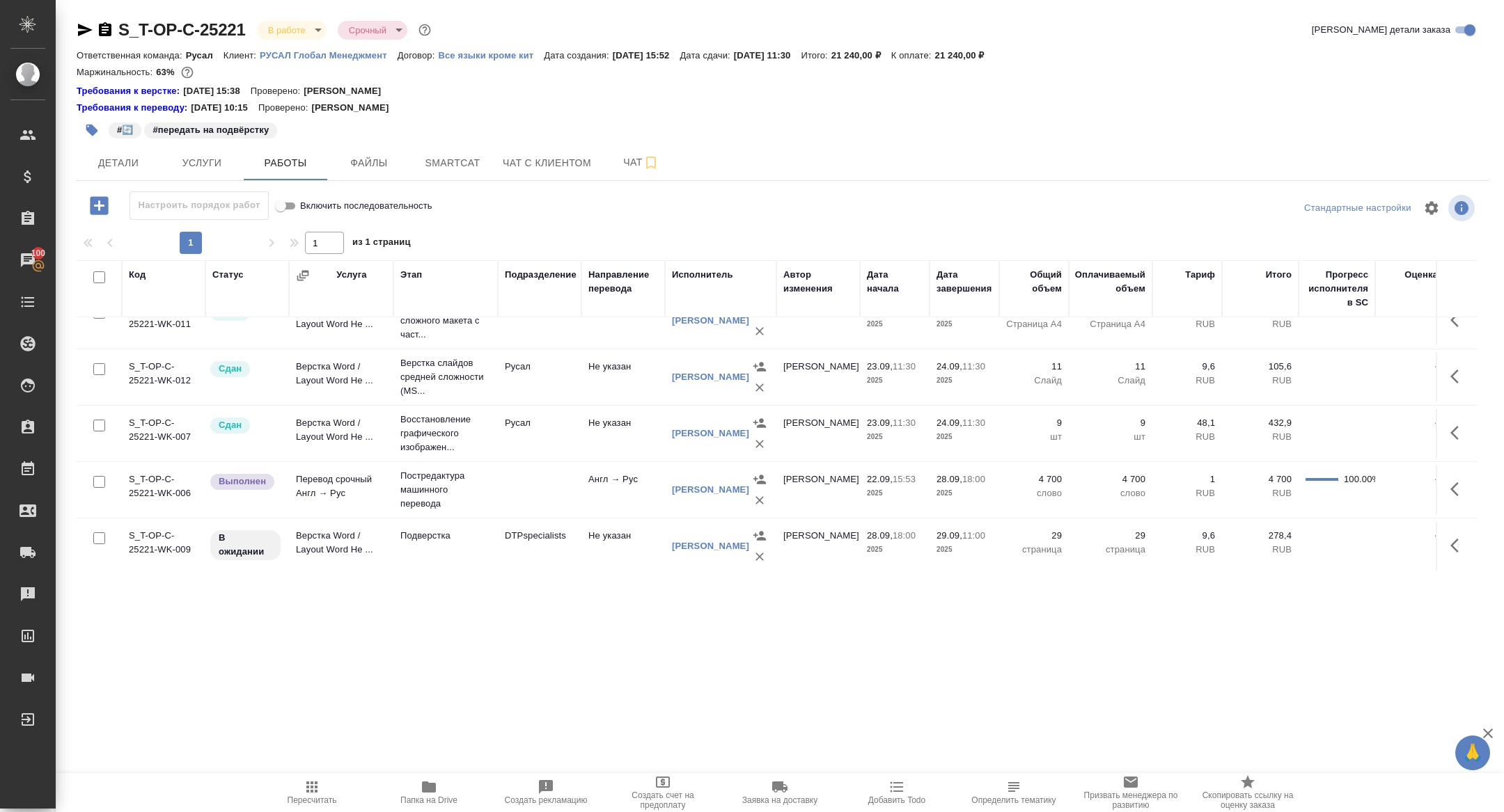
click at [428, 800] on span "Папка на Drive" at bounding box center [429, 800] width 57 height 10
click at [1448, 543] on button "button" at bounding box center [1458, 544] width 33 height 33
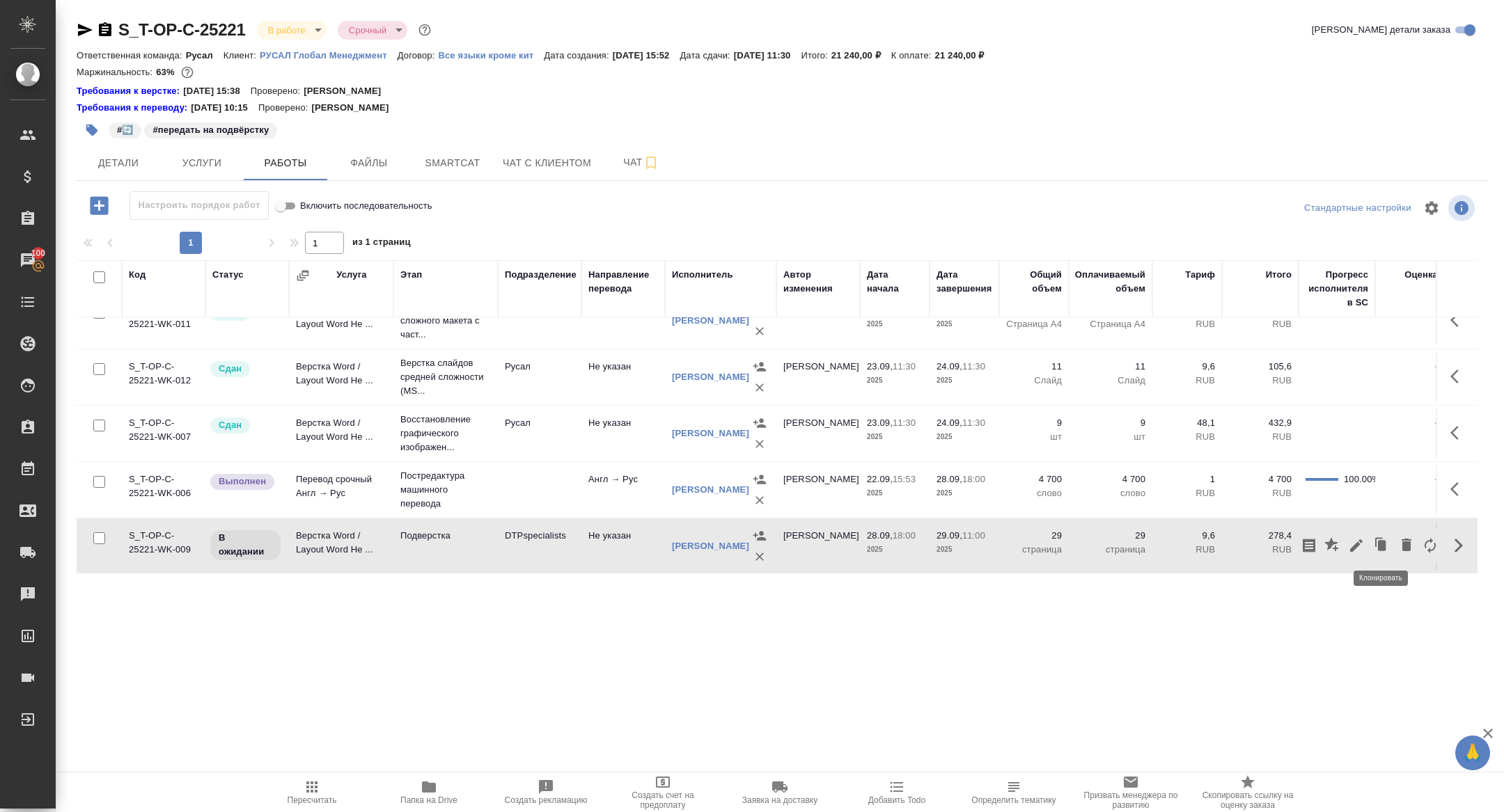
click at [1346, 543] on button "button" at bounding box center [1356, 544] width 24 height 33
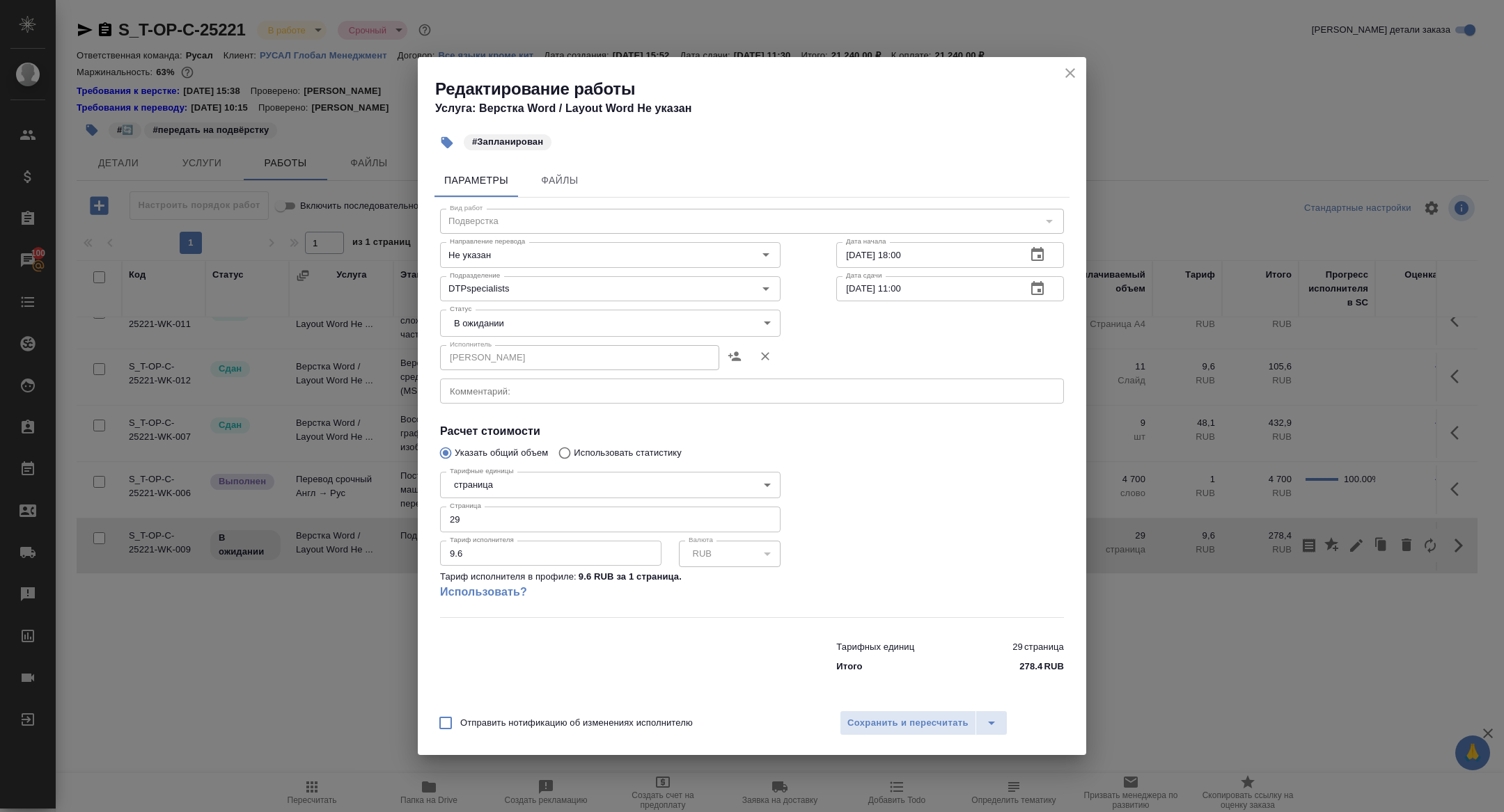
click at [525, 396] on textarea at bounding box center [752, 391] width 605 height 10
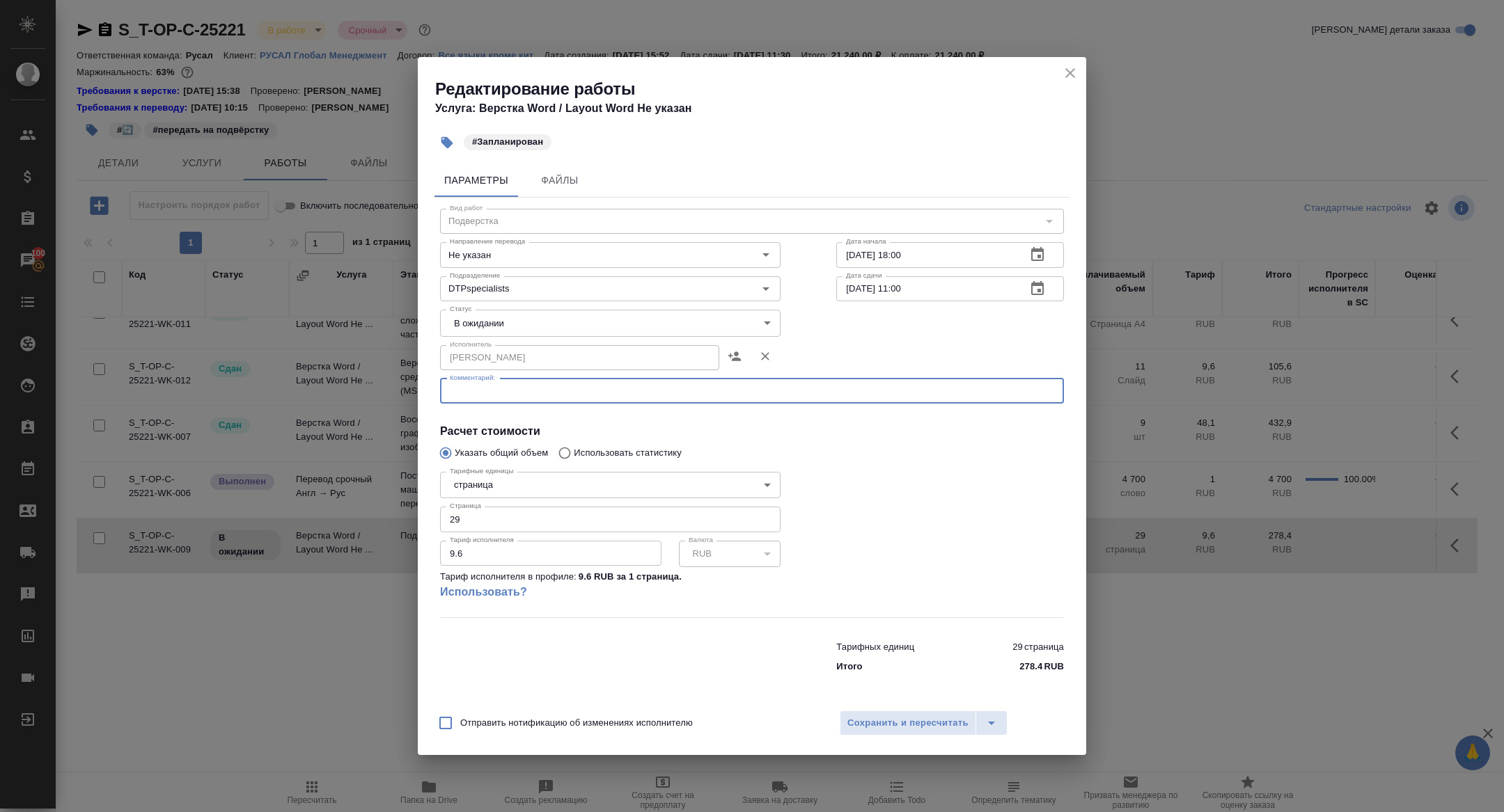
paste textarea "[URL][DOMAIN_NAME]"
type textarea "[URL][DOMAIN_NAME]"
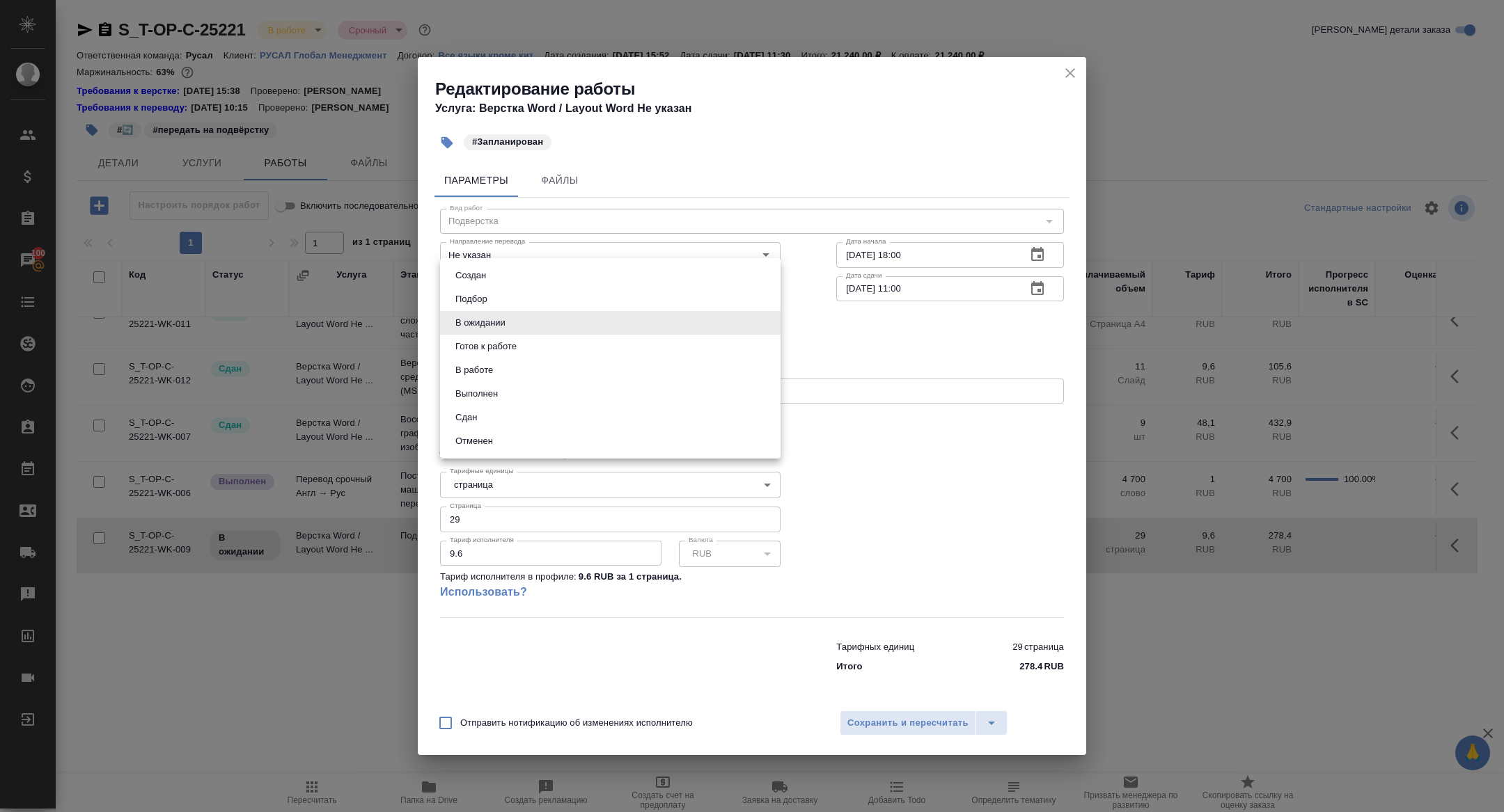
click at [477, 317] on body "🙏 .cls-1 fill:#fff; AWATERA [PERSON_NAME] Спецификации Заказы 100 Чаты Todo Про…" at bounding box center [752, 406] width 1504 height 812
click at [472, 339] on button "Готов к работе" at bounding box center [486, 346] width 70 height 15
type input "readyForWork"
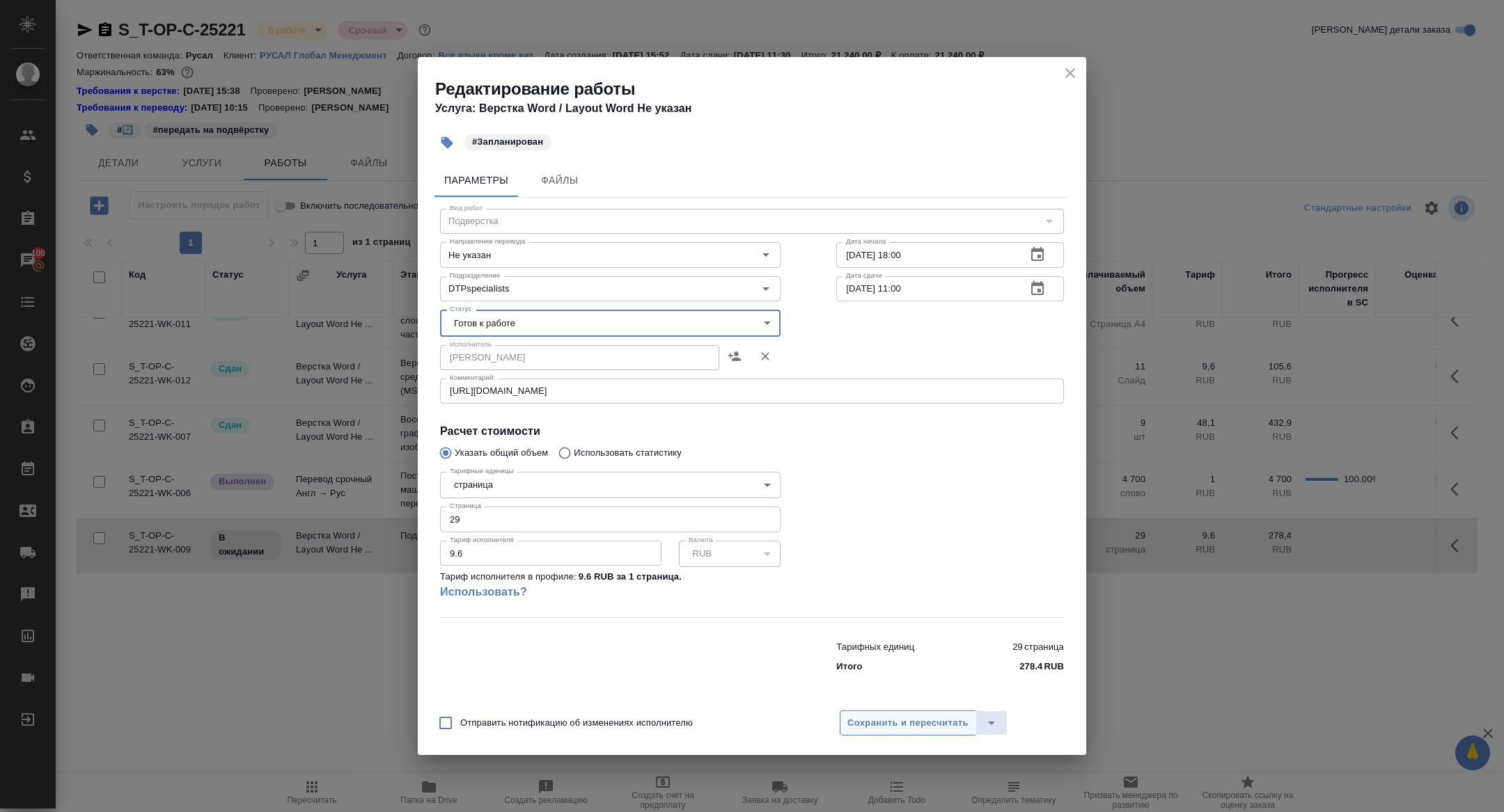
click at [898, 725] on span "Сохранить и пересчитать" at bounding box center [907, 723] width 121 height 16
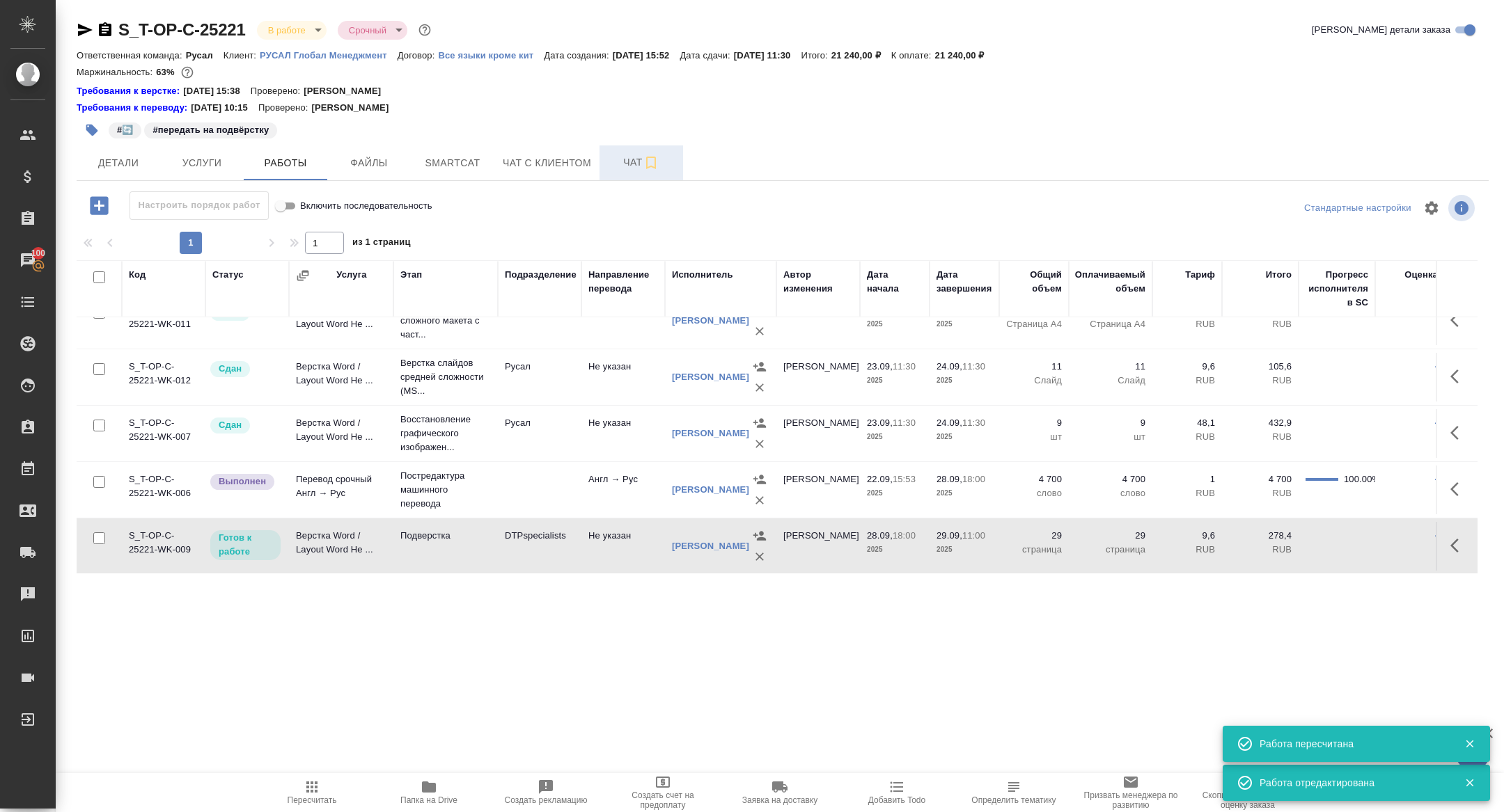
click at [631, 169] on span "Чат" at bounding box center [641, 162] width 67 height 17
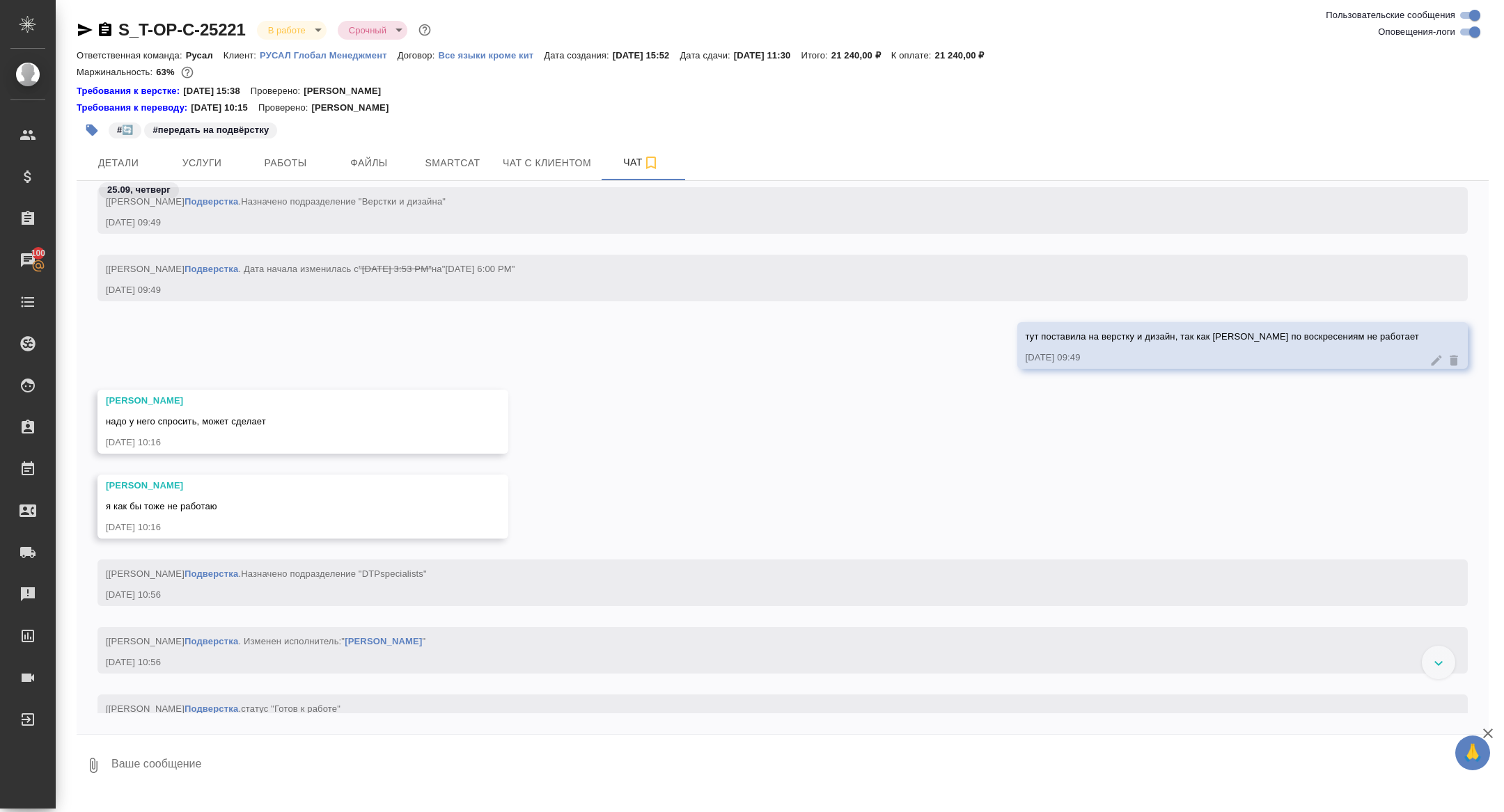
scroll to position [11483, 0]
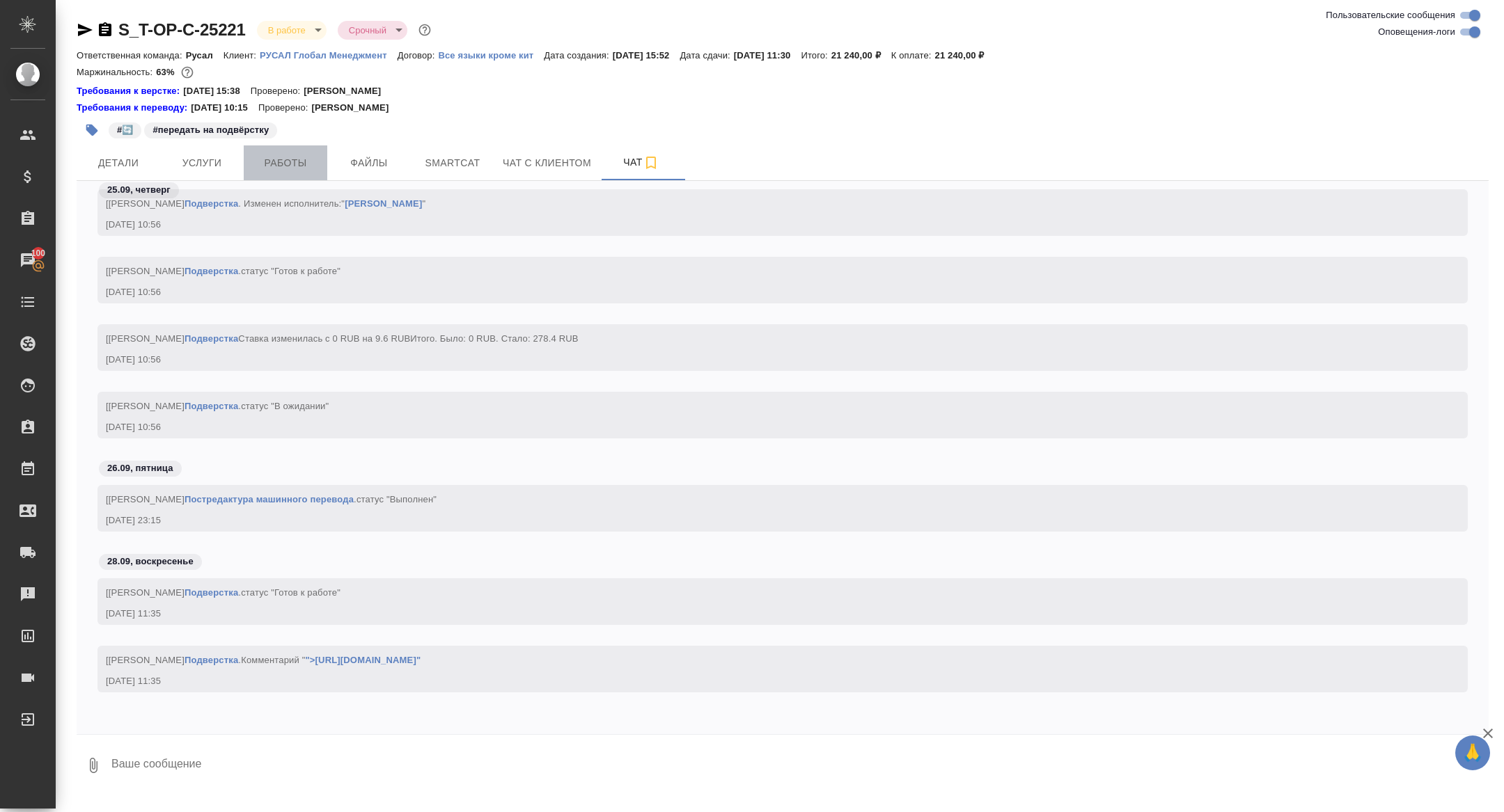
click at [277, 168] on span "Работы" at bounding box center [285, 163] width 67 height 17
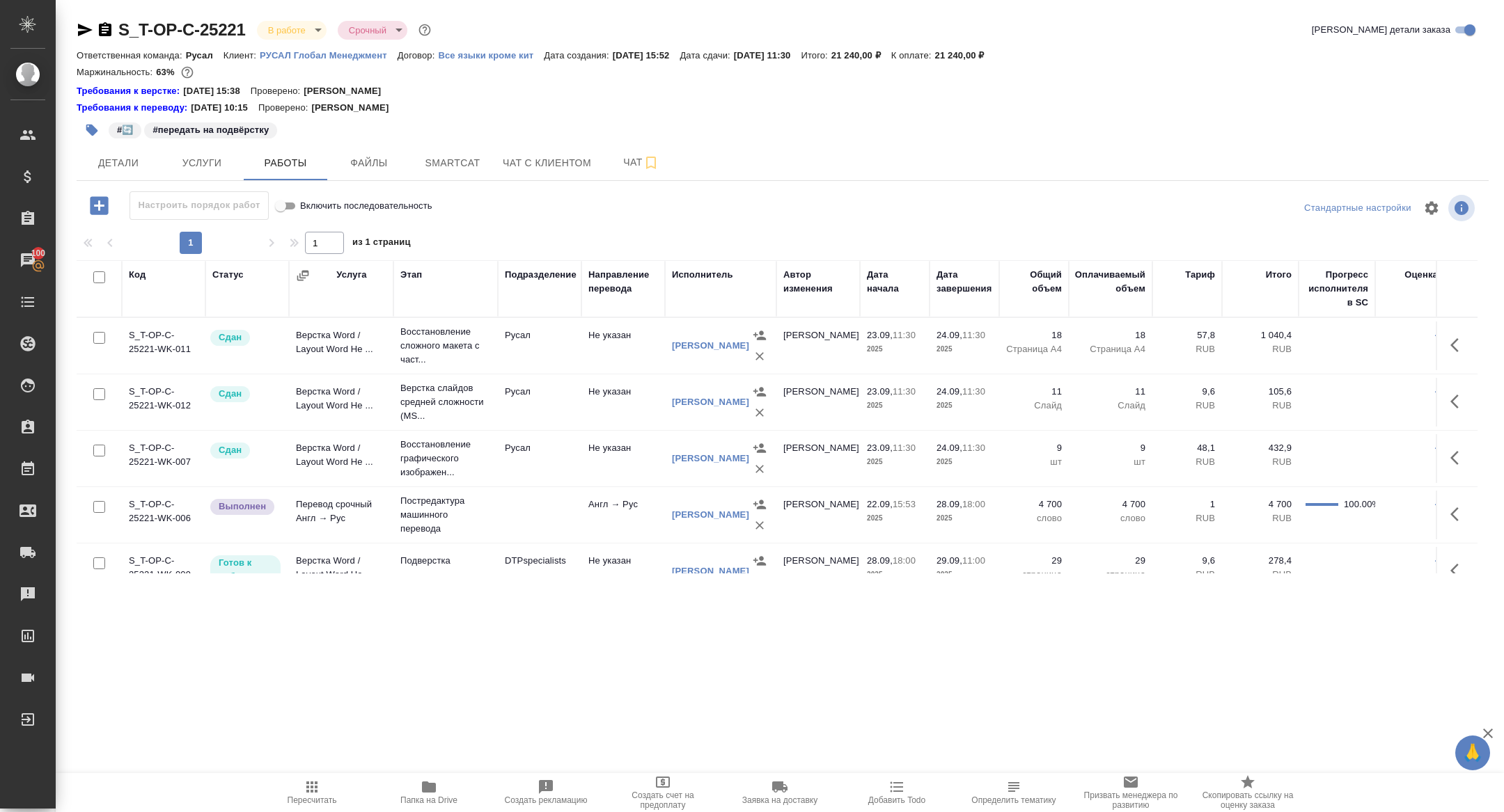
scroll to position [25, 0]
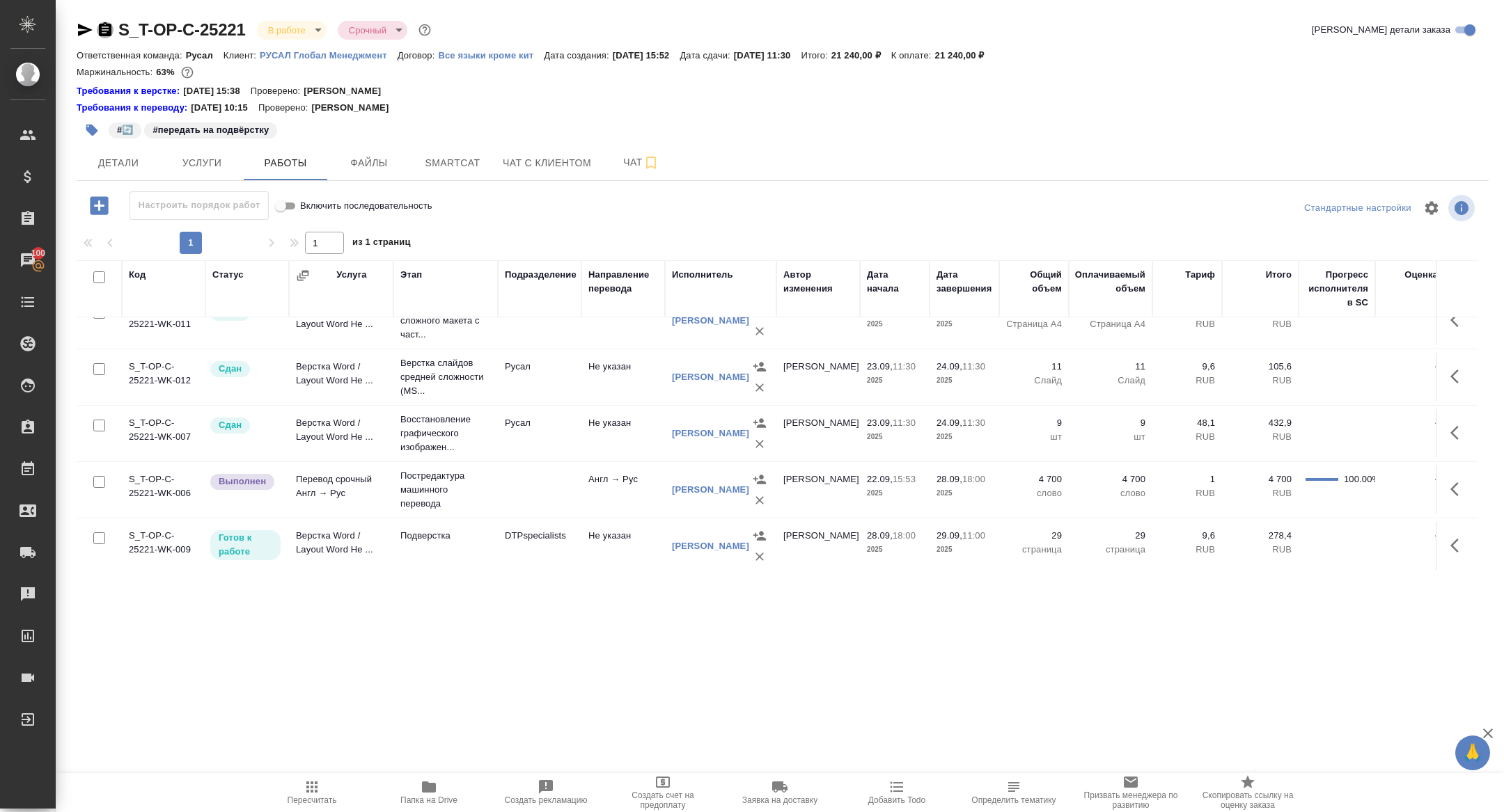
click at [107, 26] on icon "button" at bounding box center [105, 29] width 13 height 14
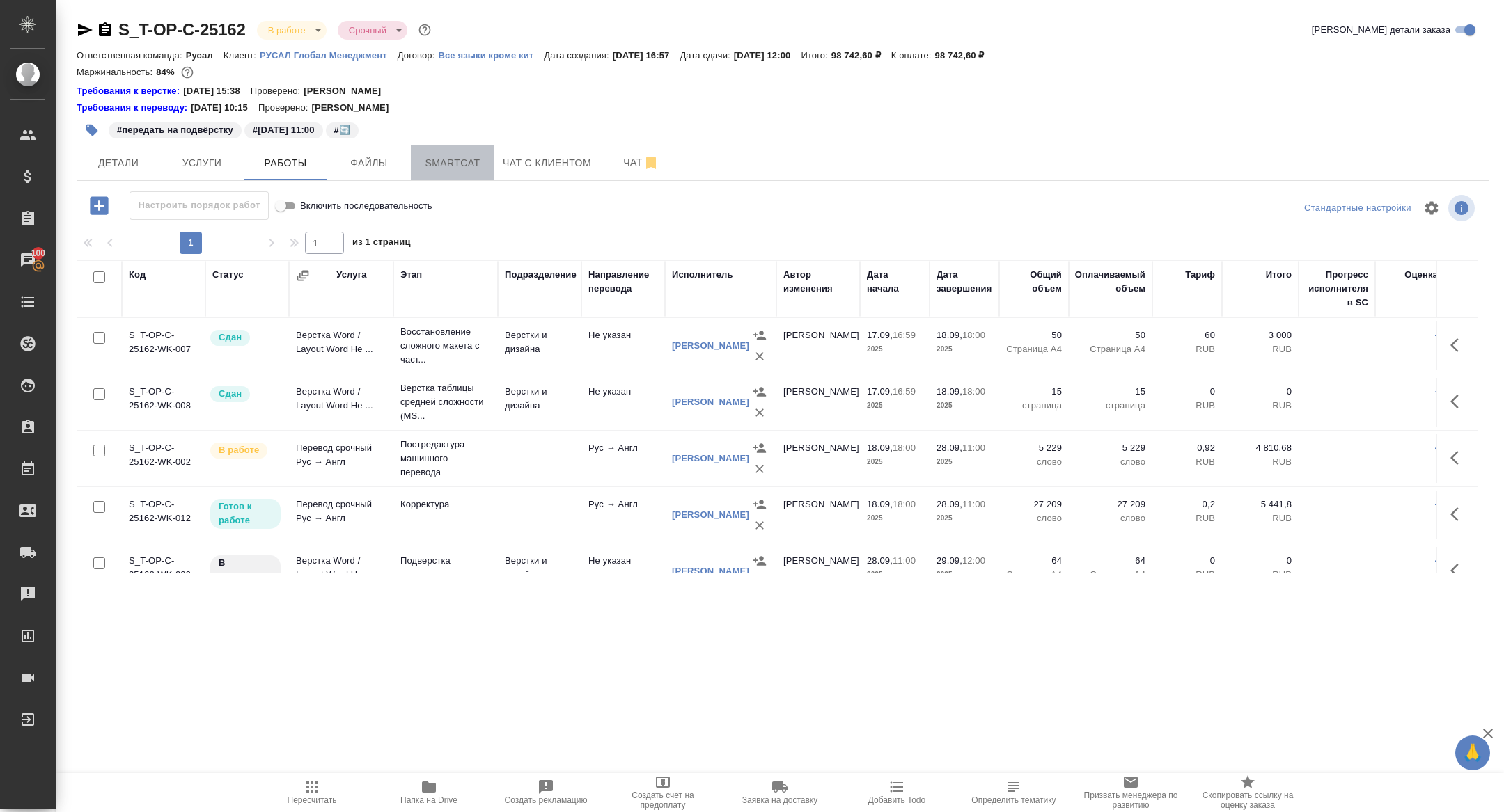
click at [449, 166] on span "Smartcat" at bounding box center [452, 163] width 67 height 17
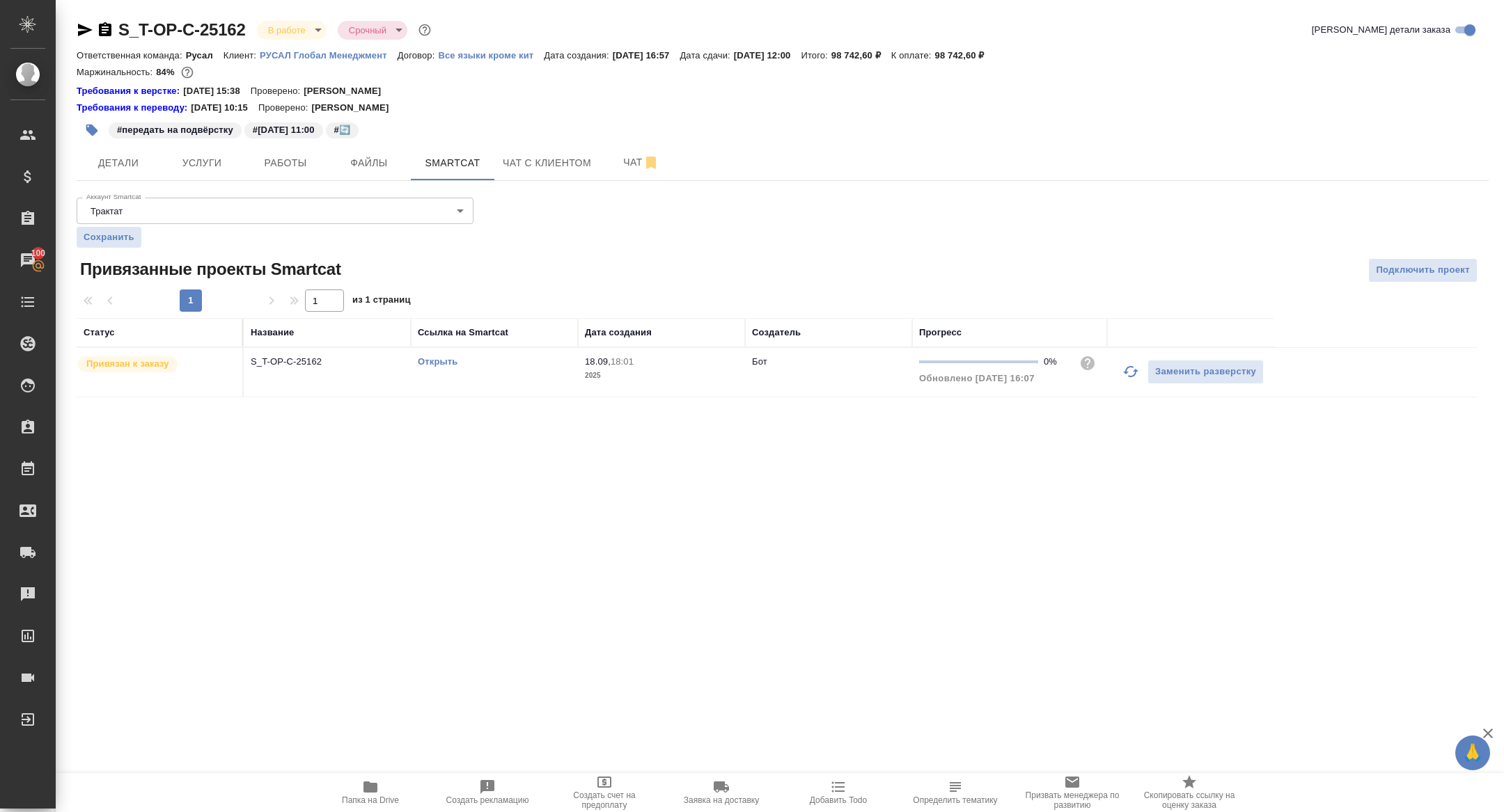
click at [440, 359] on link "Открыть" at bounding box center [438, 362] width 40 height 10
click at [295, 163] on span "Работы" at bounding box center [285, 163] width 67 height 17
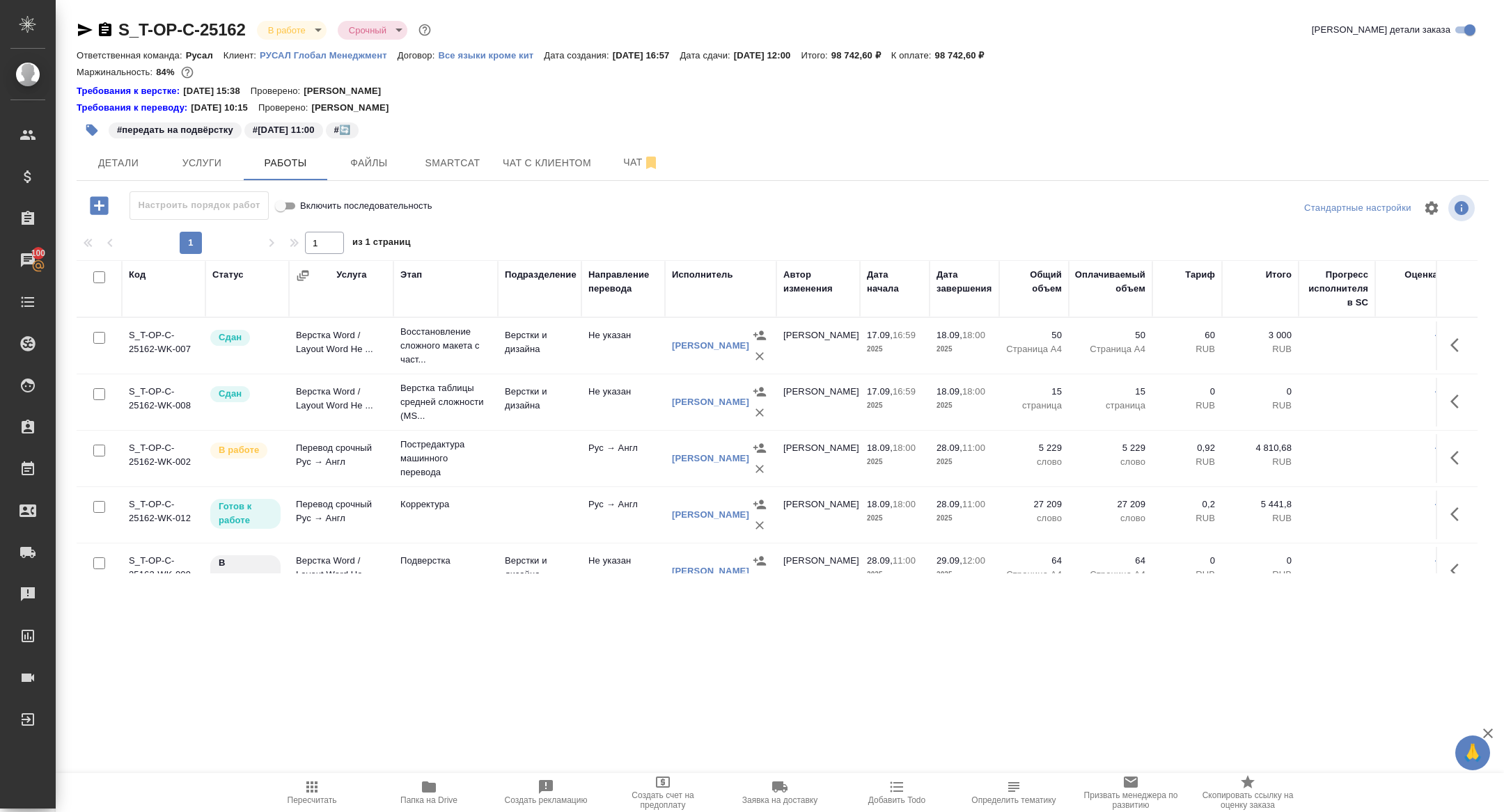
click at [91, 23] on icon "button" at bounding box center [85, 30] width 17 height 17
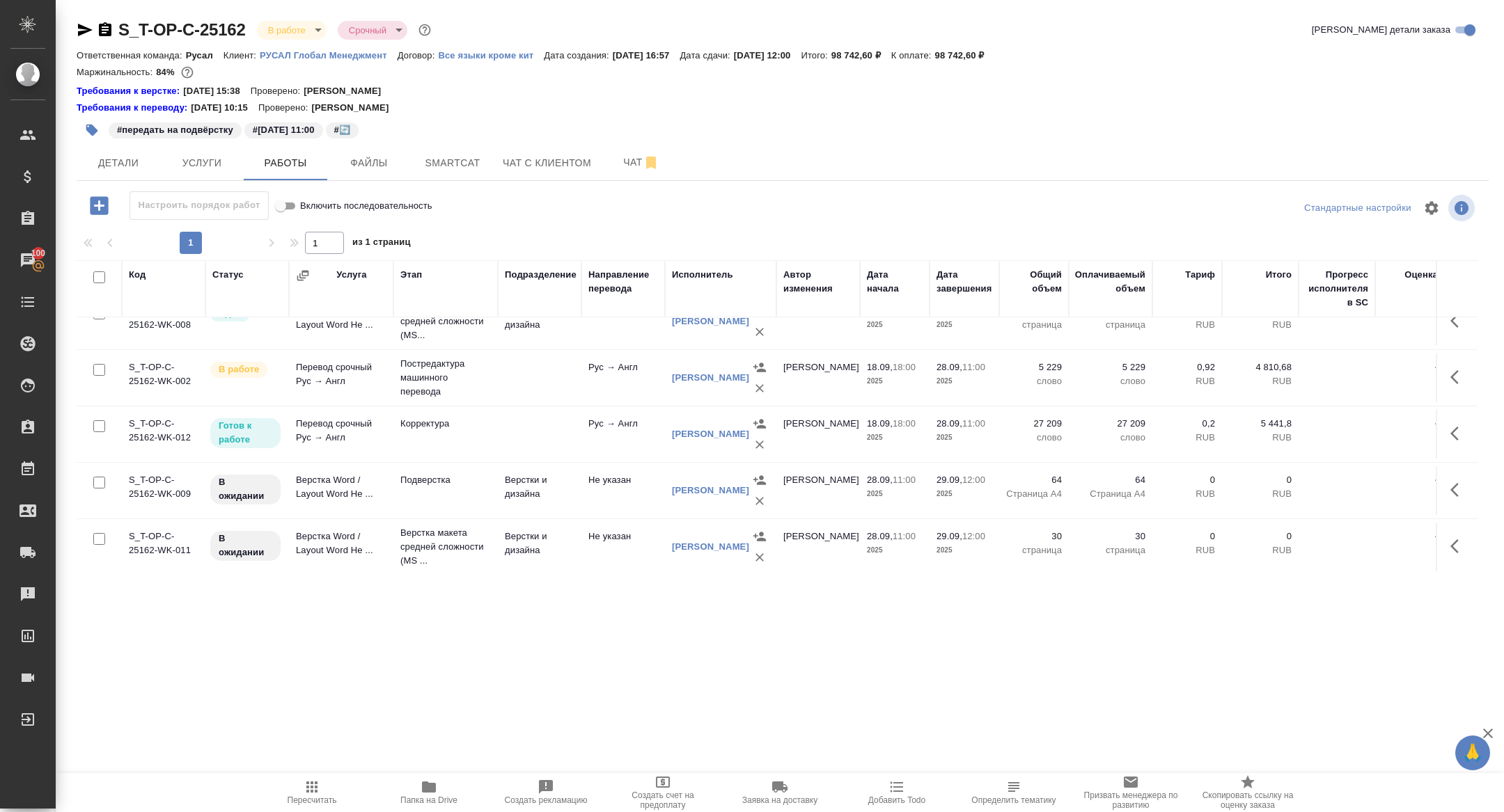
drag, startPoint x: 81, startPoint y: 31, endPoint x: 110, endPoint y: 7, distance: 37.6
click at [80, 31] on icon "button" at bounding box center [85, 30] width 15 height 13
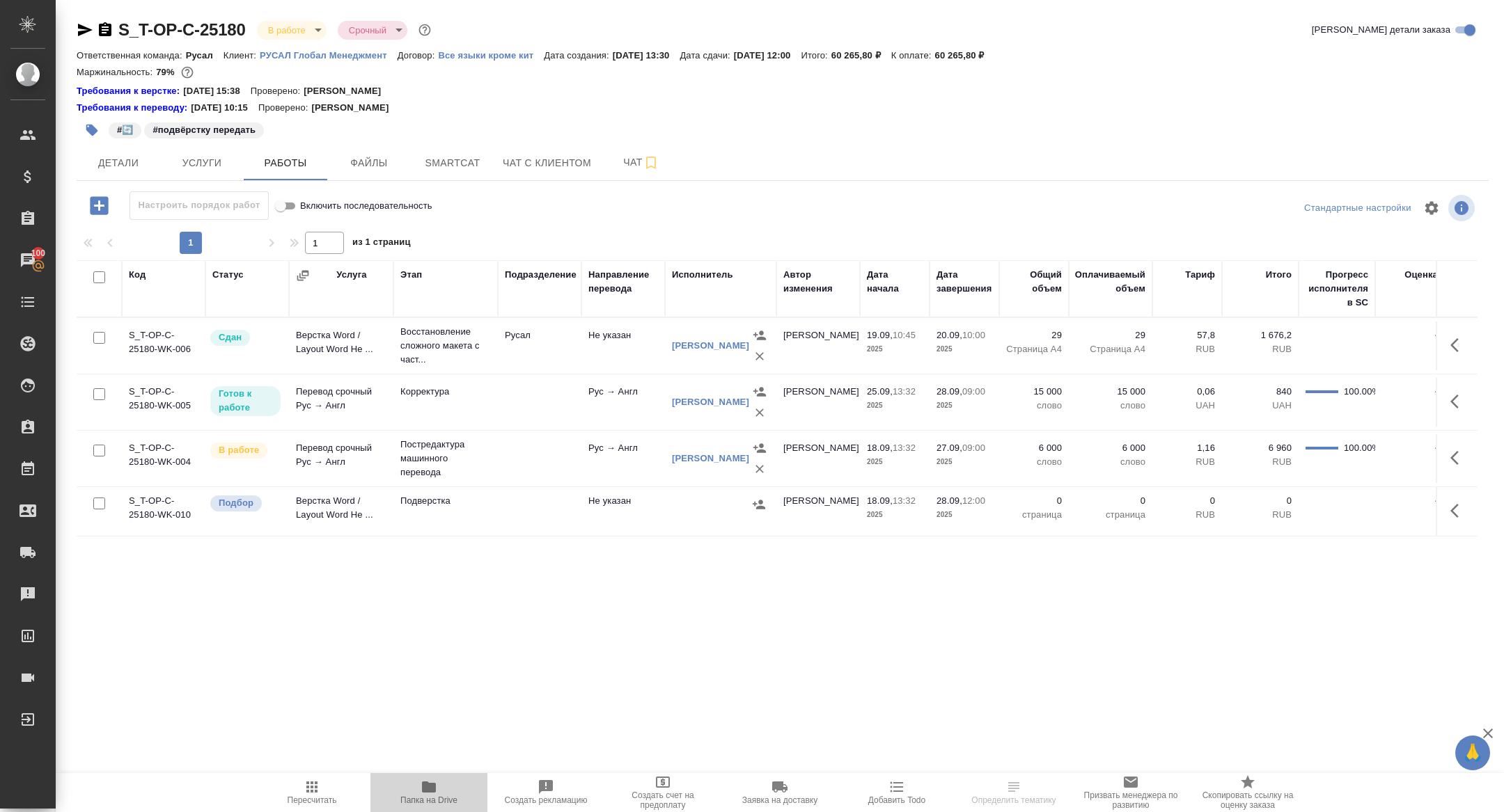
click at [407, 802] on span "Папка на Drive" at bounding box center [429, 800] width 57 height 10
click at [114, 166] on span "Детали" at bounding box center [118, 163] width 67 height 17
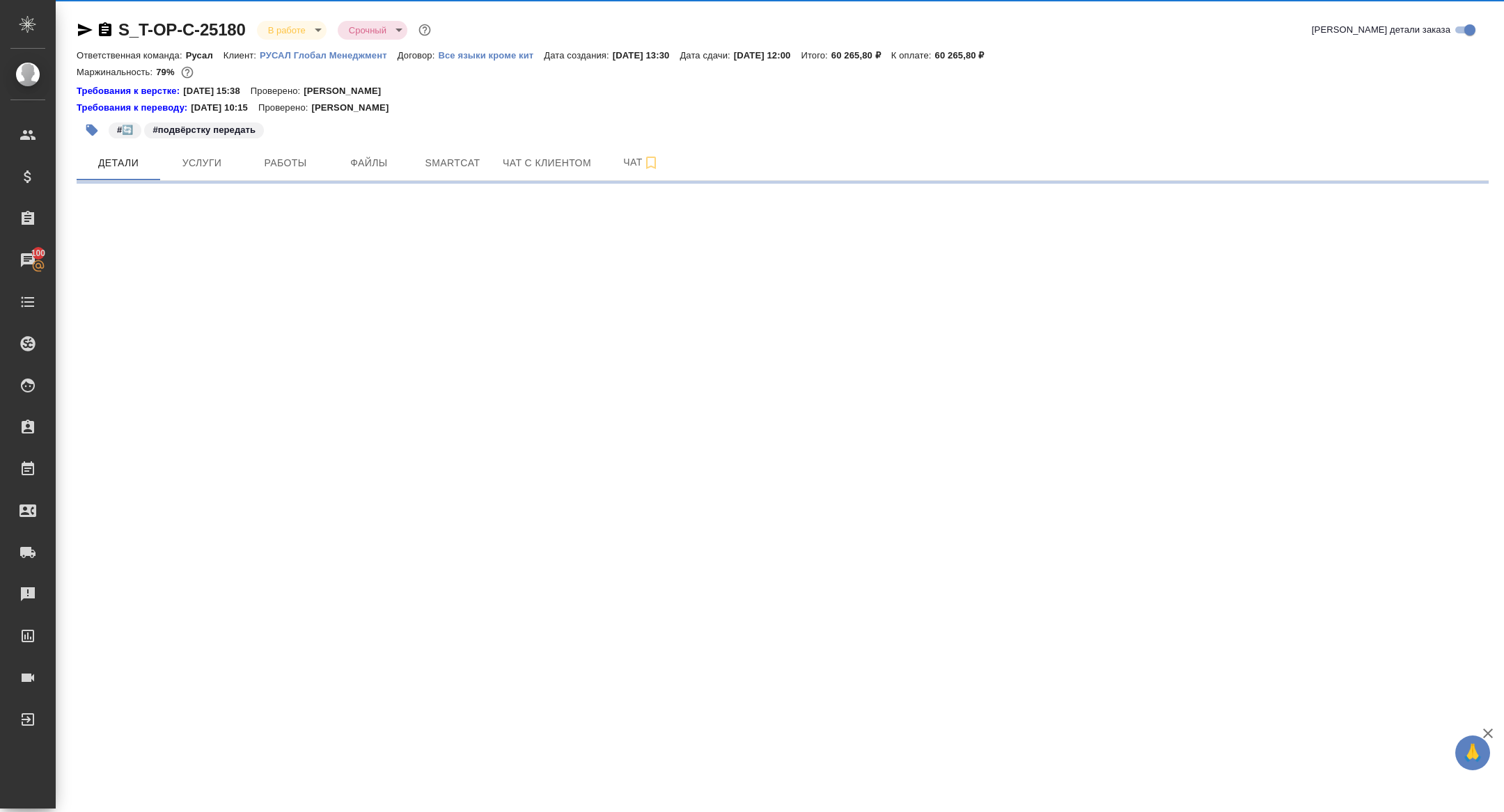
select select "RU"
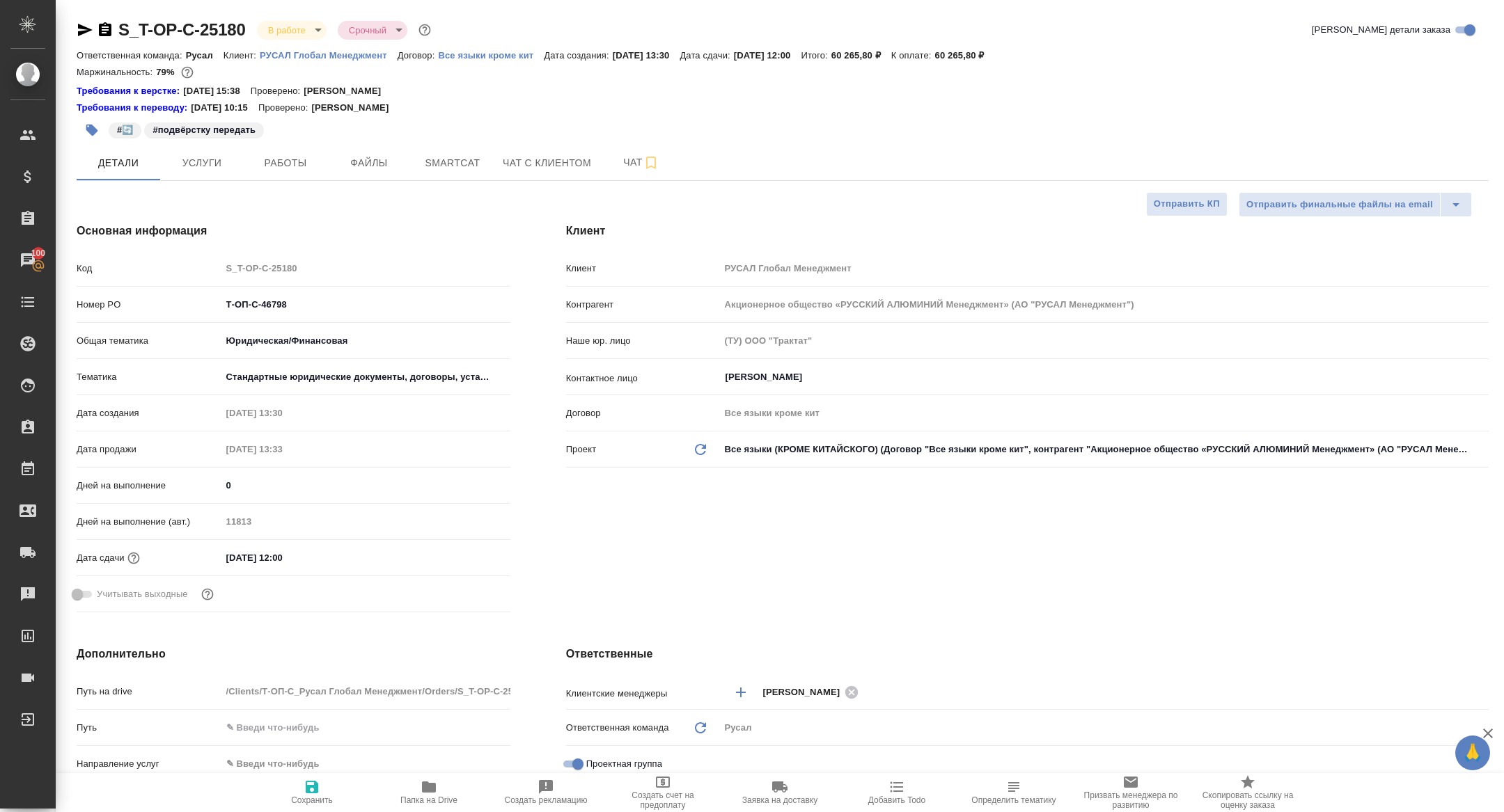
type textarea "x"
drag, startPoint x: 308, startPoint y: 308, endPoint x: 127, endPoint y: 306, distance: 181.0
click at [129, 306] on div "Номер PO Т-ОП-С-46798" at bounding box center [294, 305] width 434 height 24
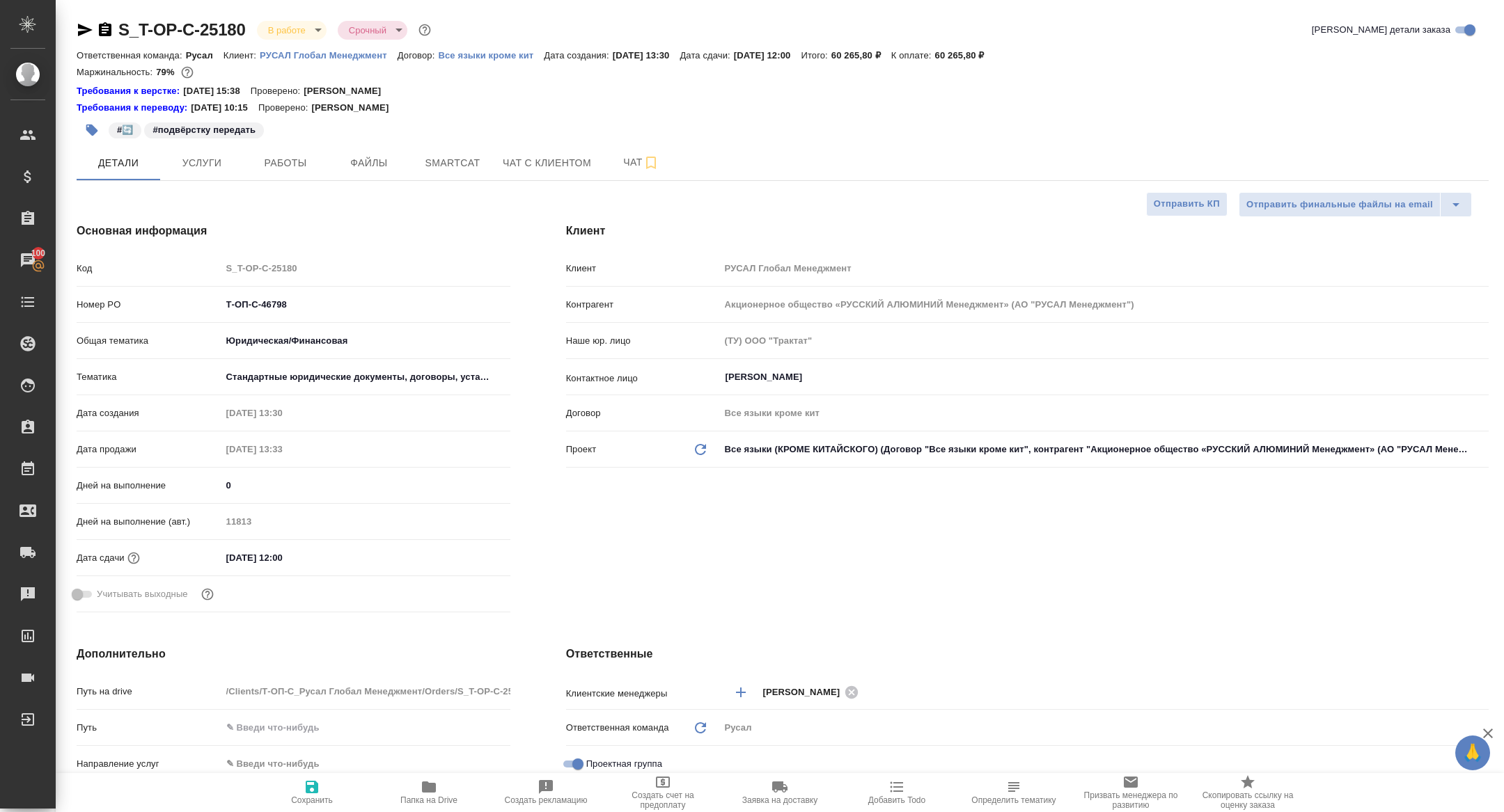
type textarea "x"
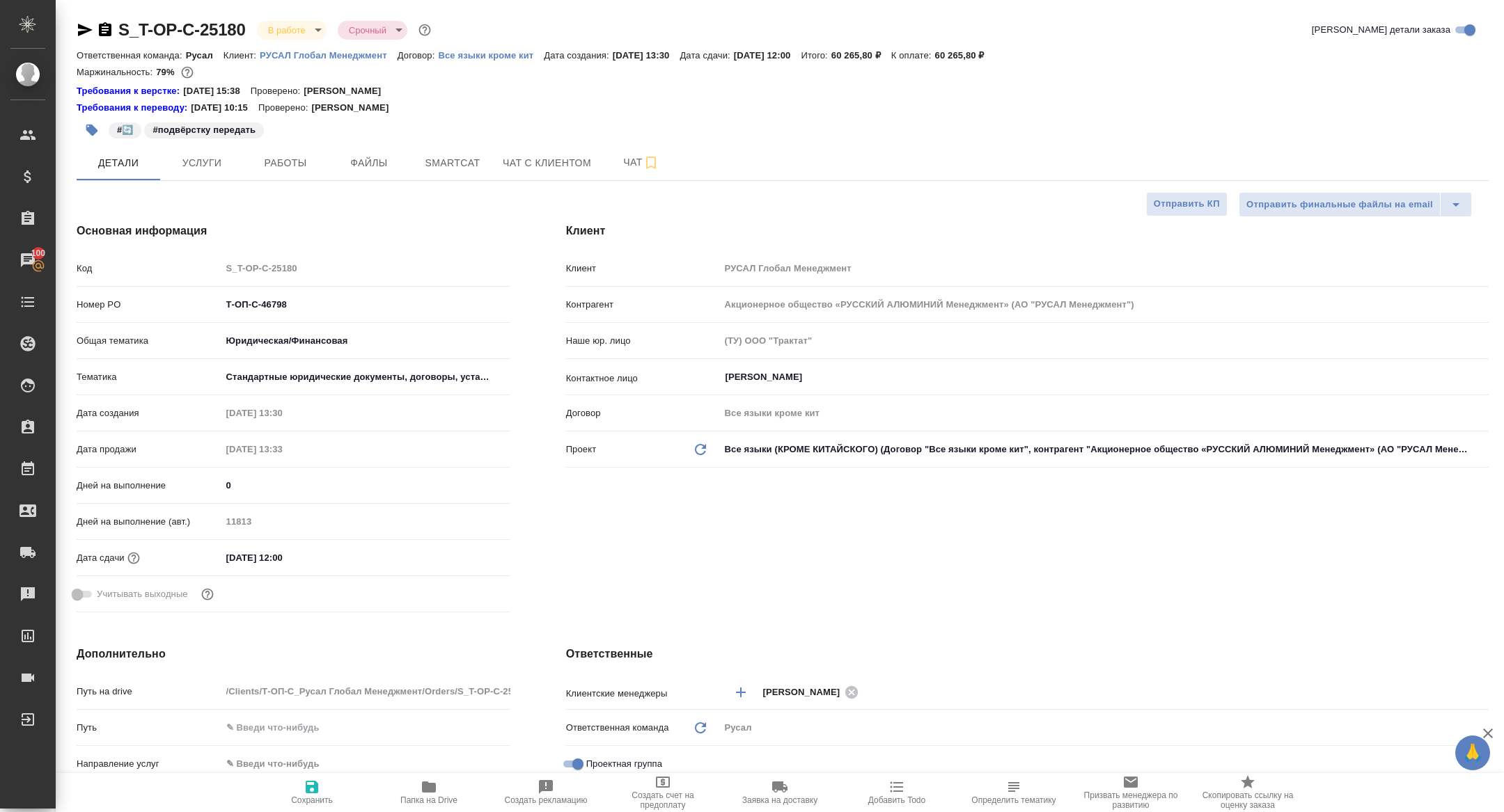
type textarea "x"
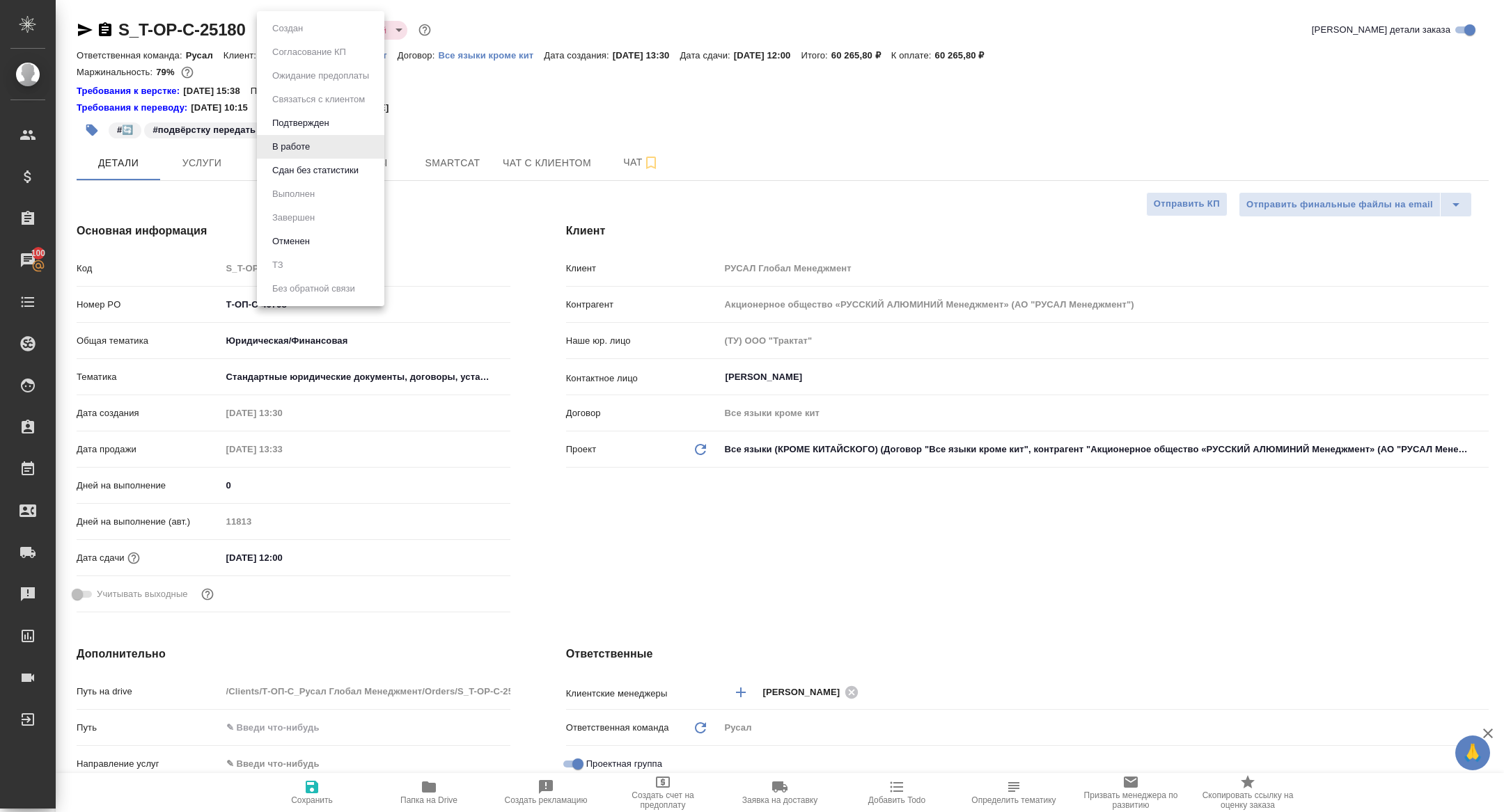
click at [281, 27] on body "🙏 .cls-1 fill:#fff; AWATERA Zhuravleva Alexandra Клиенты Спецификации Заказы 10…" at bounding box center [752, 406] width 1504 height 812
click at [297, 172] on button "Сдан без статистики" at bounding box center [315, 170] width 95 height 15
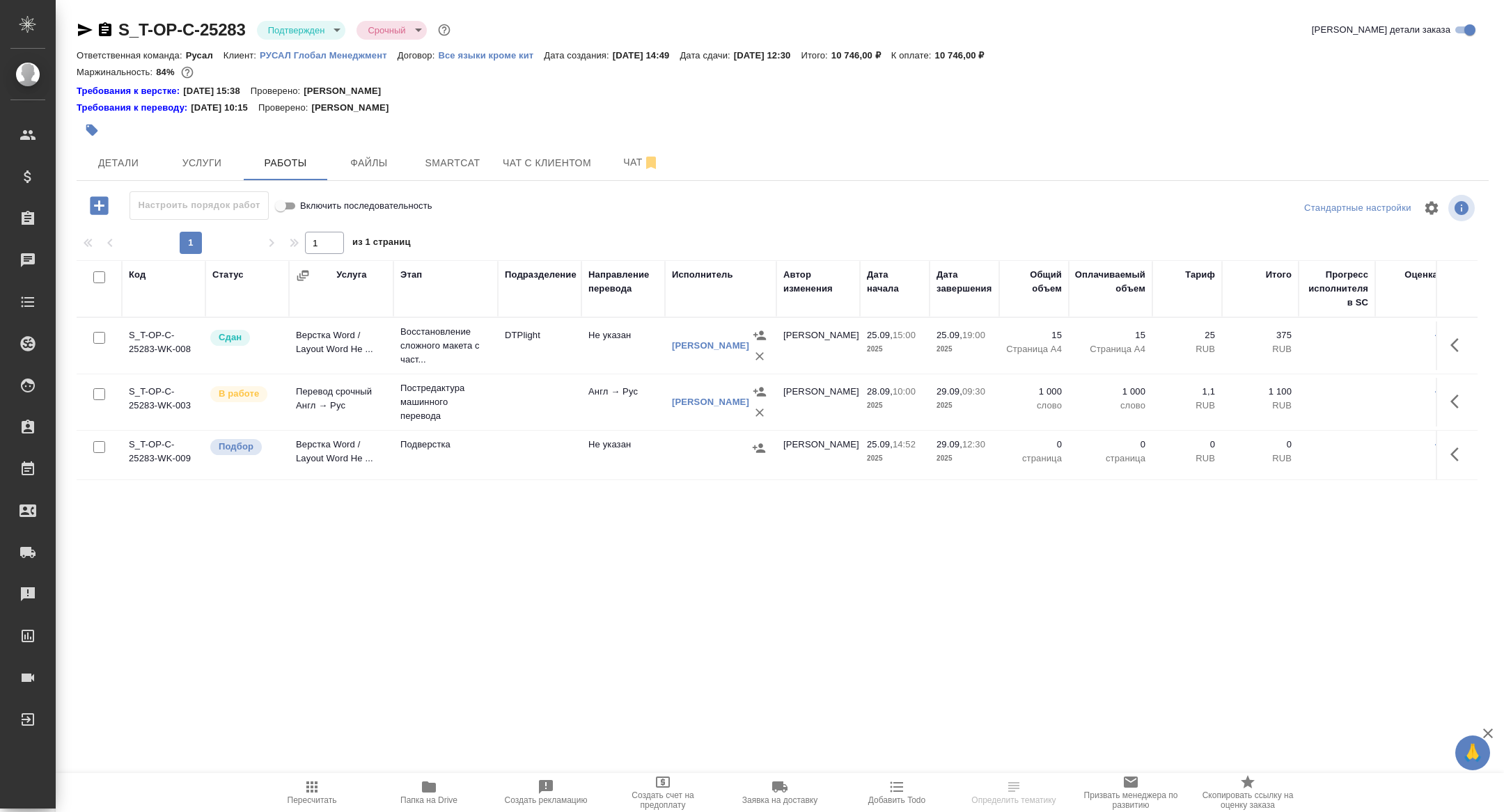
click at [309, 44] on div "S_T-OP-C-25283 Подтвержден confirmed Срочный urgent Кратко детали заказа" at bounding box center [782, 33] width 1412 height 28
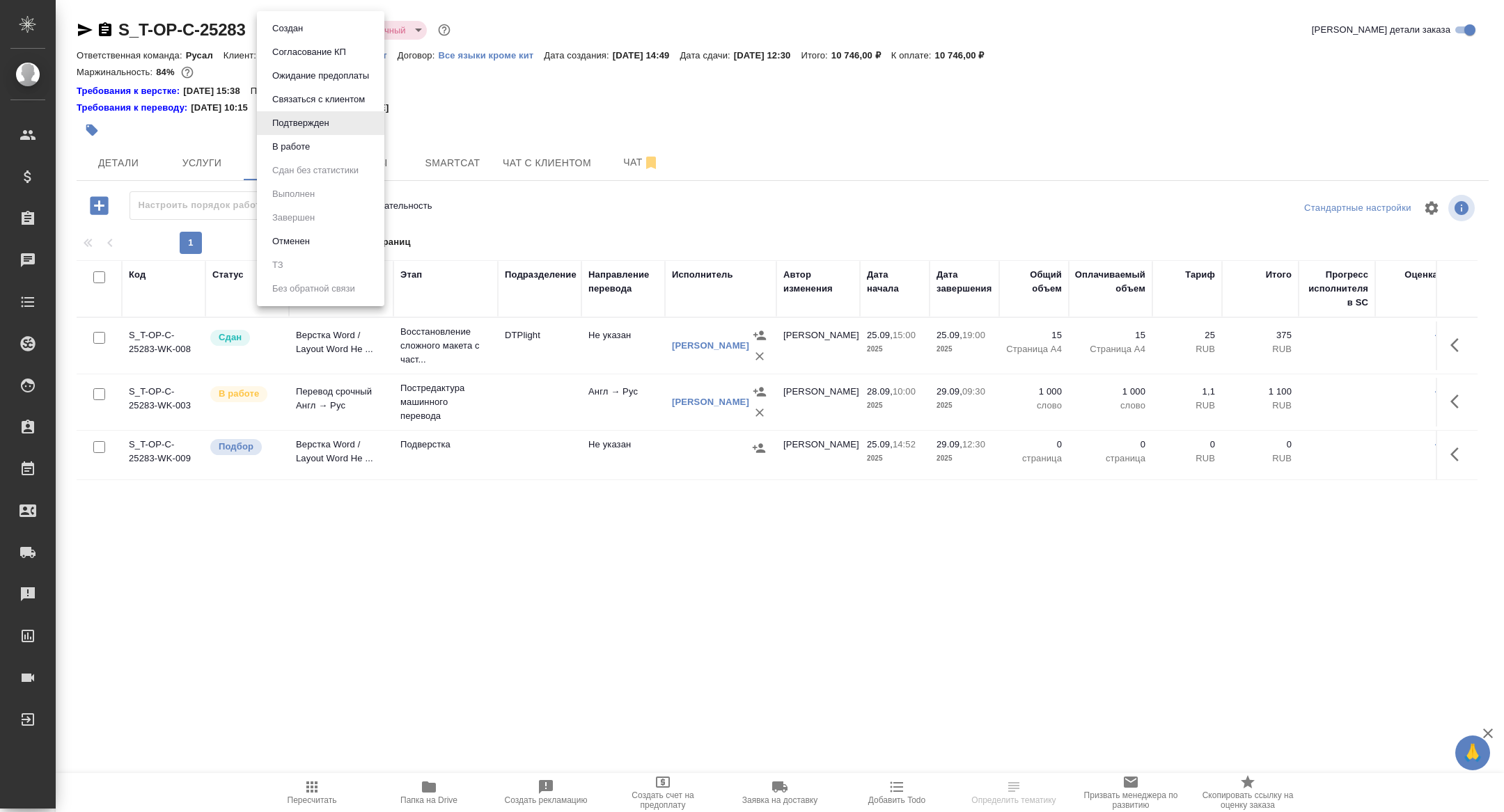
click at [309, 31] on body "🙏 .cls-1 fill:#fff; AWATERA Zhuravleva Alexandra Клиенты Спецификации Заказы Ча…" at bounding box center [752, 406] width 1504 height 812
click at [296, 155] on li "В работе" at bounding box center [320, 147] width 127 height 24
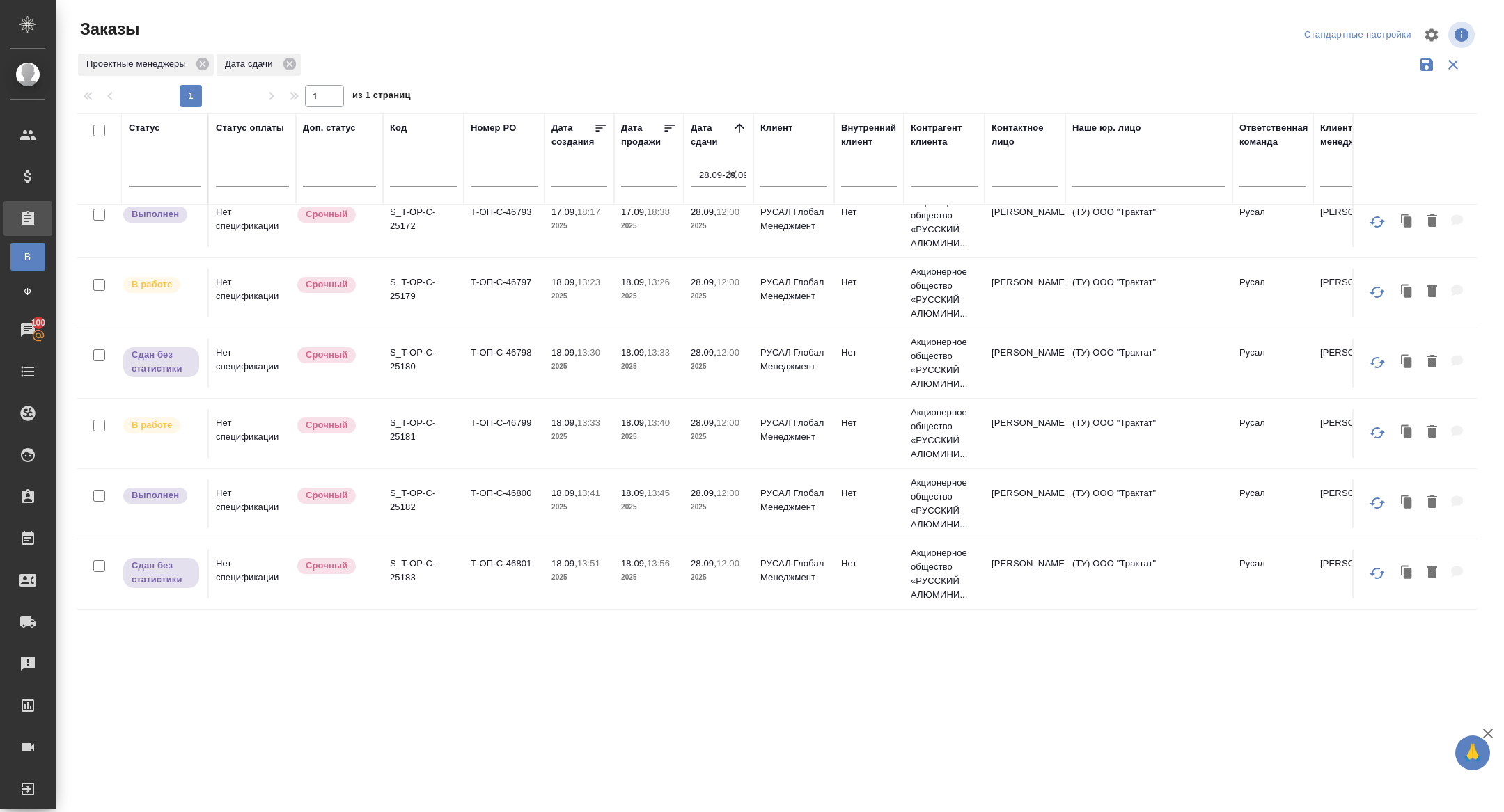
scroll to position [422, 0]
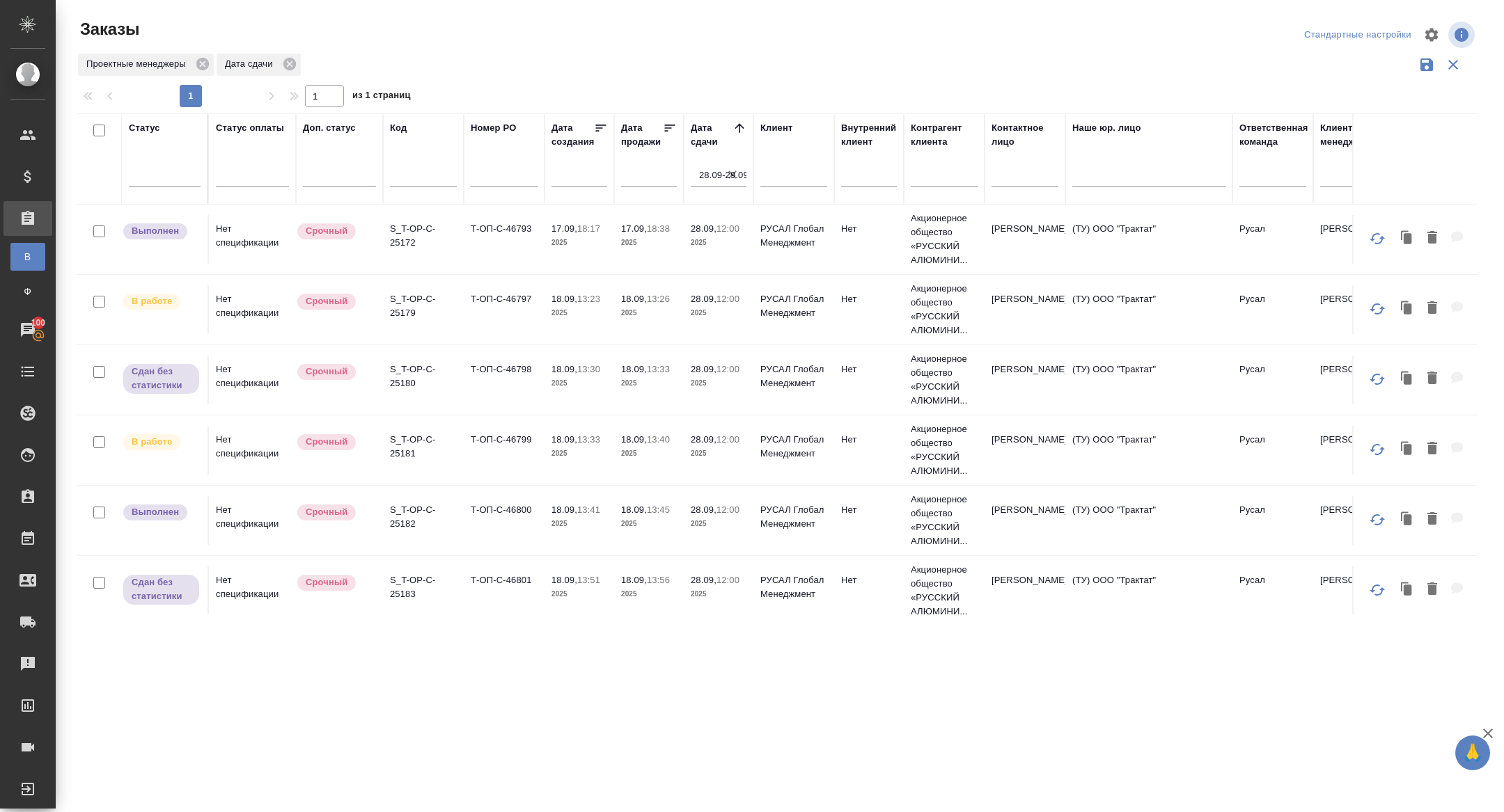
click at [401, 309] on p "S_T-OP-C-25179" at bounding box center [423, 307] width 67 height 28
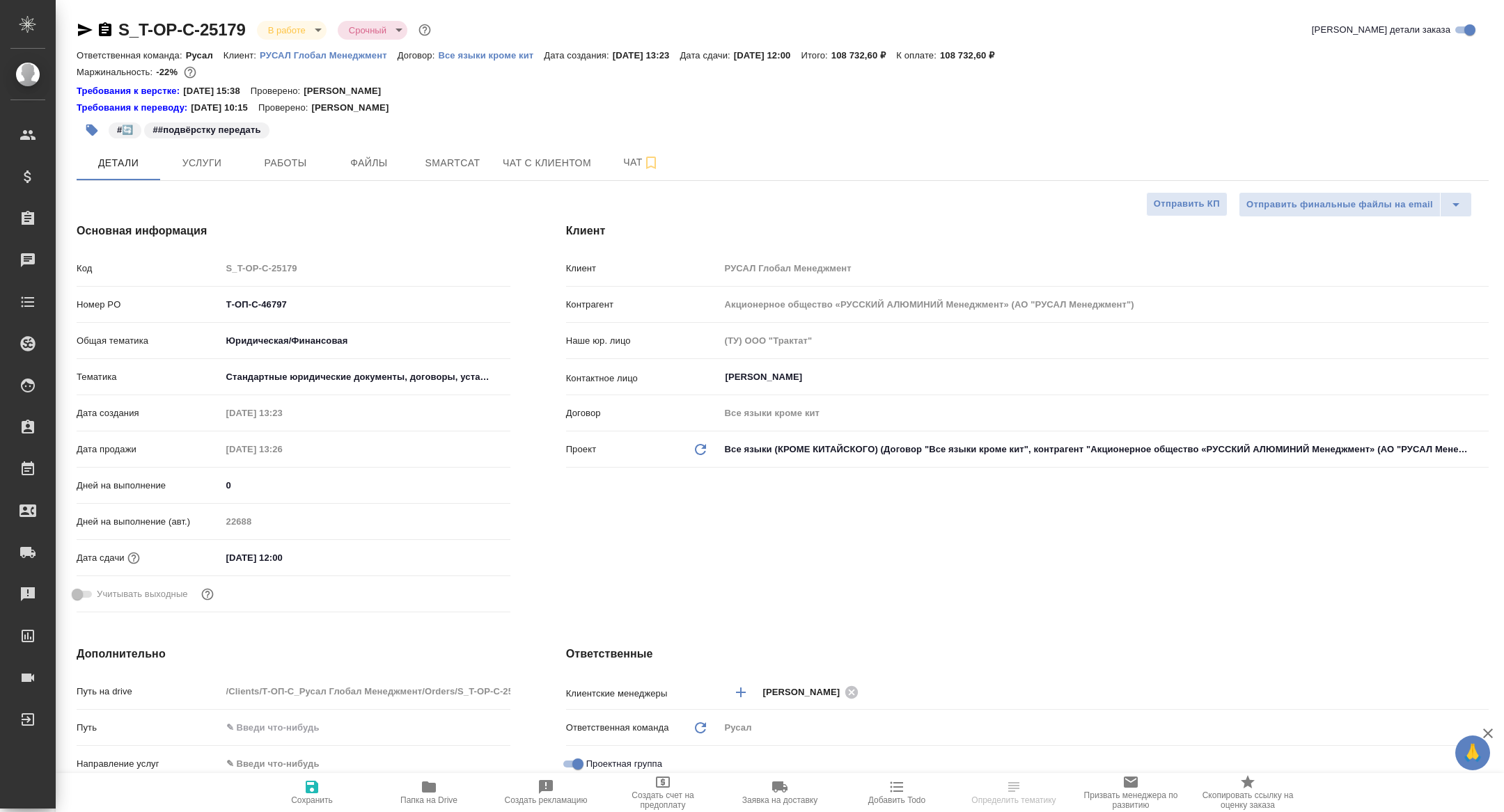
select select "RU"
type textarea "x"
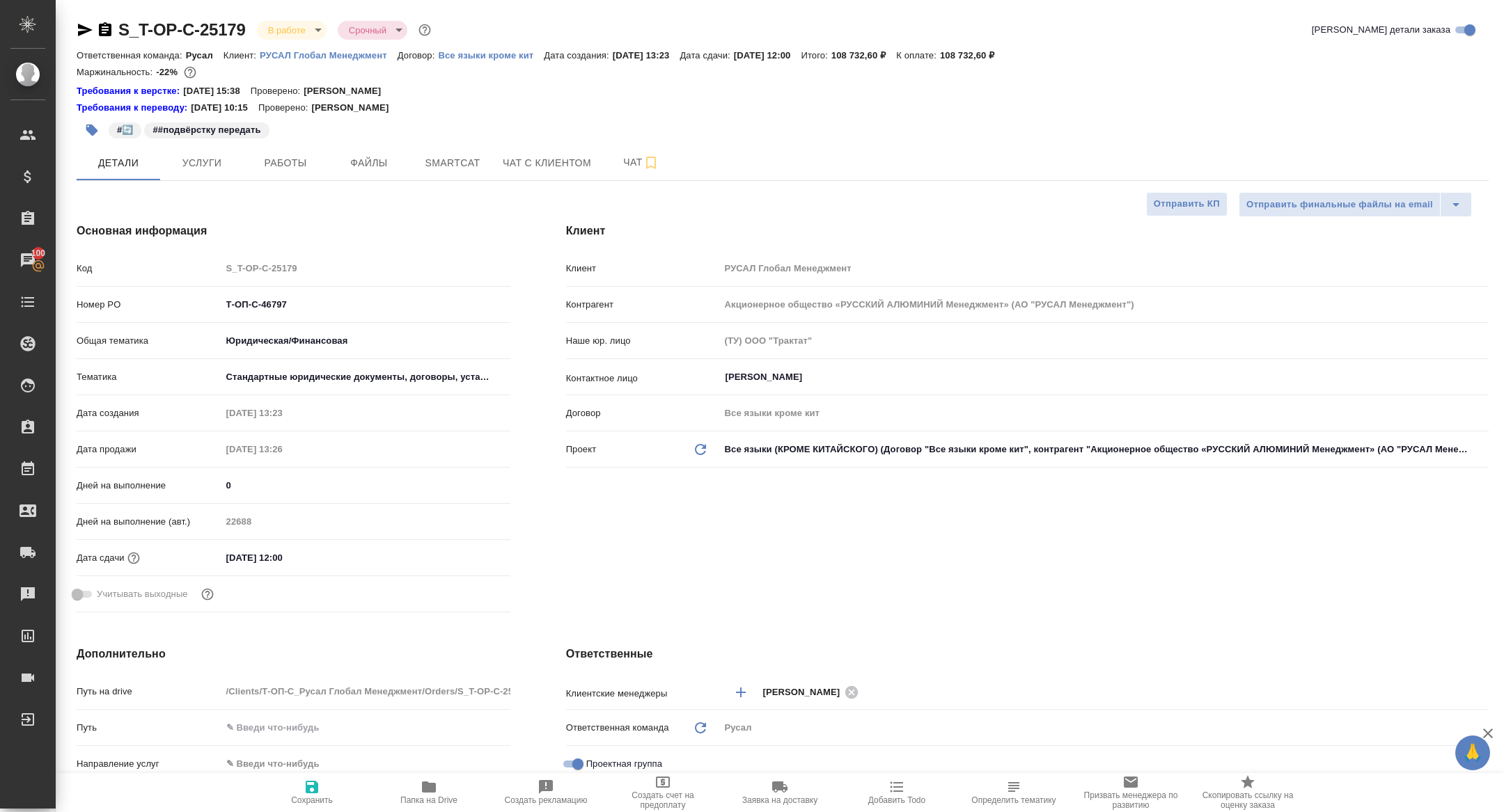
type textarea "x"
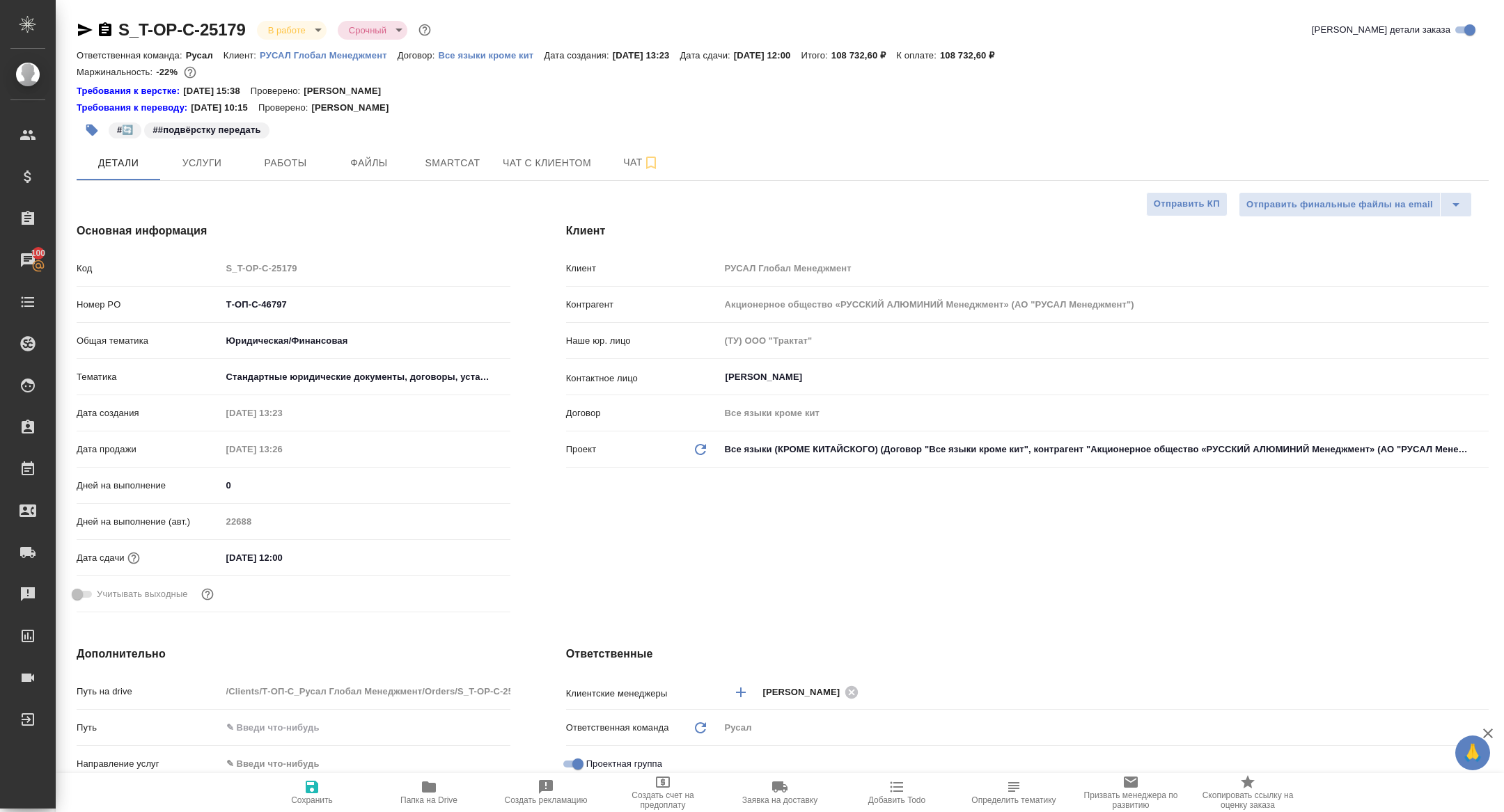
type textarea "x"
click at [429, 811] on button "Папка на Drive" at bounding box center [429, 792] width 117 height 39
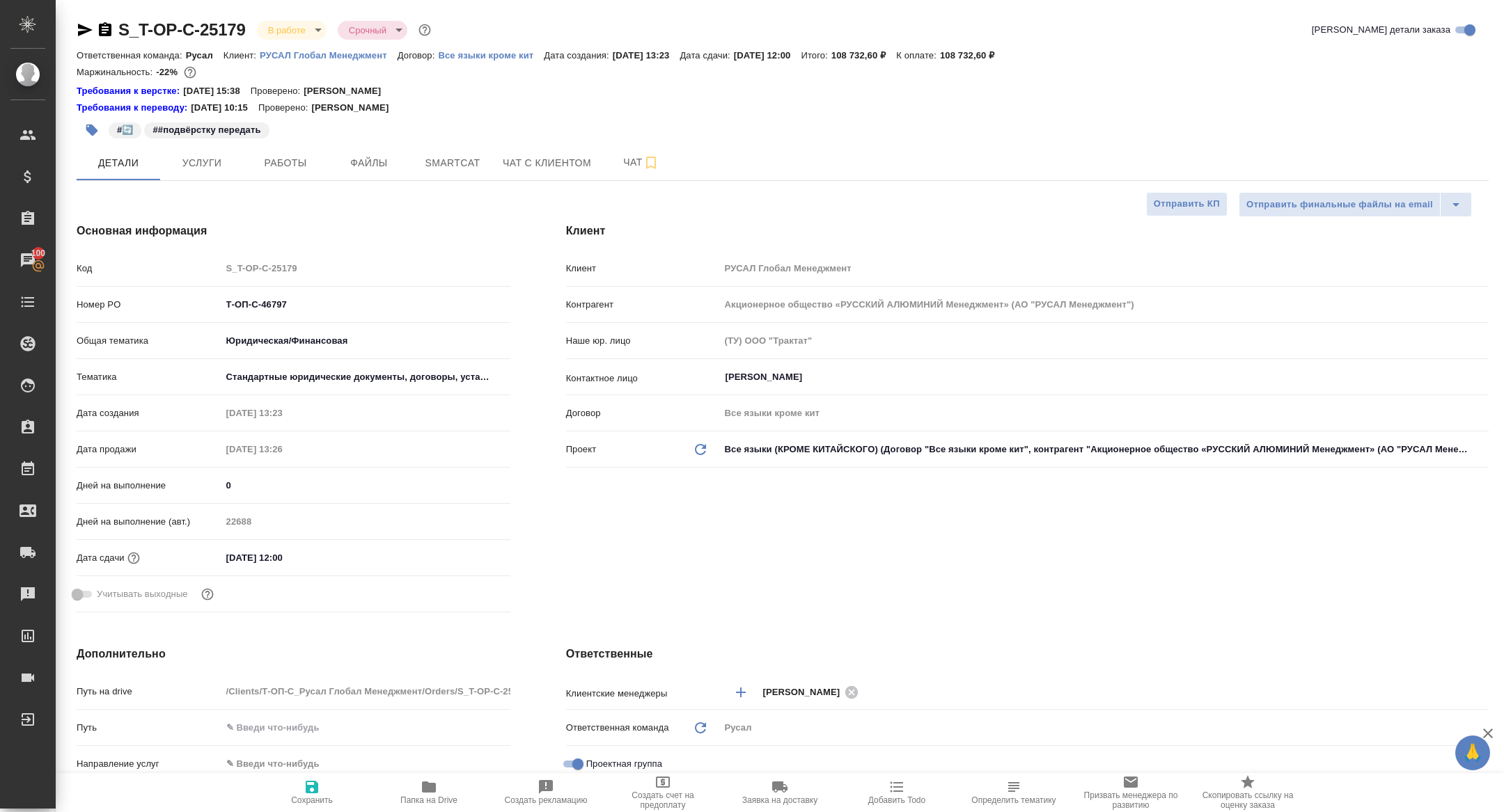
type textarea "x"
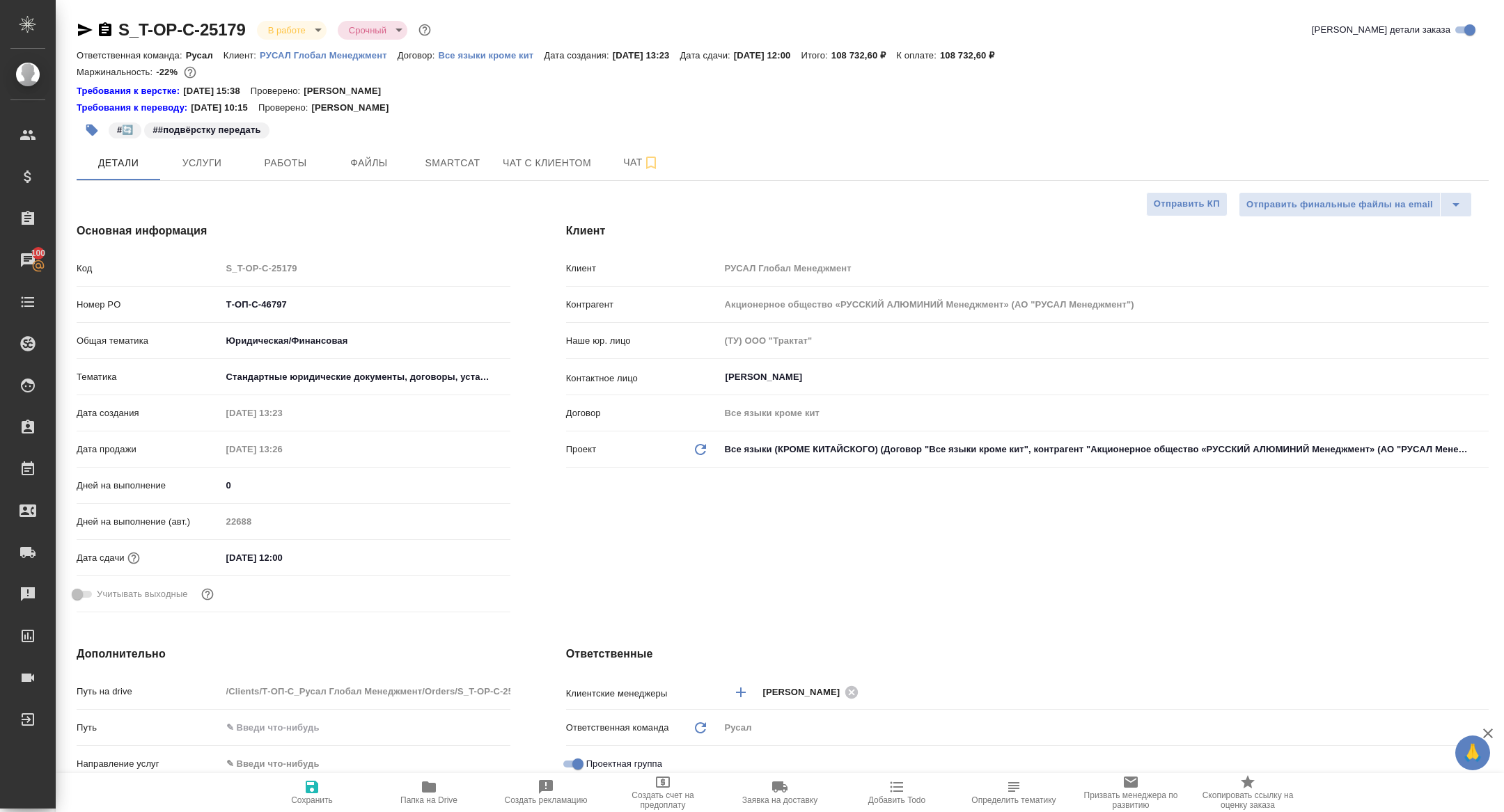
type textarea "x"
click at [435, 164] on span "Smartcat" at bounding box center [452, 163] width 67 height 17
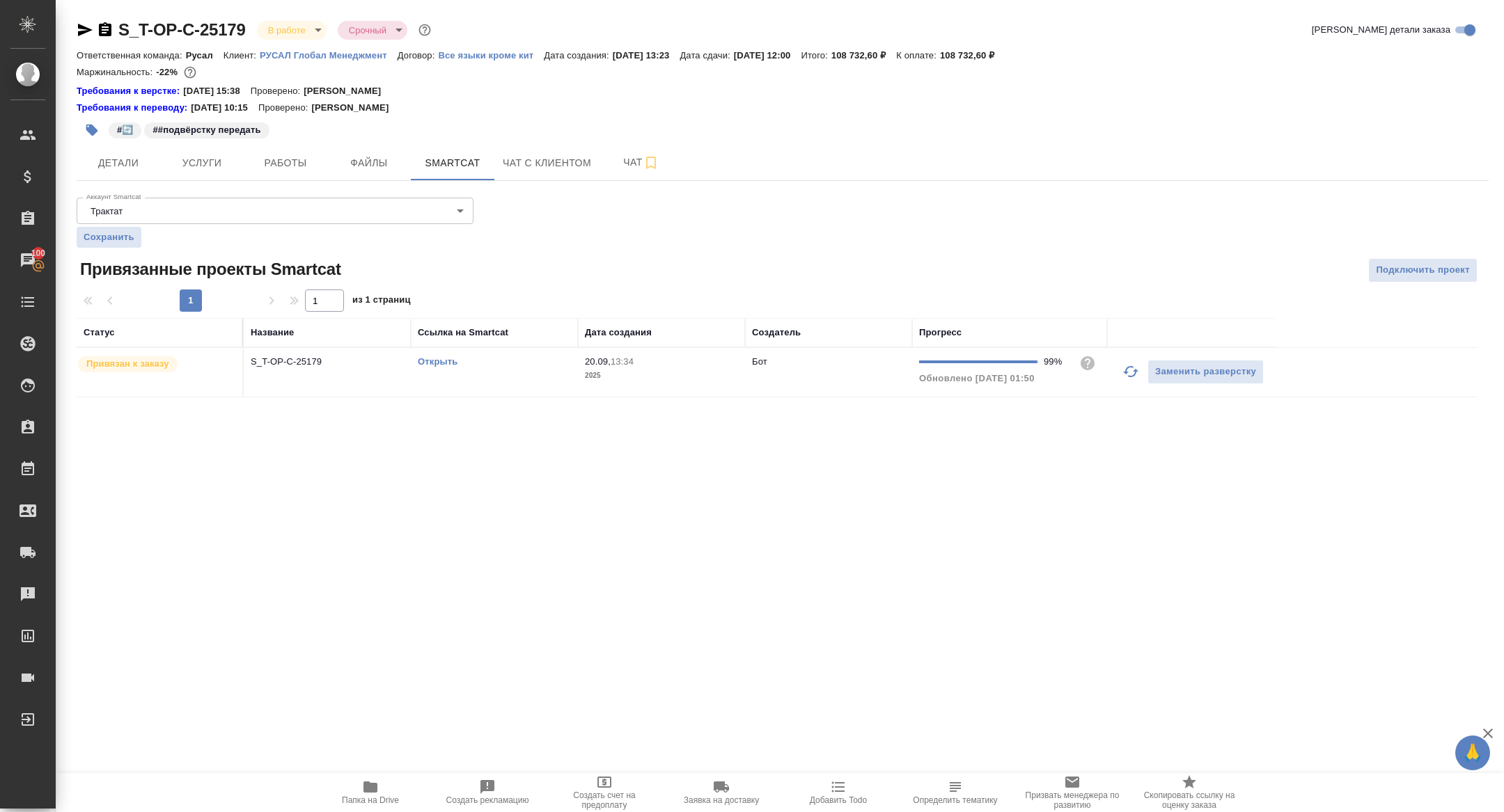
click at [435, 365] on link "Открыть" at bounding box center [438, 362] width 40 height 10
click at [302, 163] on span "Работы" at bounding box center [285, 163] width 67 height 17
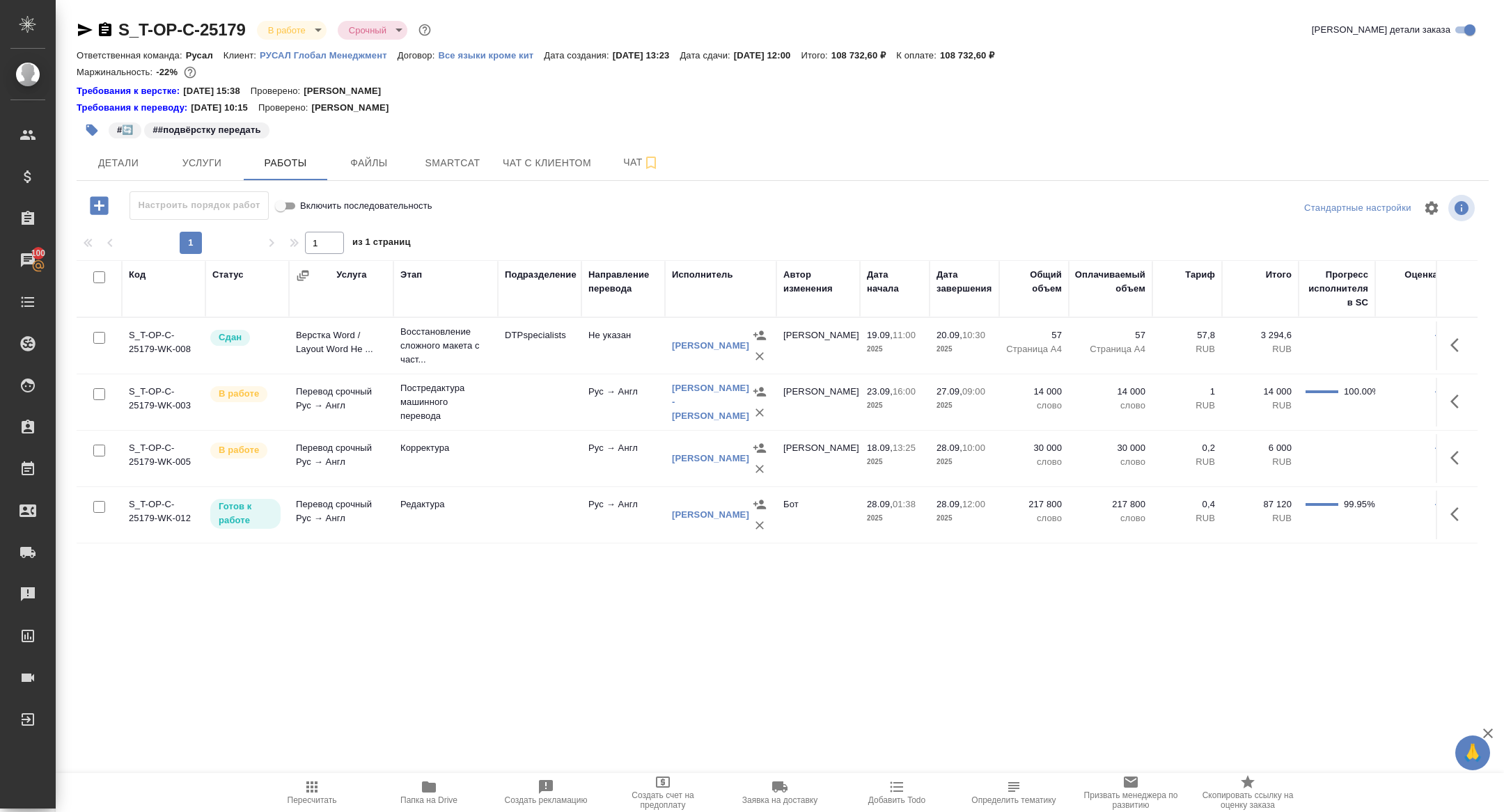
click at [138, 181] on div "S_T-OP-C-25179 В работе inProgress Срочный urgent Кратко детали заказа Ответств…" at bounding box center [782, 304] width 1427 height 608
click at [130, 178] on button "Детали" at bounding box center [119, 163] width 84 height 35
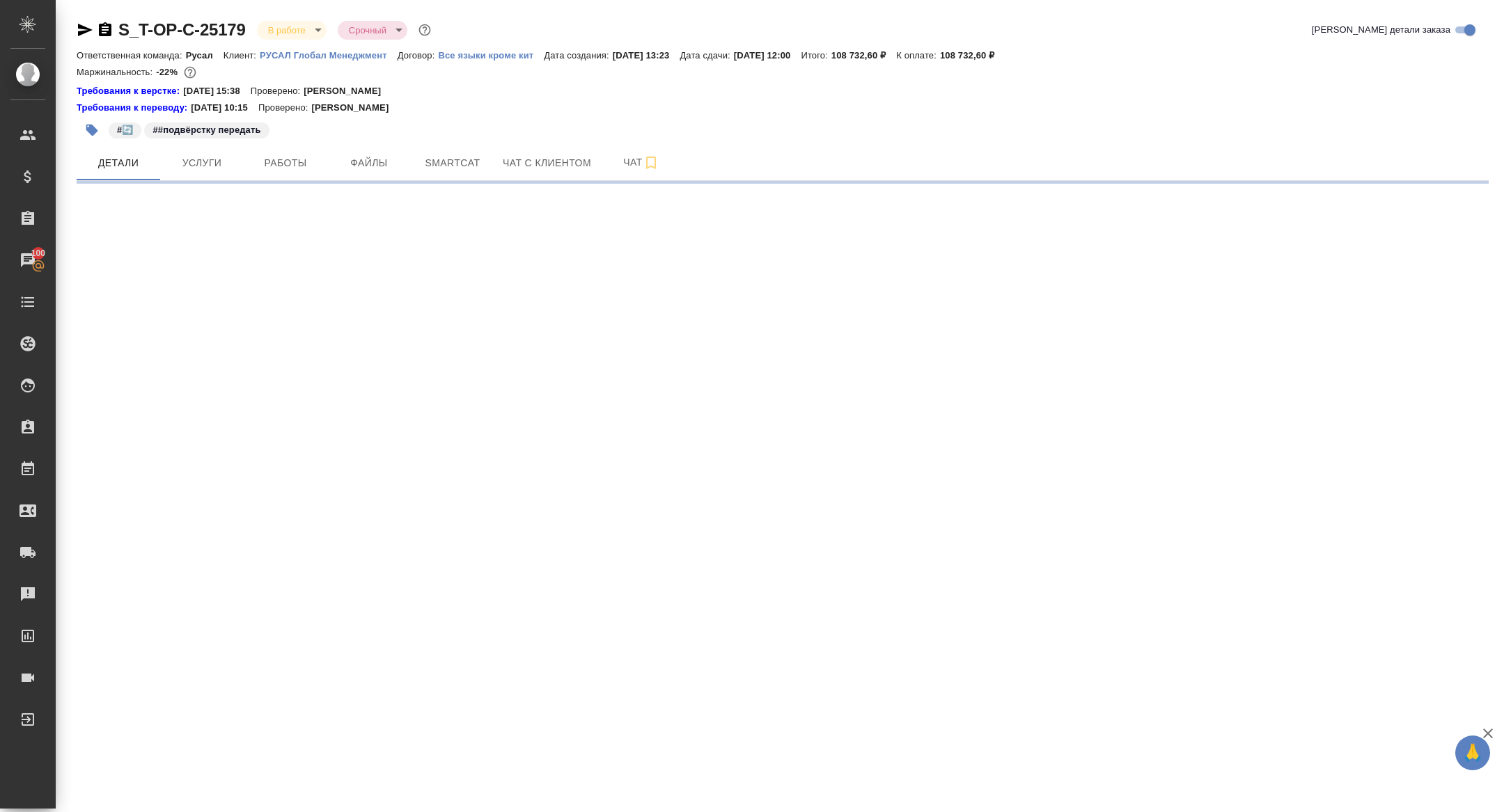
select select "RU"
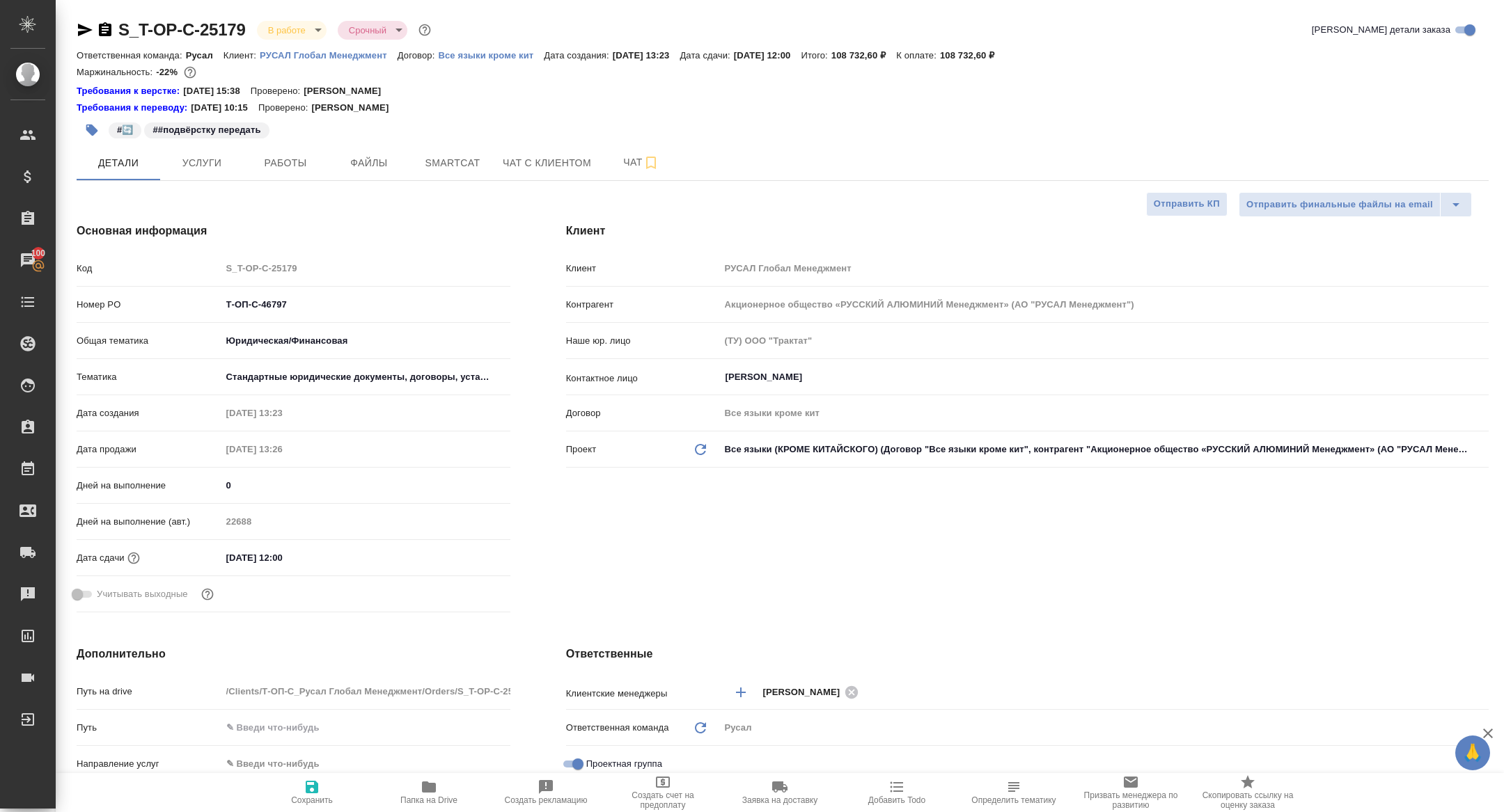
type textarea "x"
type input "[PERSON_NAME]"
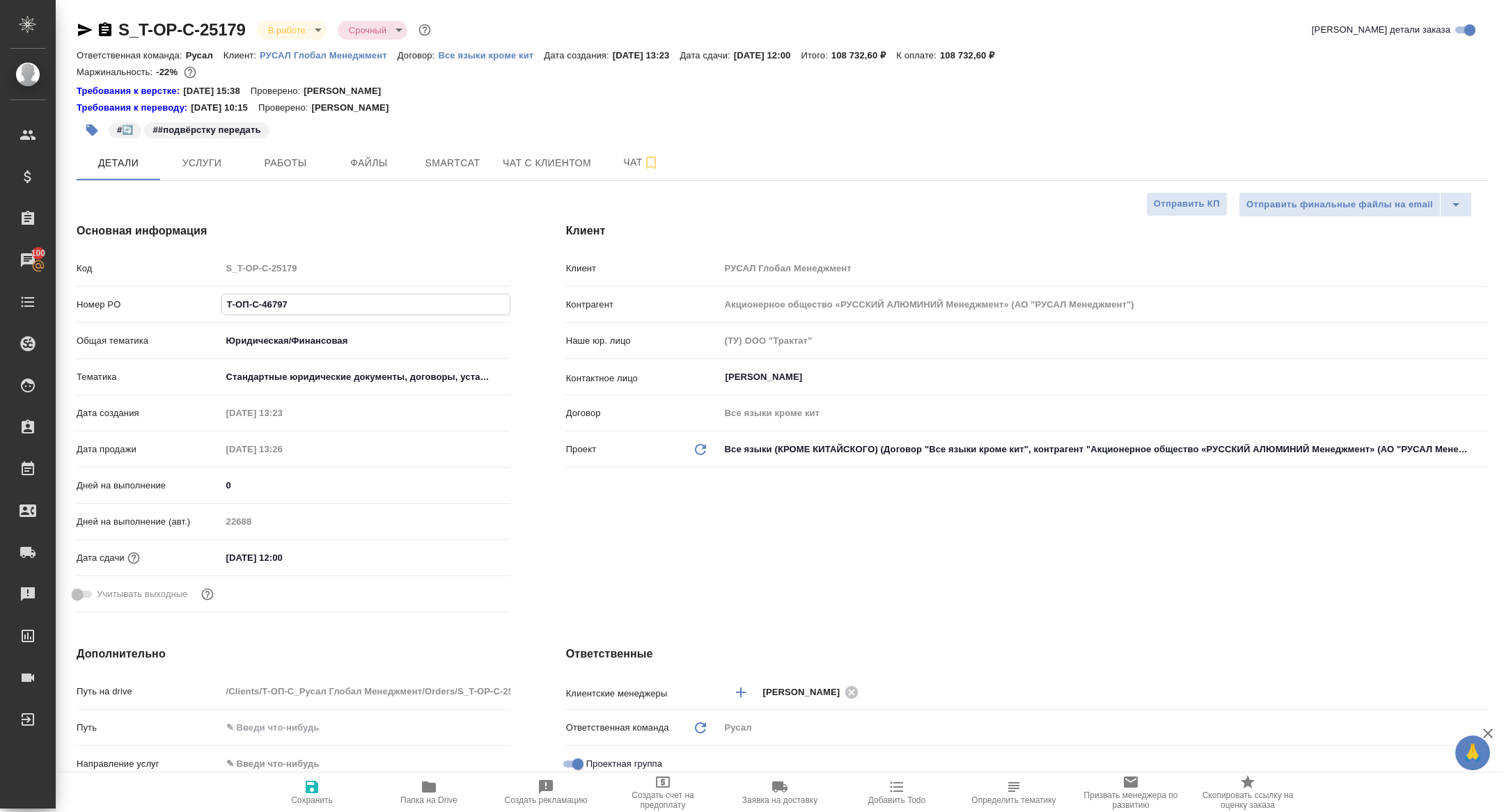
drag, startPoint x: 316, startPoint y: 309, endPoint x: 133, endPoint y: 292, distance: 183.8
click at [133, 293] on div "Номер PO Т-ОП-С-46797" at bounding box center [294, 305] width 434 height 24
type textarea "x"
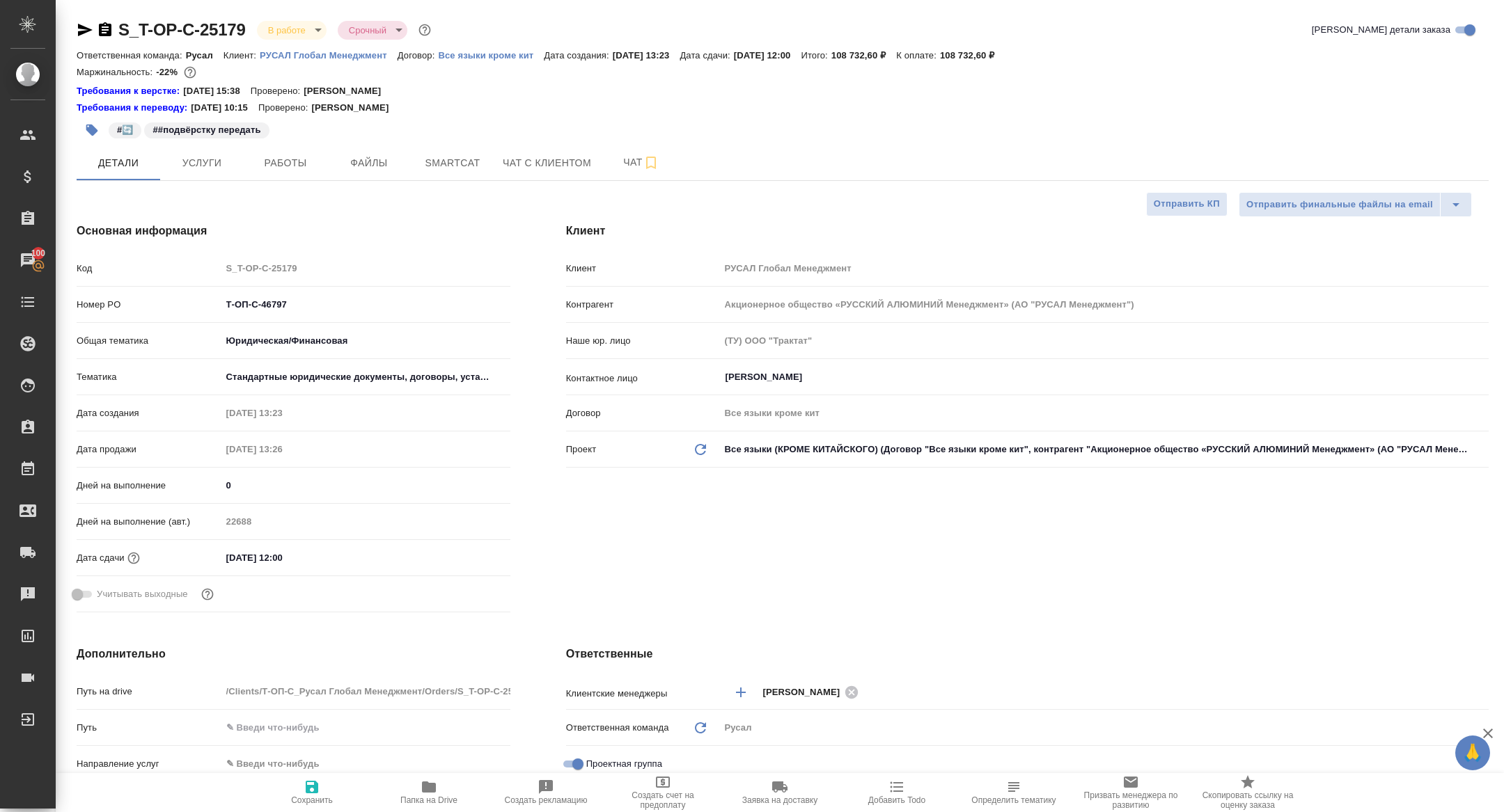
type textarea "x"
click at [276, 27] on body "🙏 .cls-1 fill:#fff; AWATERA [PERSON_NAME] Спецификации Заказы 100 Чаты Todo Про…" at bounding box center [752, 406] width 1504 height 812
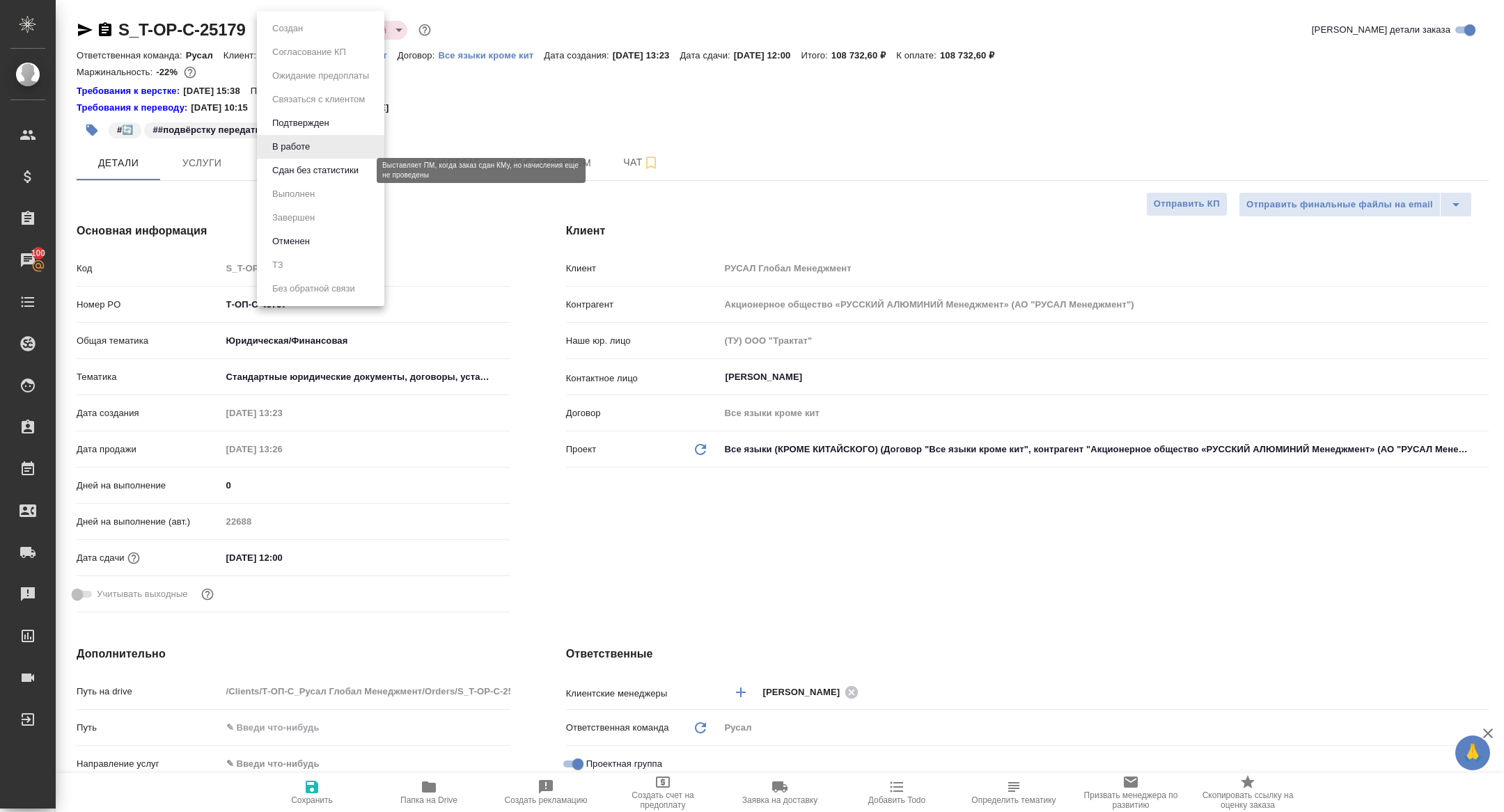
click at [300, 168] on button "Сдан без статистики" at bounding box center [315, 170] width 95 height 15
